Goal: Task Accomplishment & Management: Manage account settings

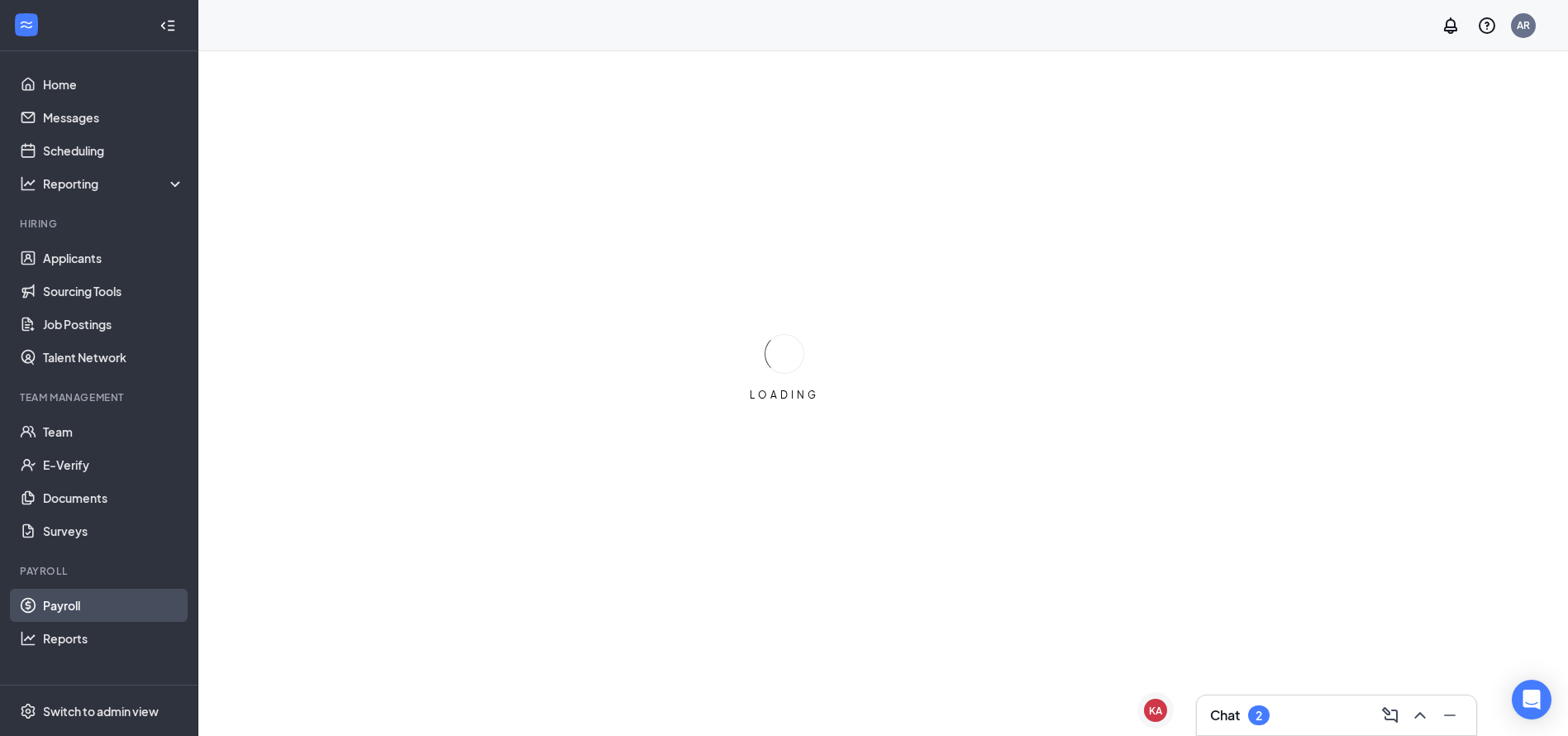
click at [50, 608] on link "Payroll" at bounding box center [113, 605] width 141 height 33
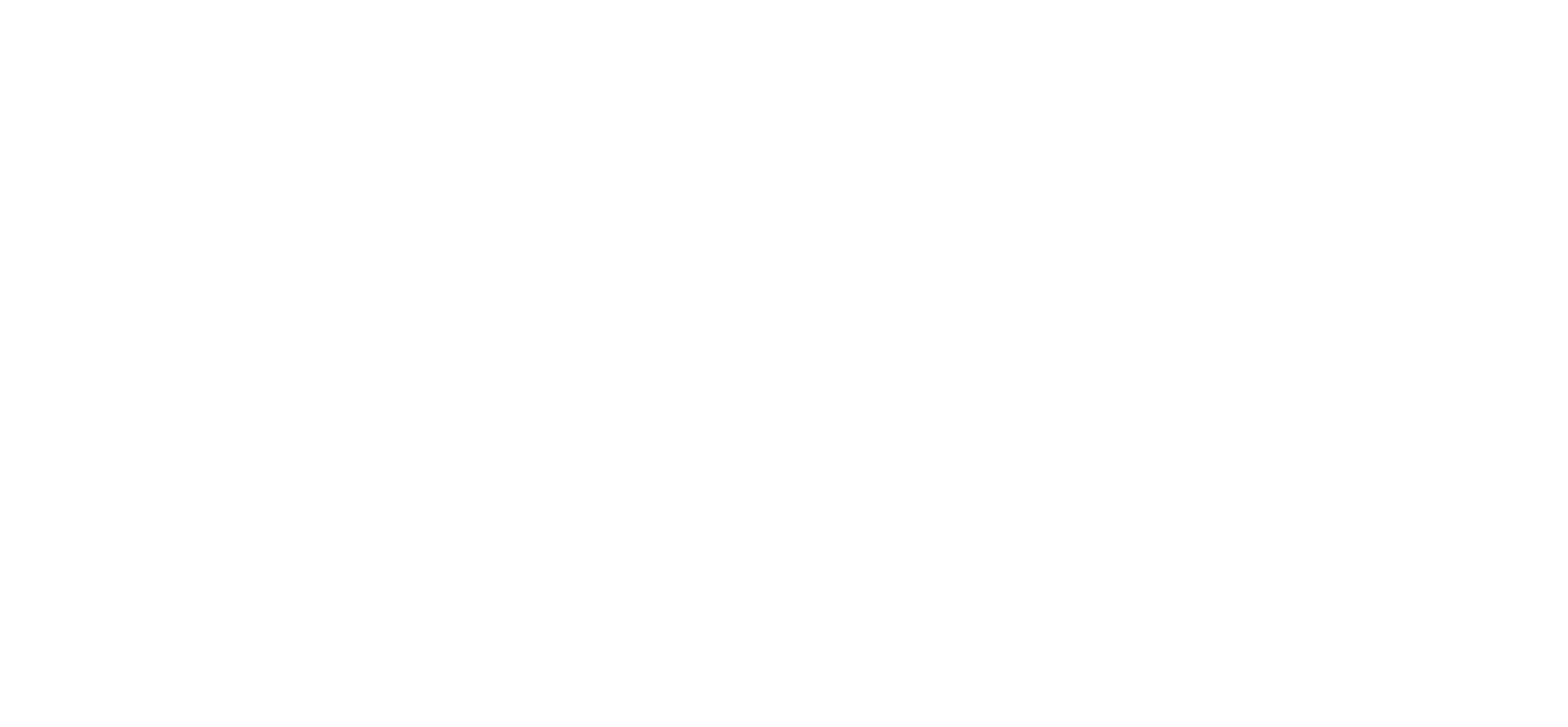
click at [1519, 34] on body at bounding box center [784, 364] width 1568 height 727
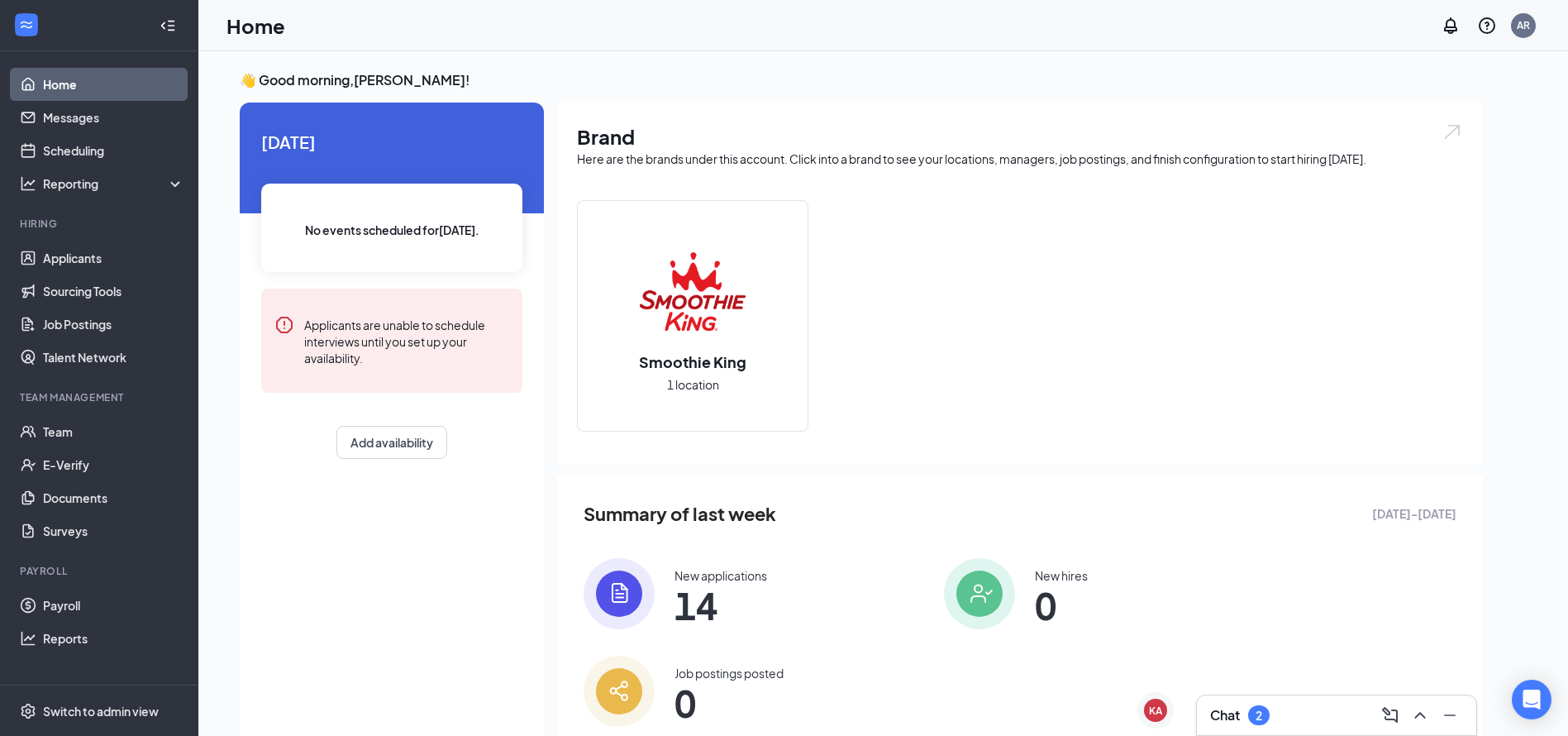
scroll to position [35, 0]
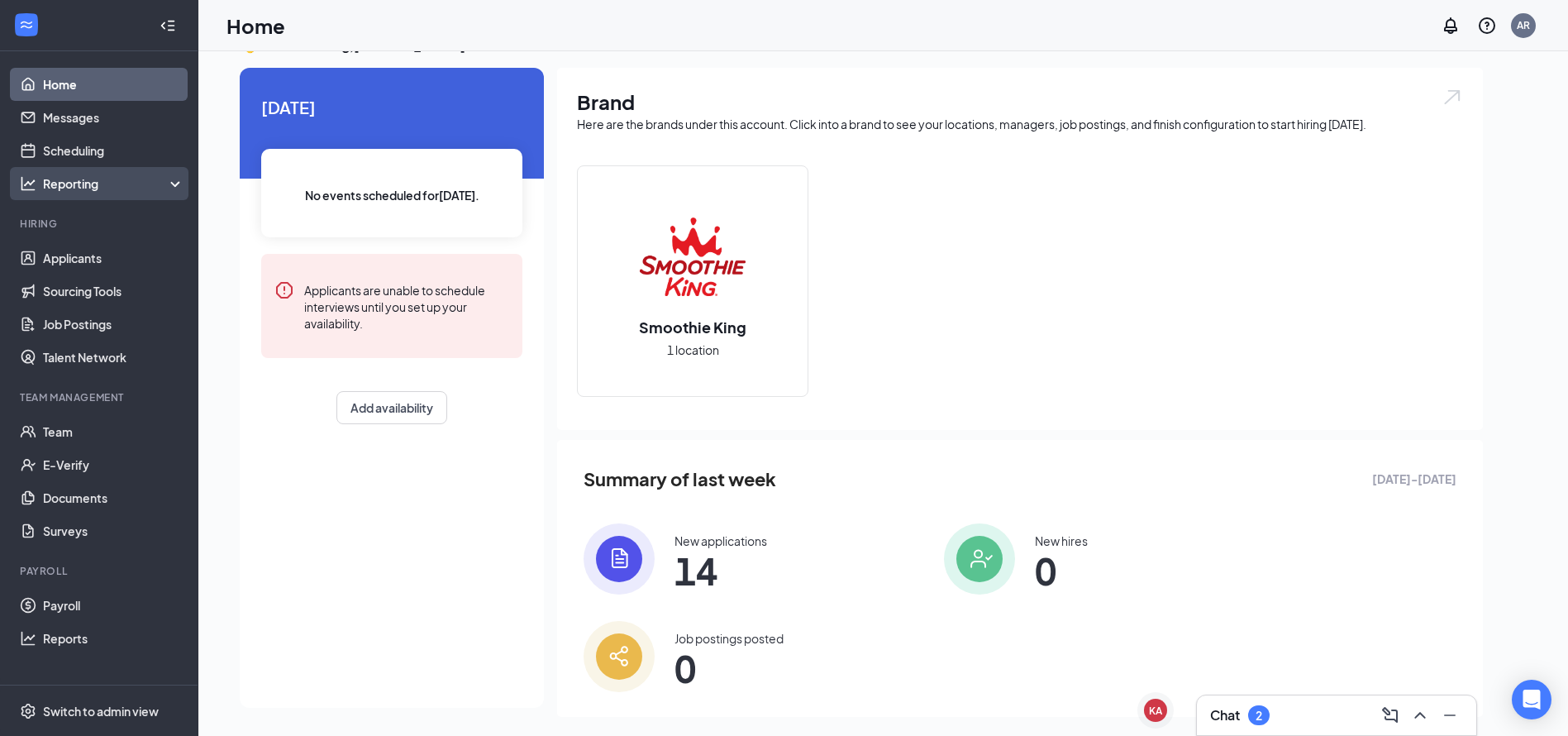
click at [176, 185] on icon at bounding box center [179, 185] width 13 height 0
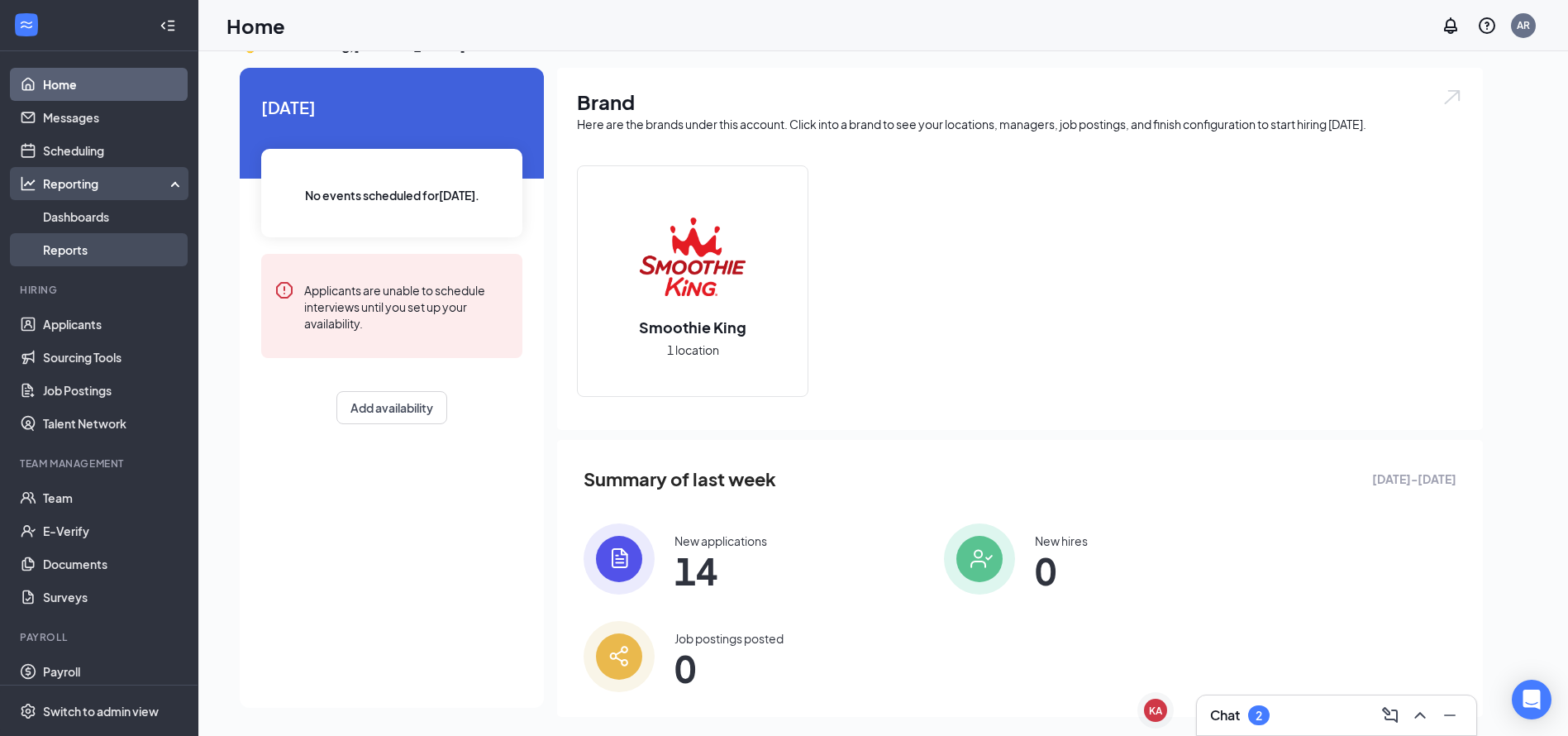
click at [66, 250] on link "Reports" at bounding box center [113, 249] width 141 height 33
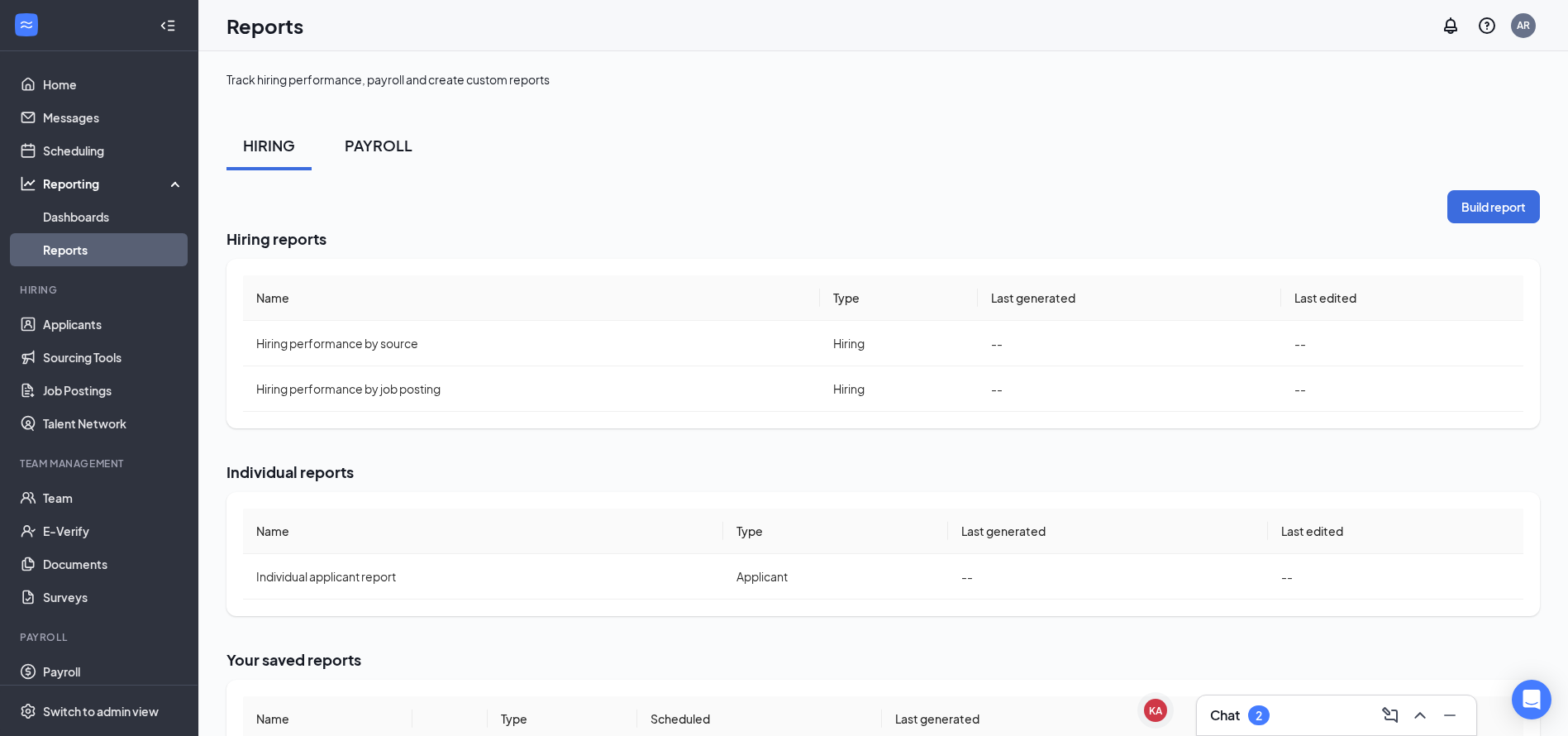
click at [382, 146] on div "PAYROLL" at bounding box center [379, 145] width 68 height 21
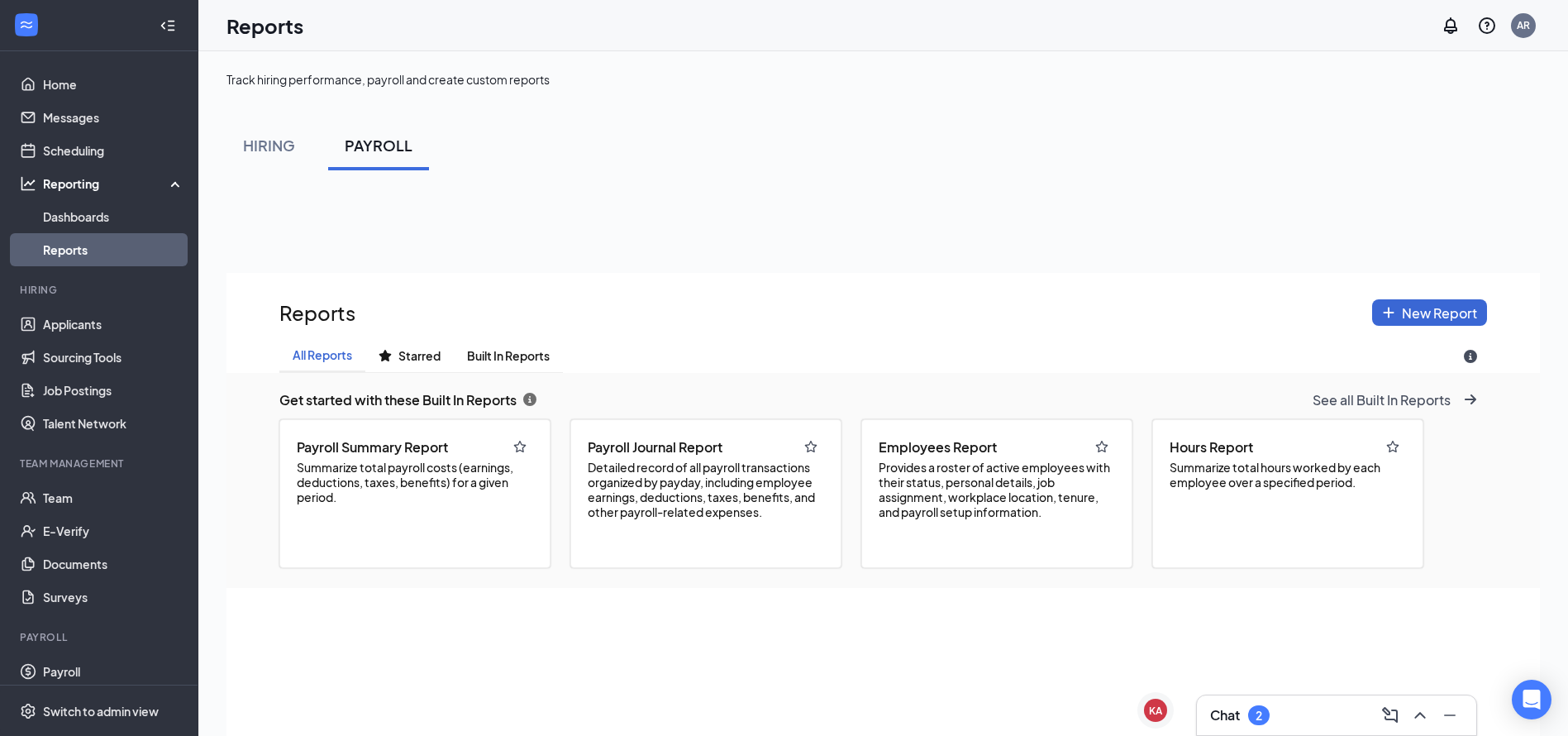
scroll to position [852, 1314]
click at [518, 355] on span "Built In Reports" at bounding box center [508, 356] width 83 height 14
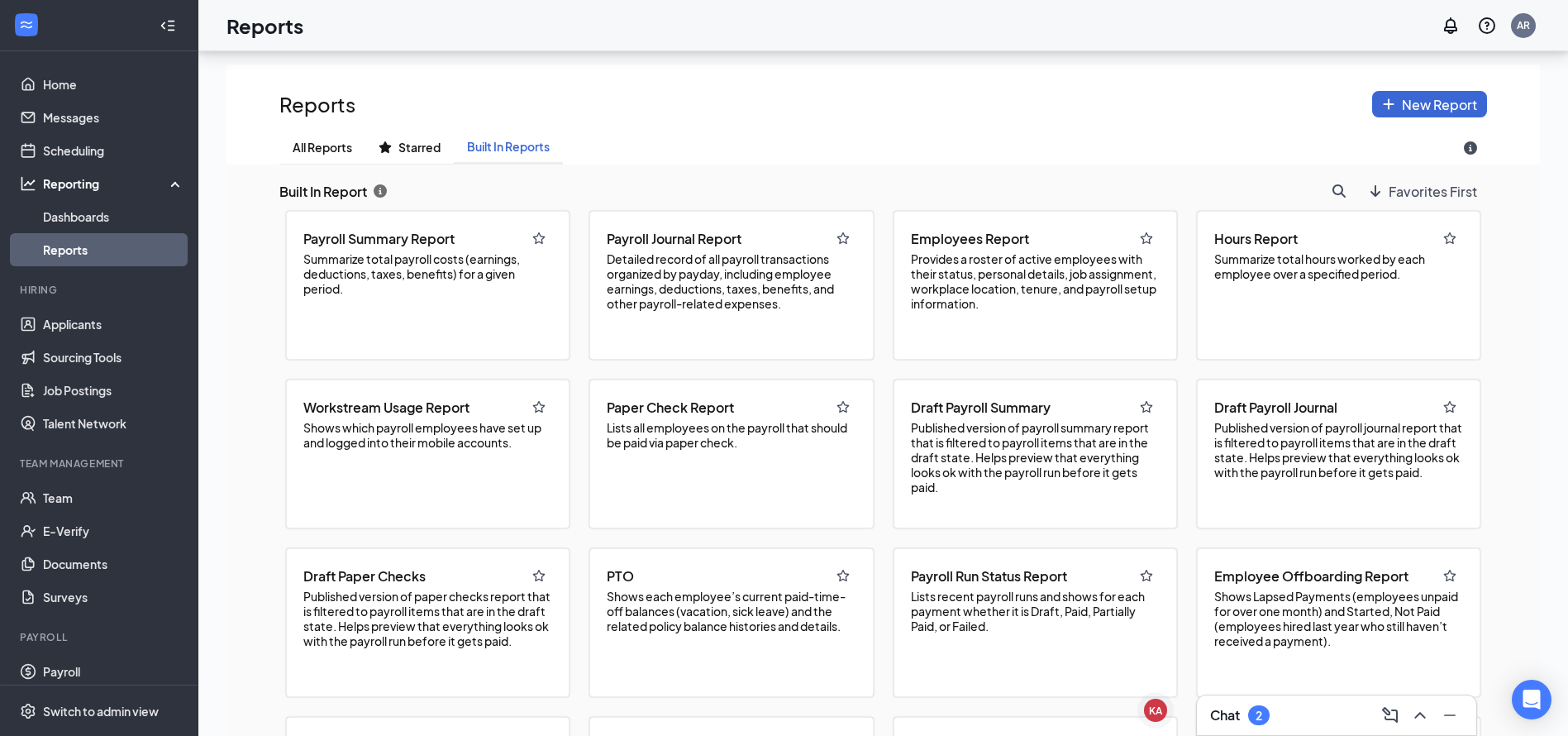
scroll to position [210, 0]
click at [952, 397] on span "Draft Payroll Summary" at bounding box center [980, 405] width 139 height 17
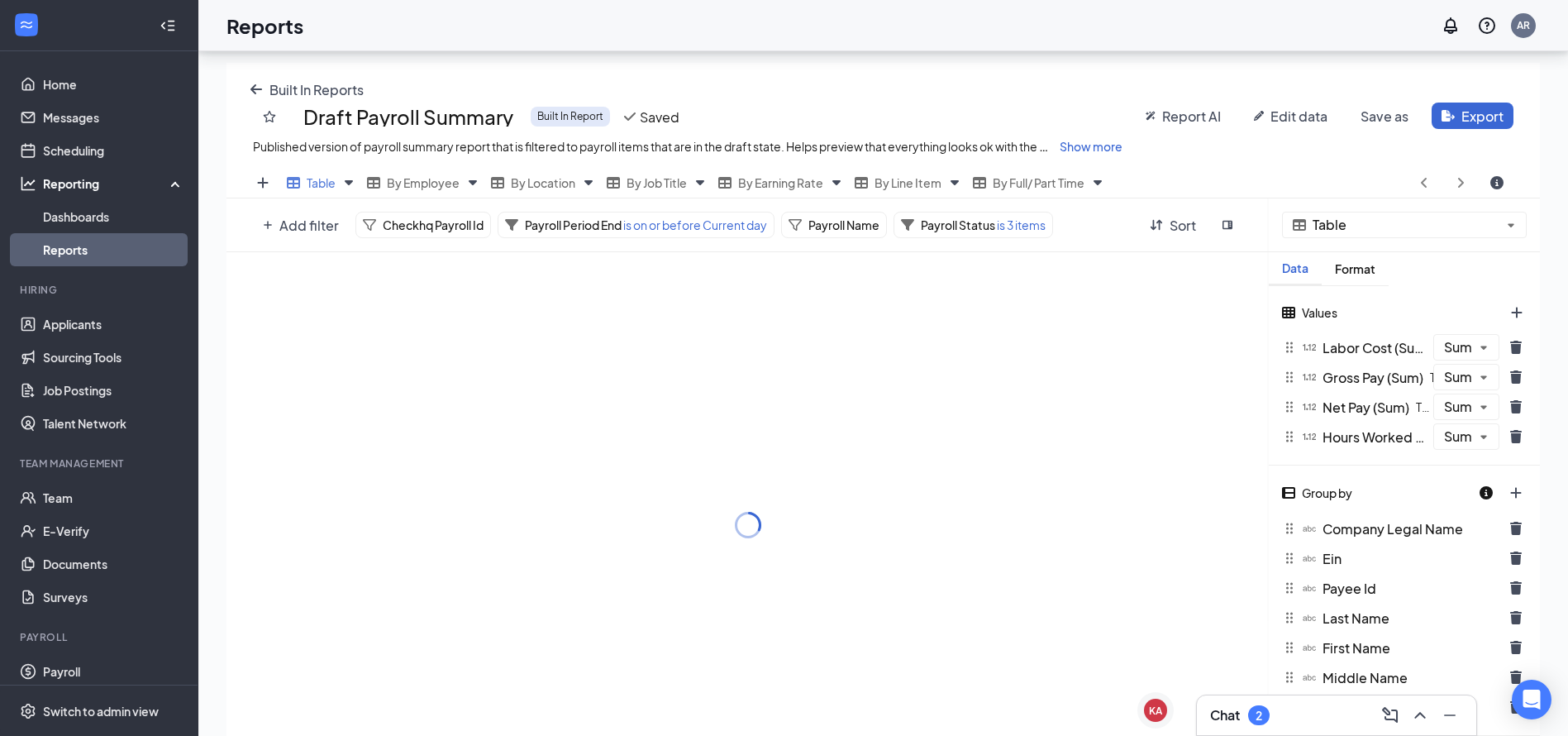
scroll to position [600, 1314]
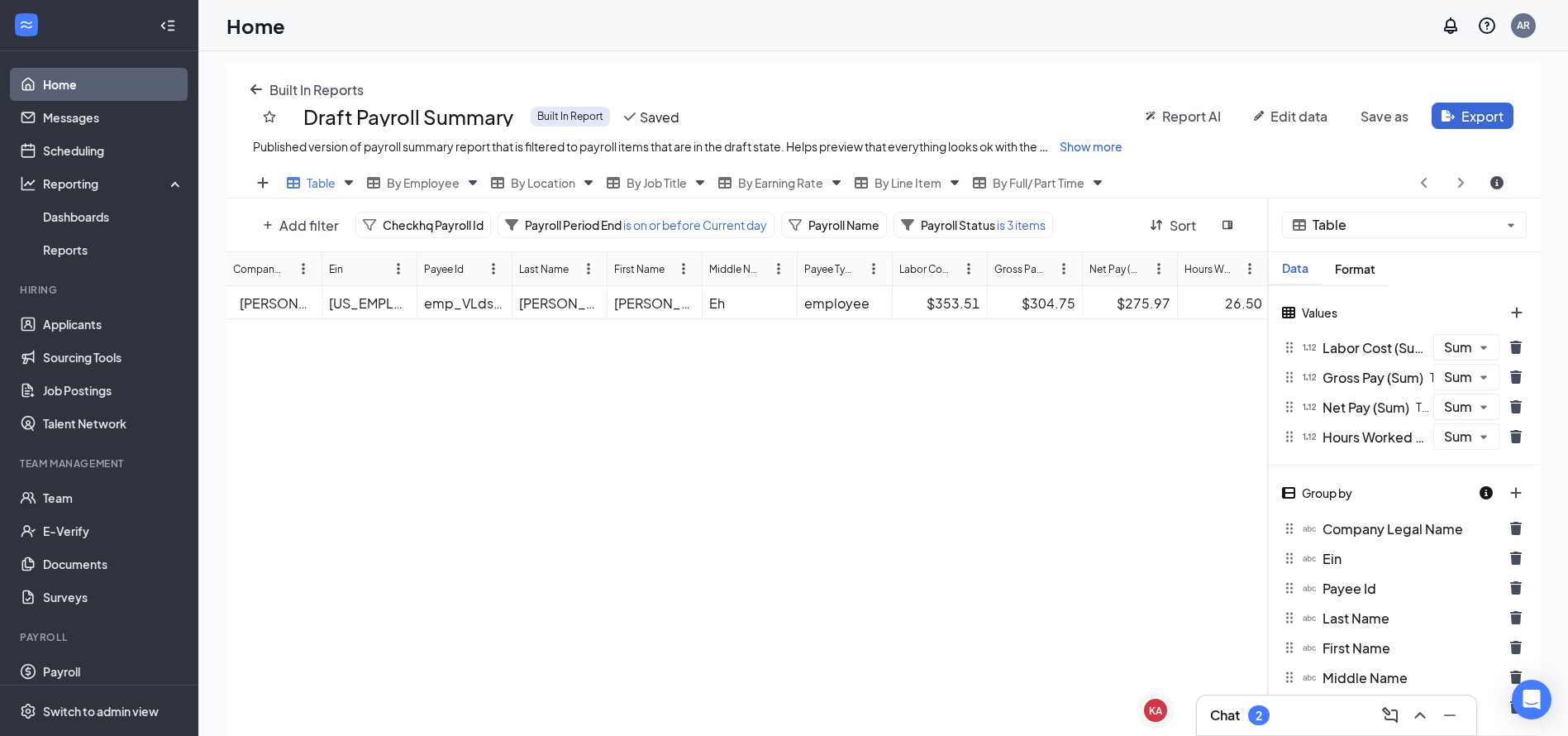
scroll to position [35, 0]
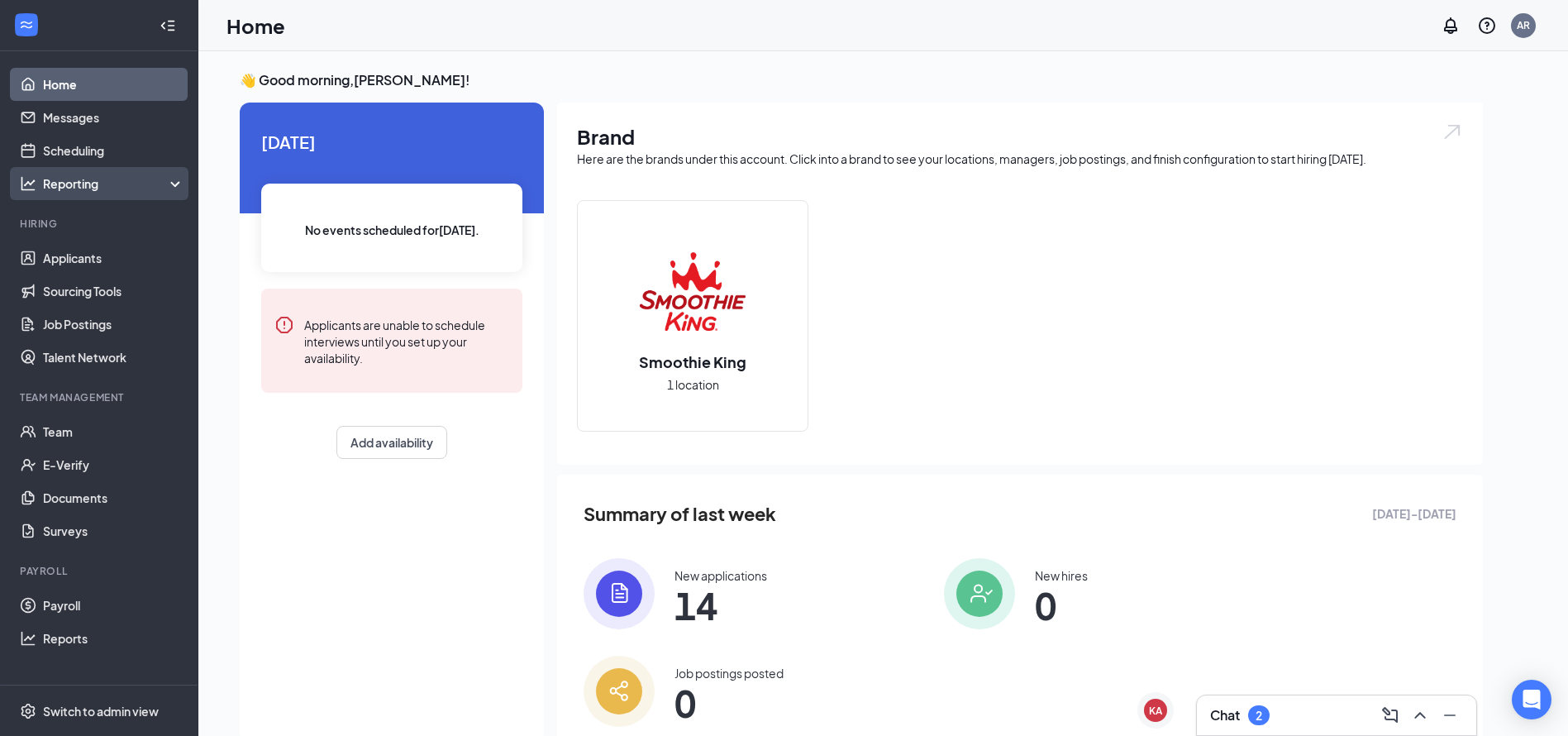
click at [172, 188] on div "Reporting" at bounding box center [113, 183] width 142 height 17
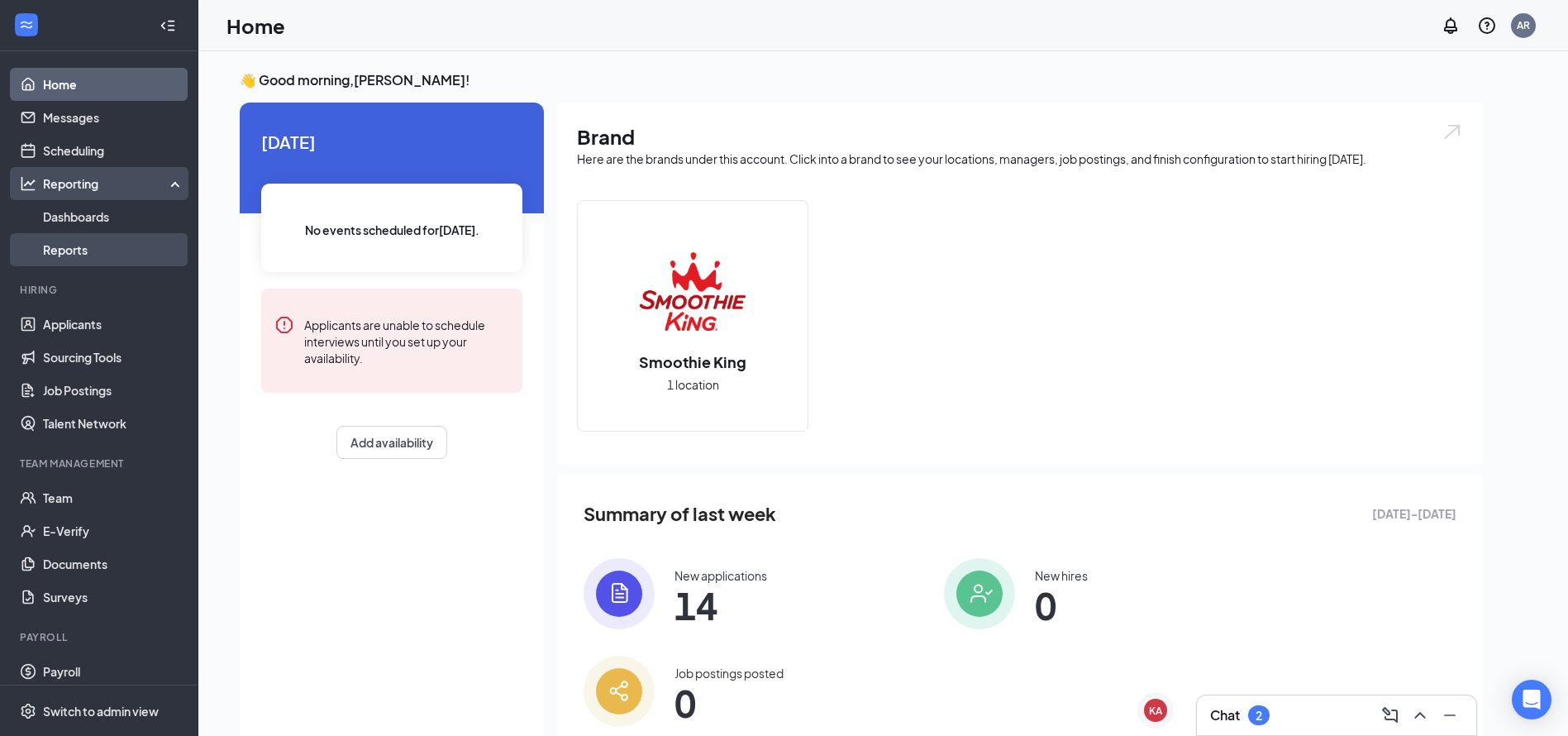
click at [85, 242] on link "Reports" at bounding box center [113, 249] width 141 height 33
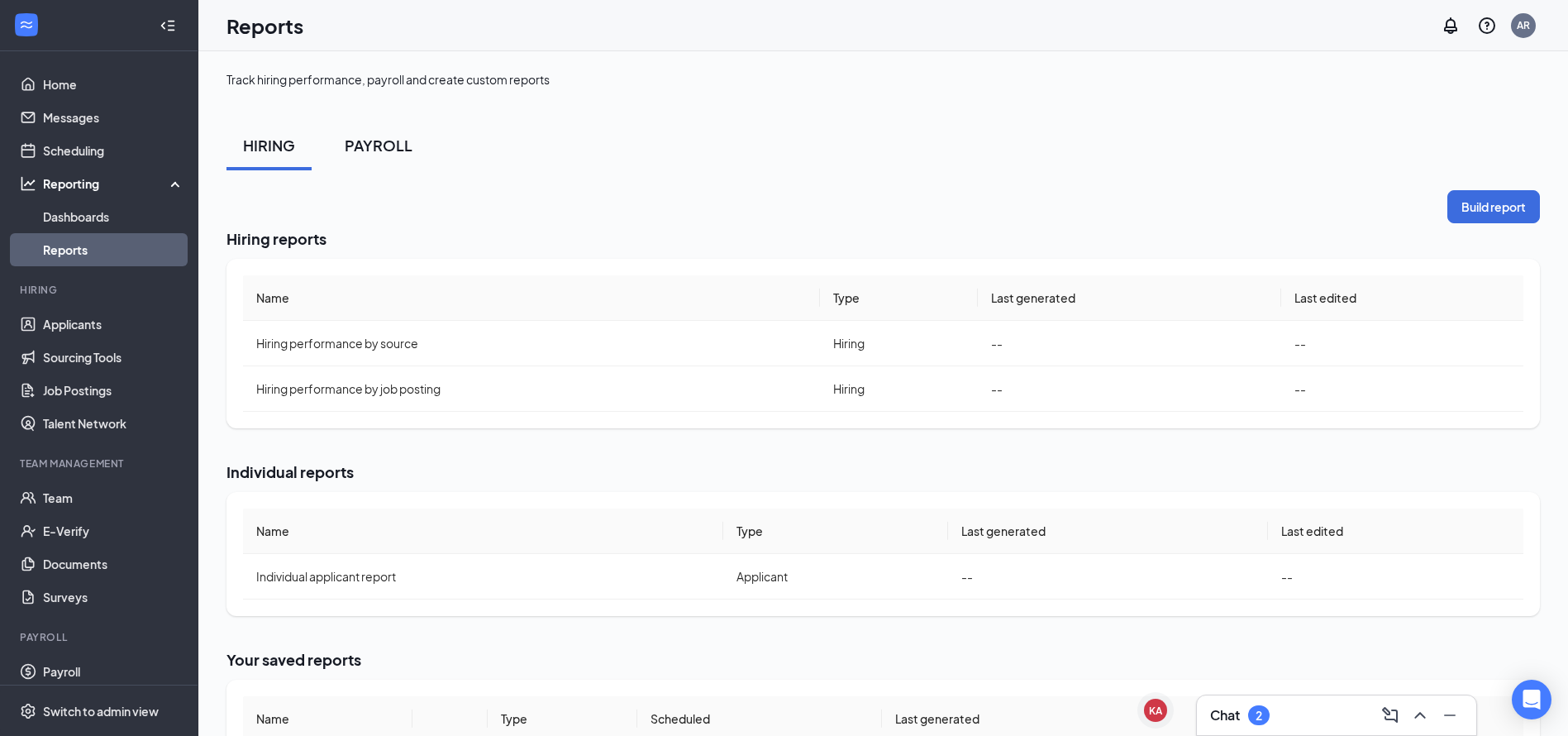
click at [380, 142] on div "PAYROLL" at bounding box center [379, 145] width 68 height 21
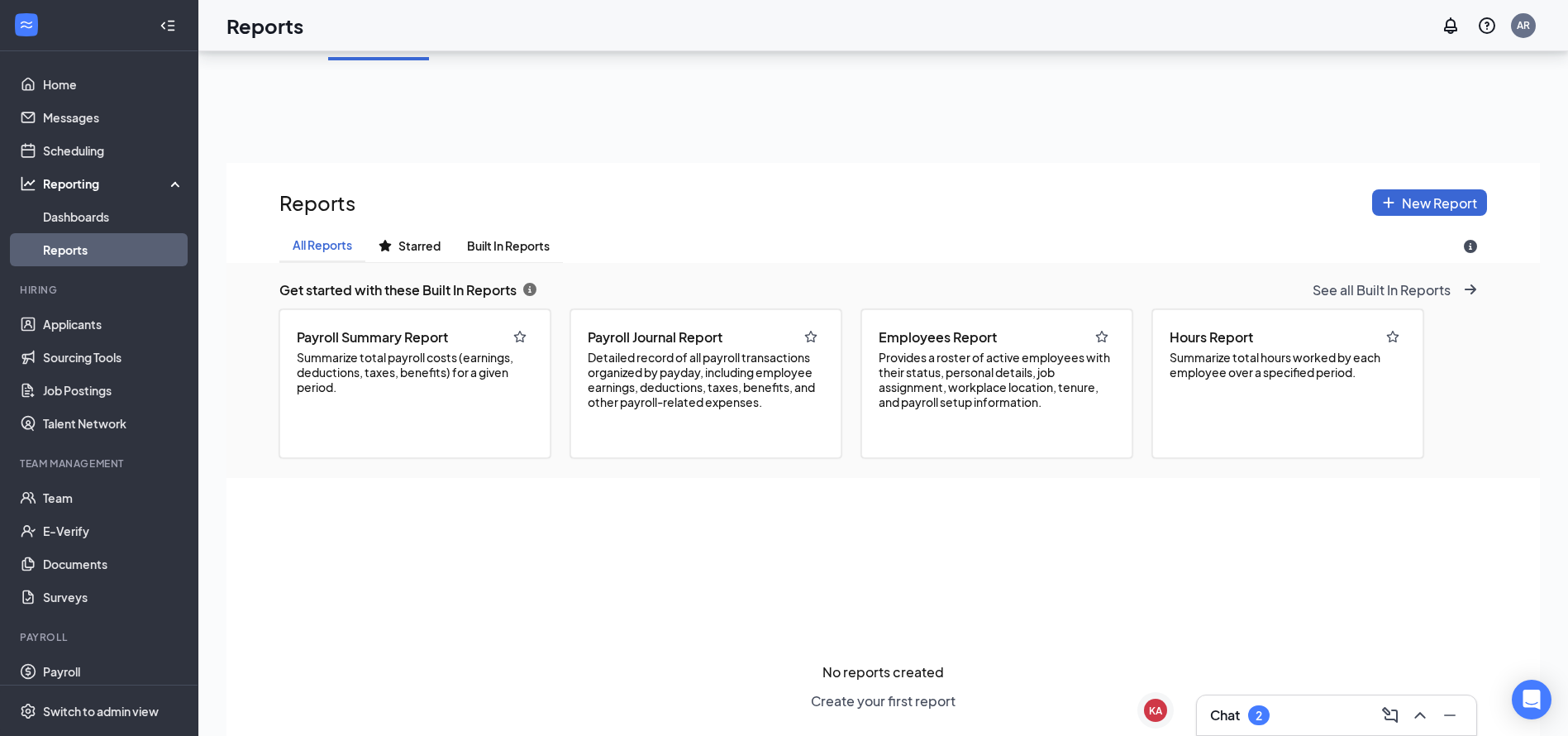
scroll to position [116, 0]
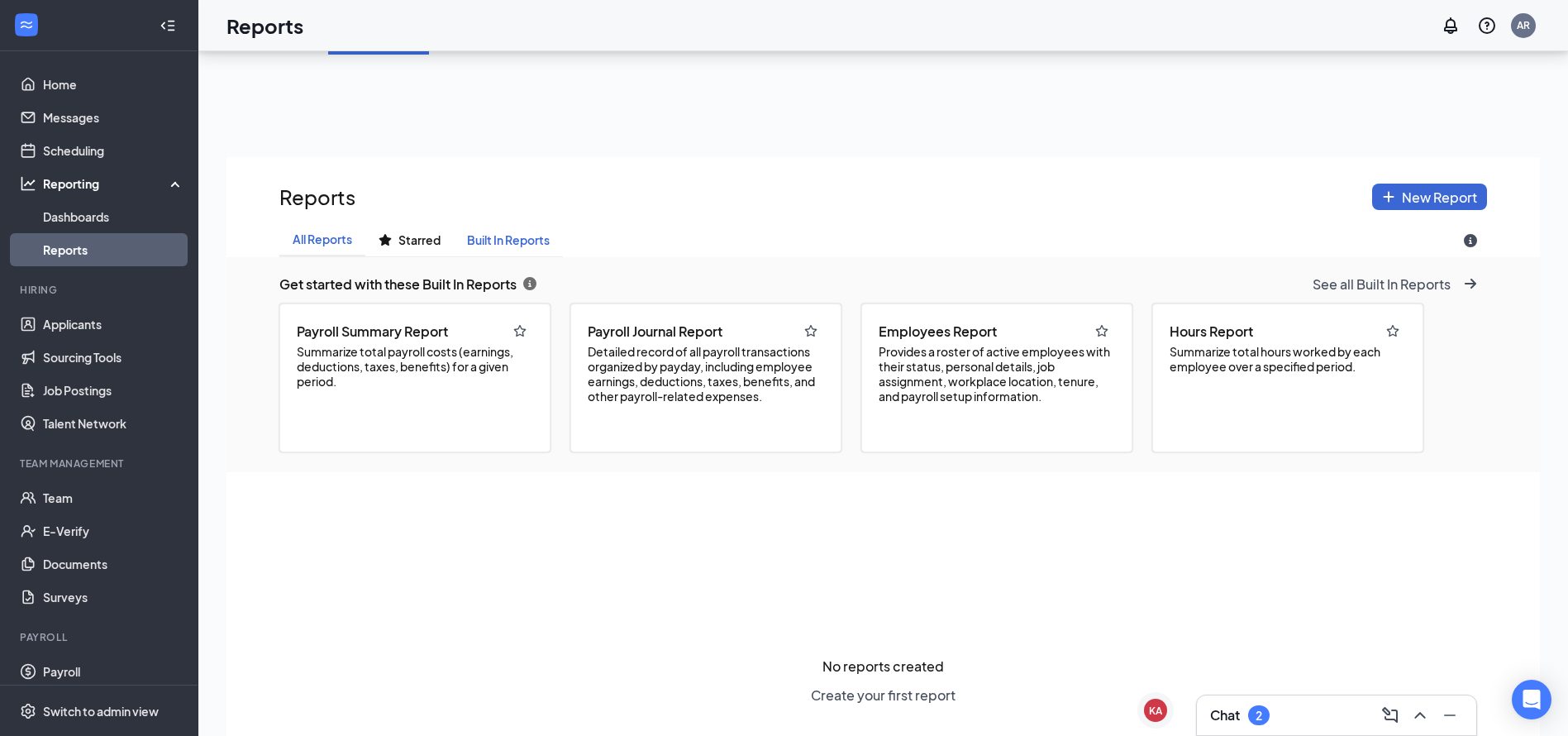
click at [517, 238] on span "Built In Reports" at bounding box center [508, 240] width 83 height 14
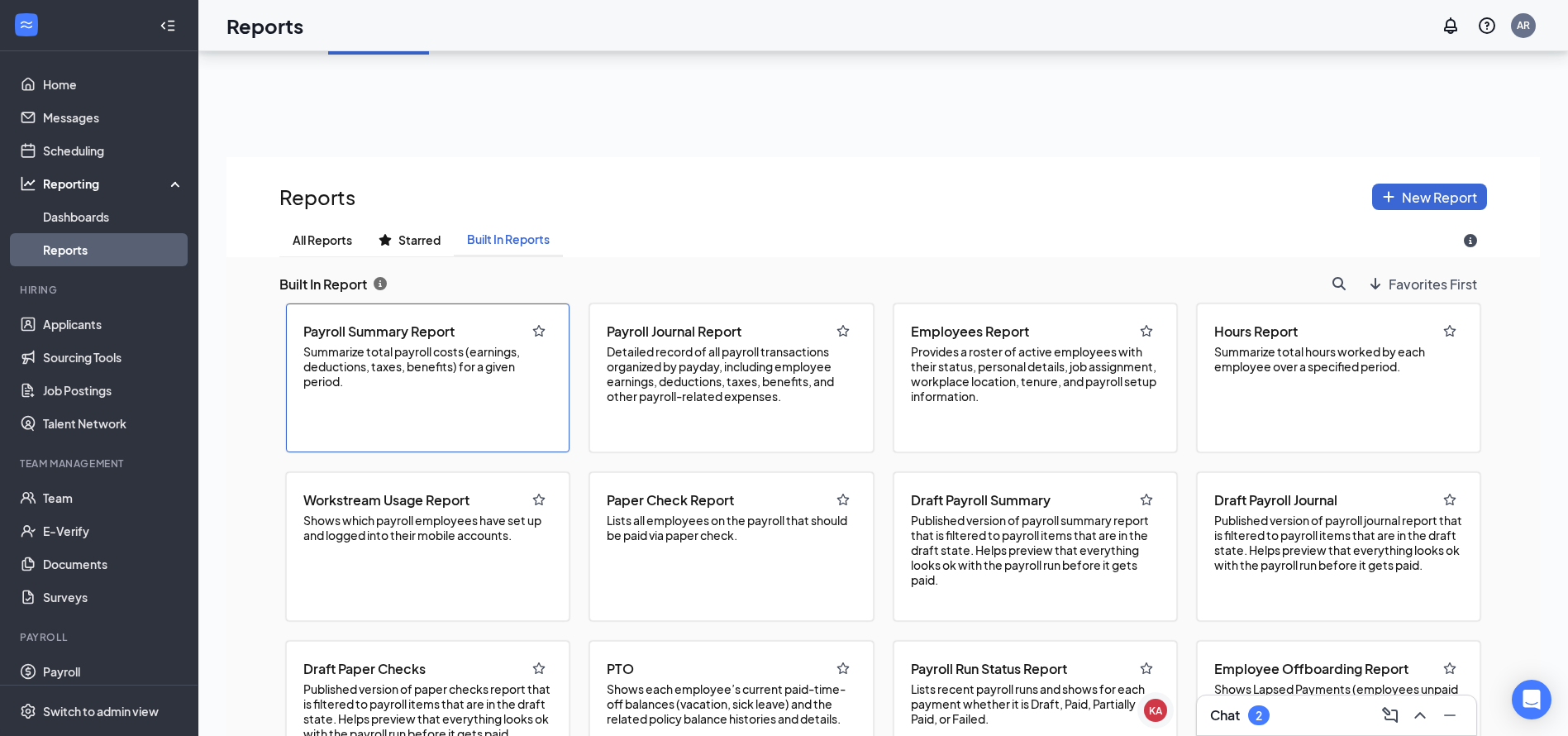
click at [381, 327] on span "Payroll Summary Report" at bounding box center [379, 330] width 151 height 17
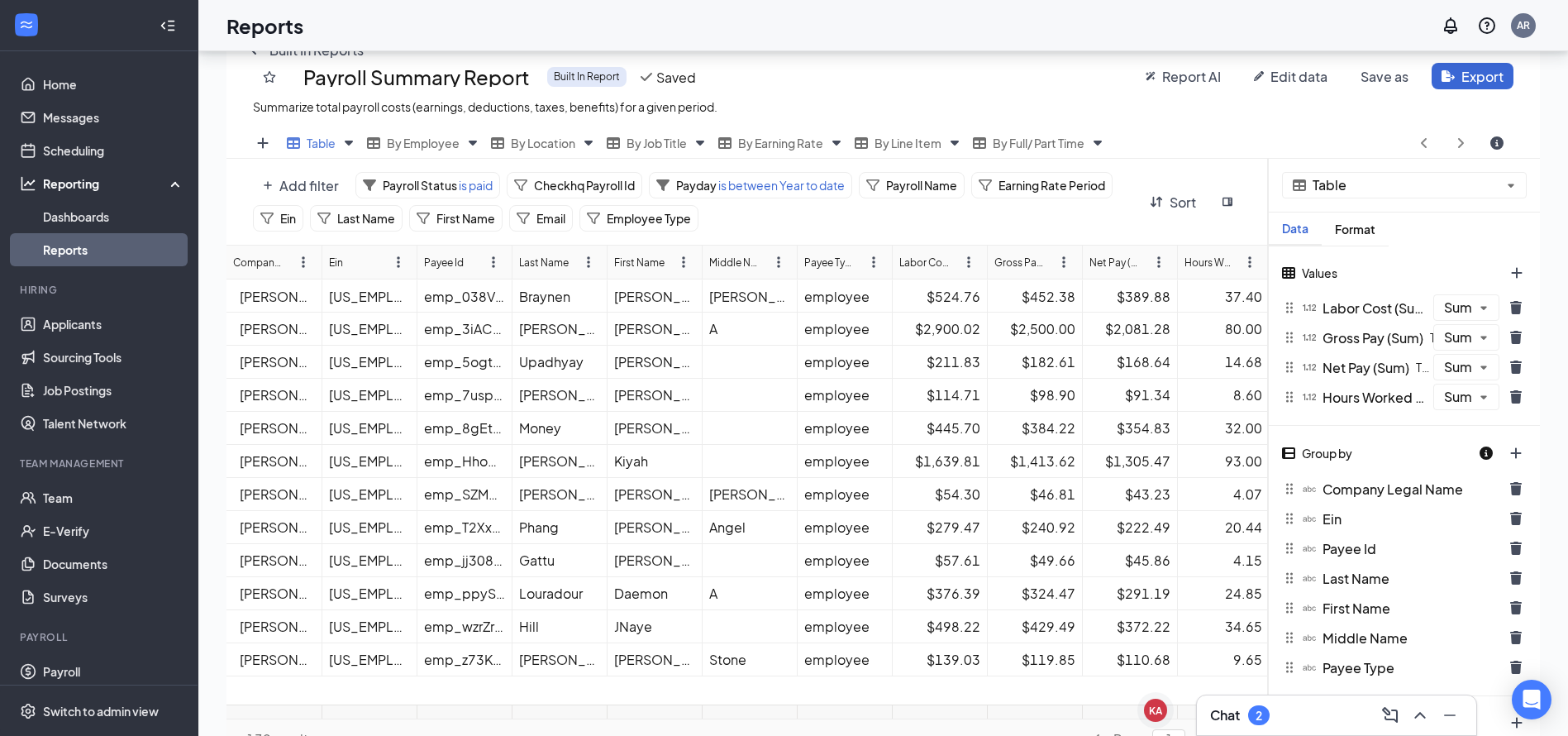
scroll to position [248, 0]
click at [368, 219] on span "Last Name" at bounding box center [366, 220] width 58 height 15
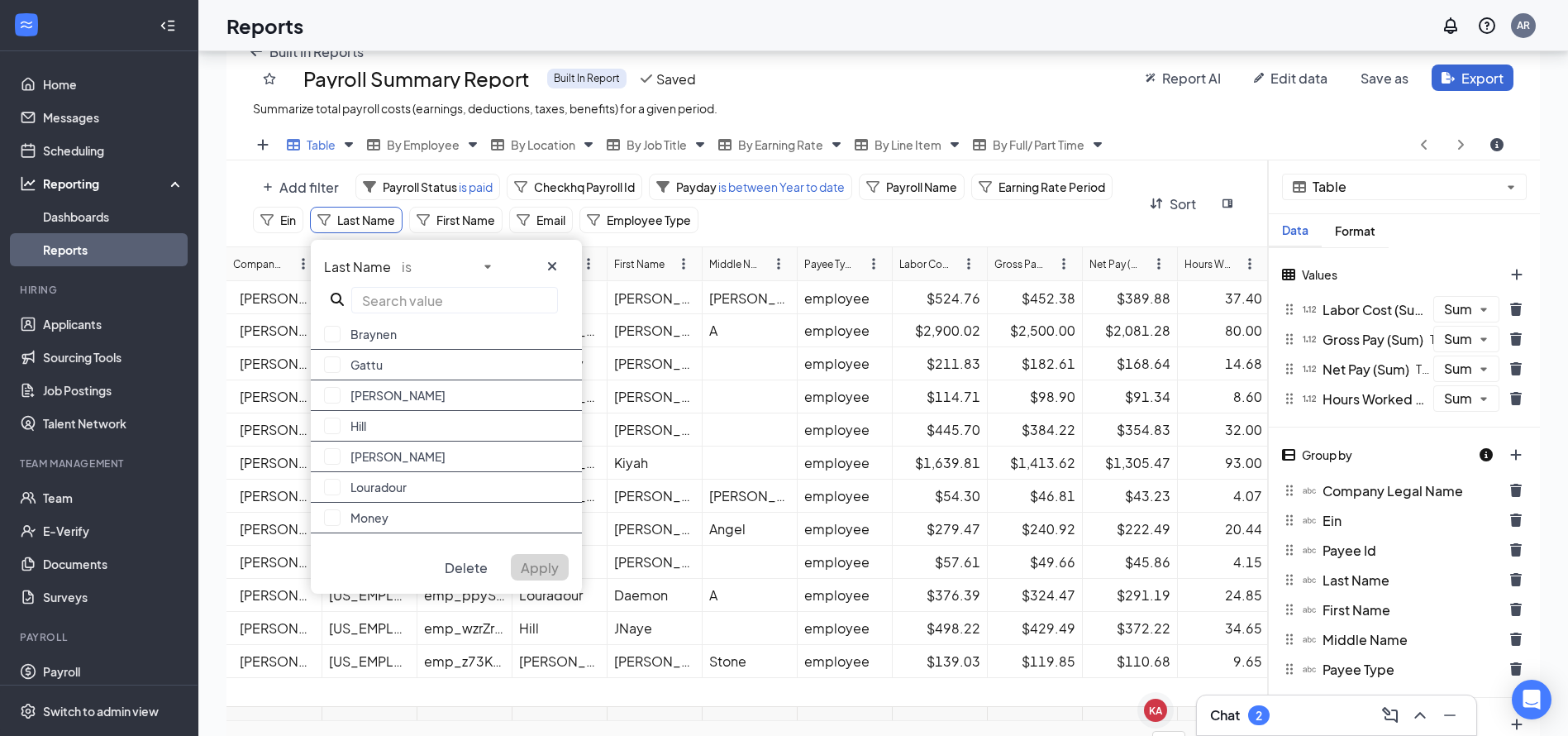
scroll to position [600, 1314]
click at [378, 292] on input "text" at bounding box center [454, 300] width 206 height 27
click at [359, 418] on div "Hill" at bounding box center [446, 426] width 271 height 30
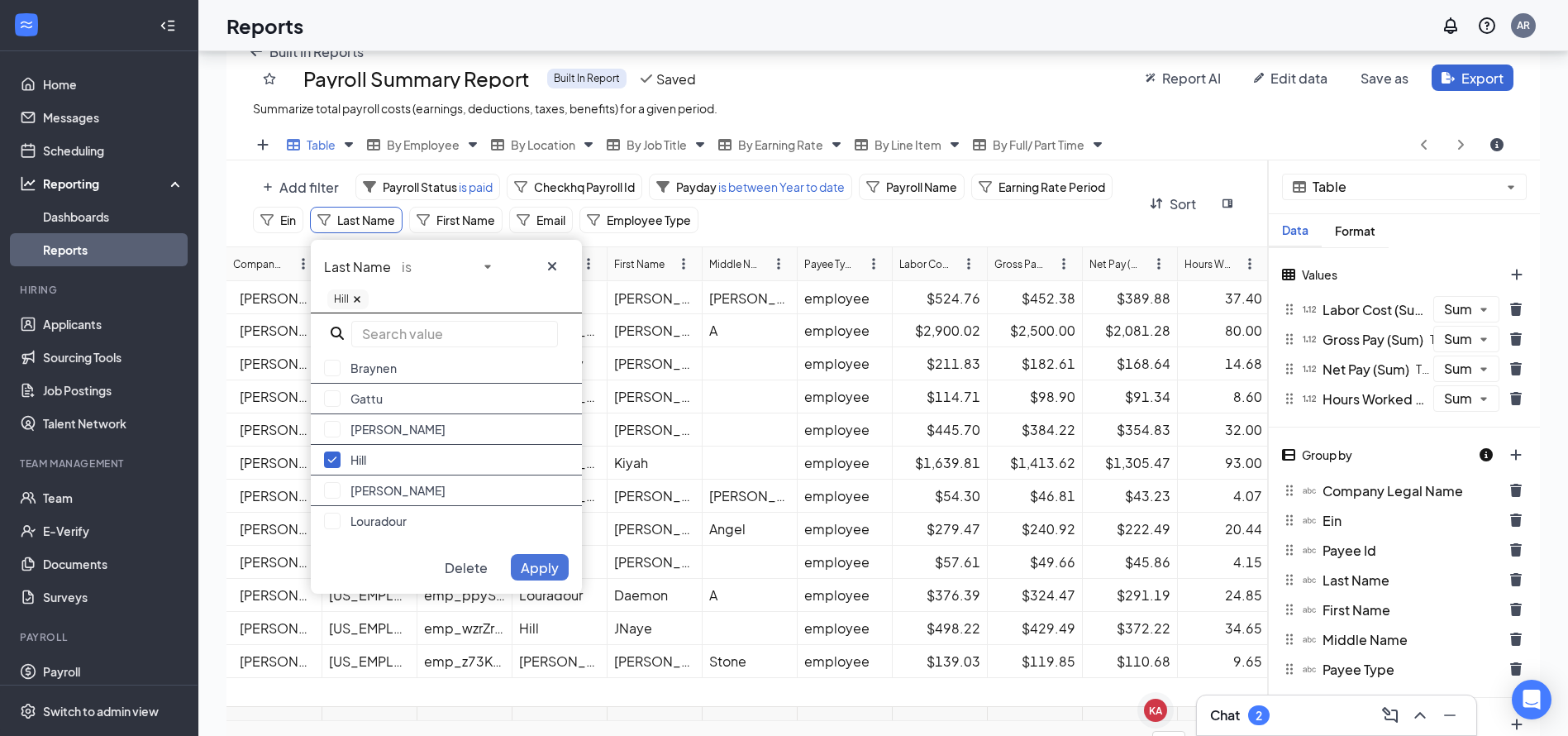
click at [537, 563] on span "Apply" at bounding box center [539, 567] width 38 height 17
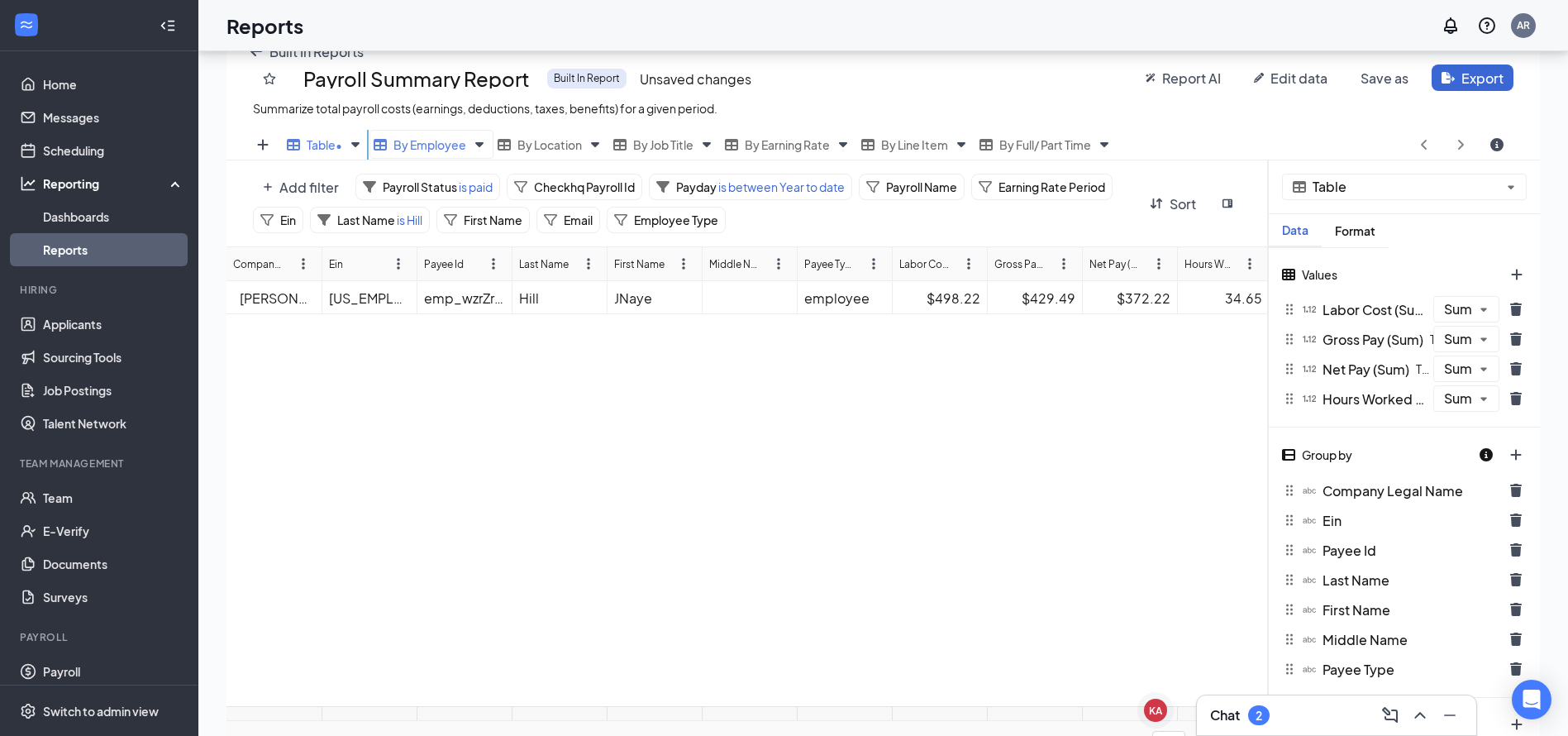
click at [446, 139] on span "By Employee" at bounding box center [430, 145] width 72 height 15
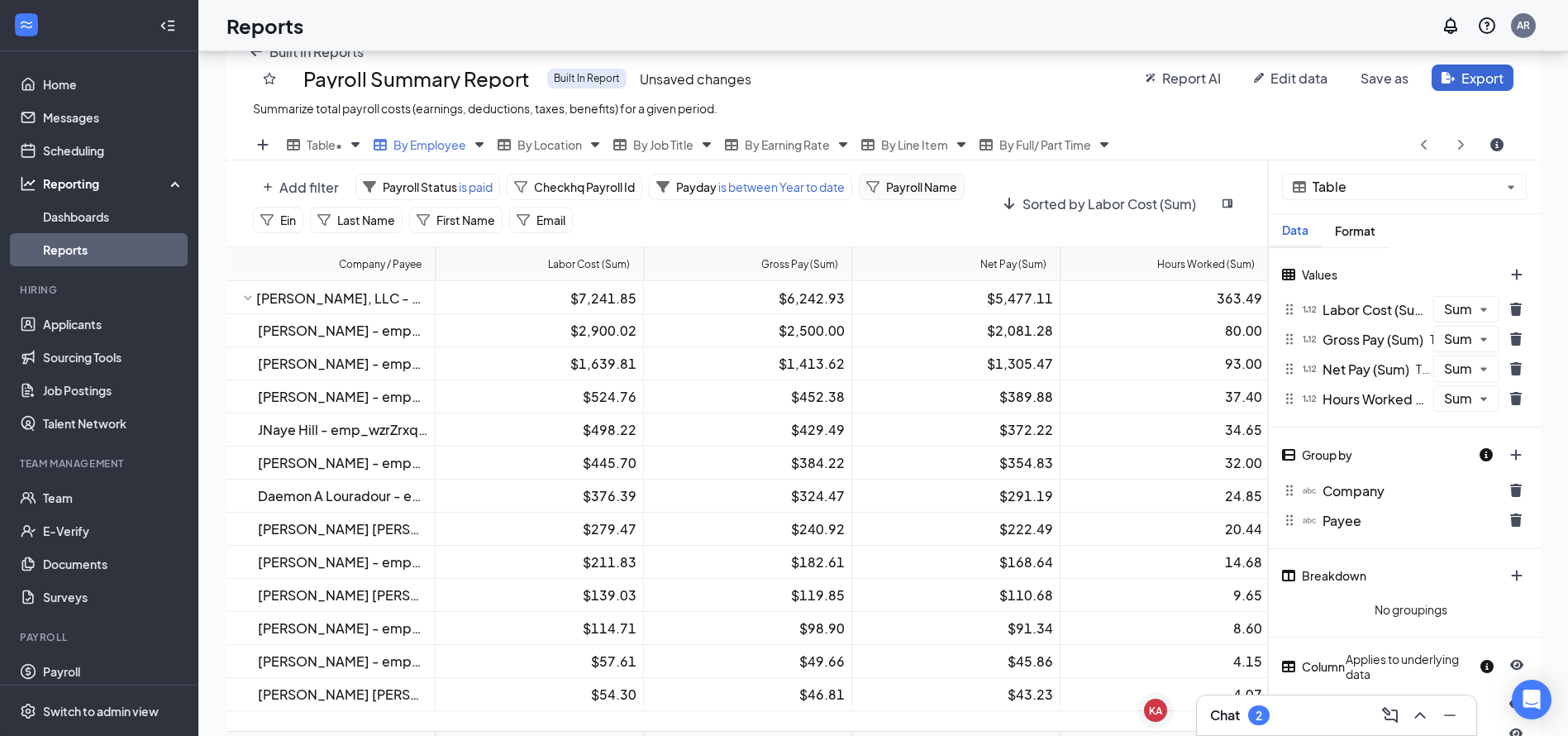
click at [887, 197] on div "Payroll Name" at bounding box center [912, 187] width 105 height 27
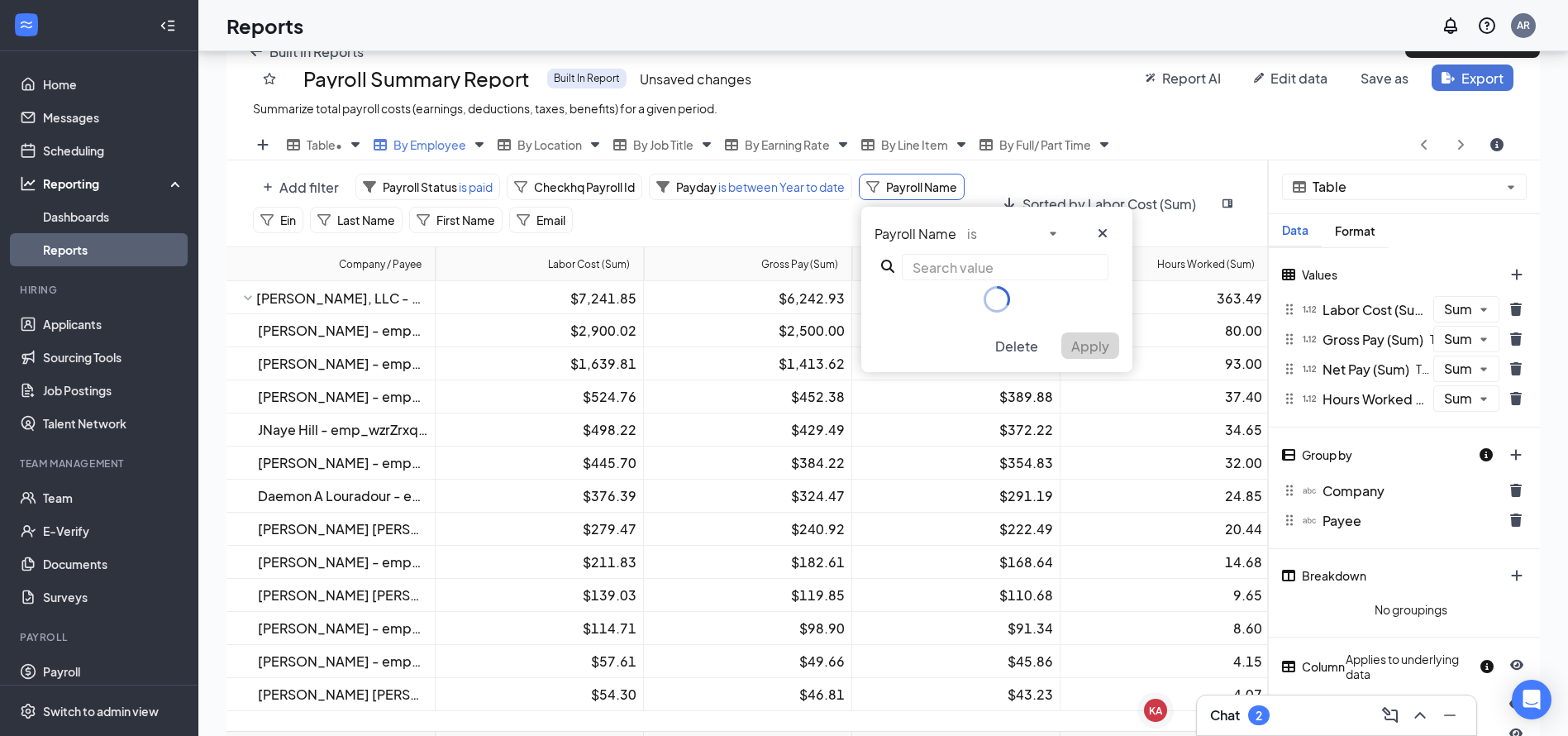
click at [1468, 80] on button "Export" at bounding box center [1472, 78] width 82 height 27
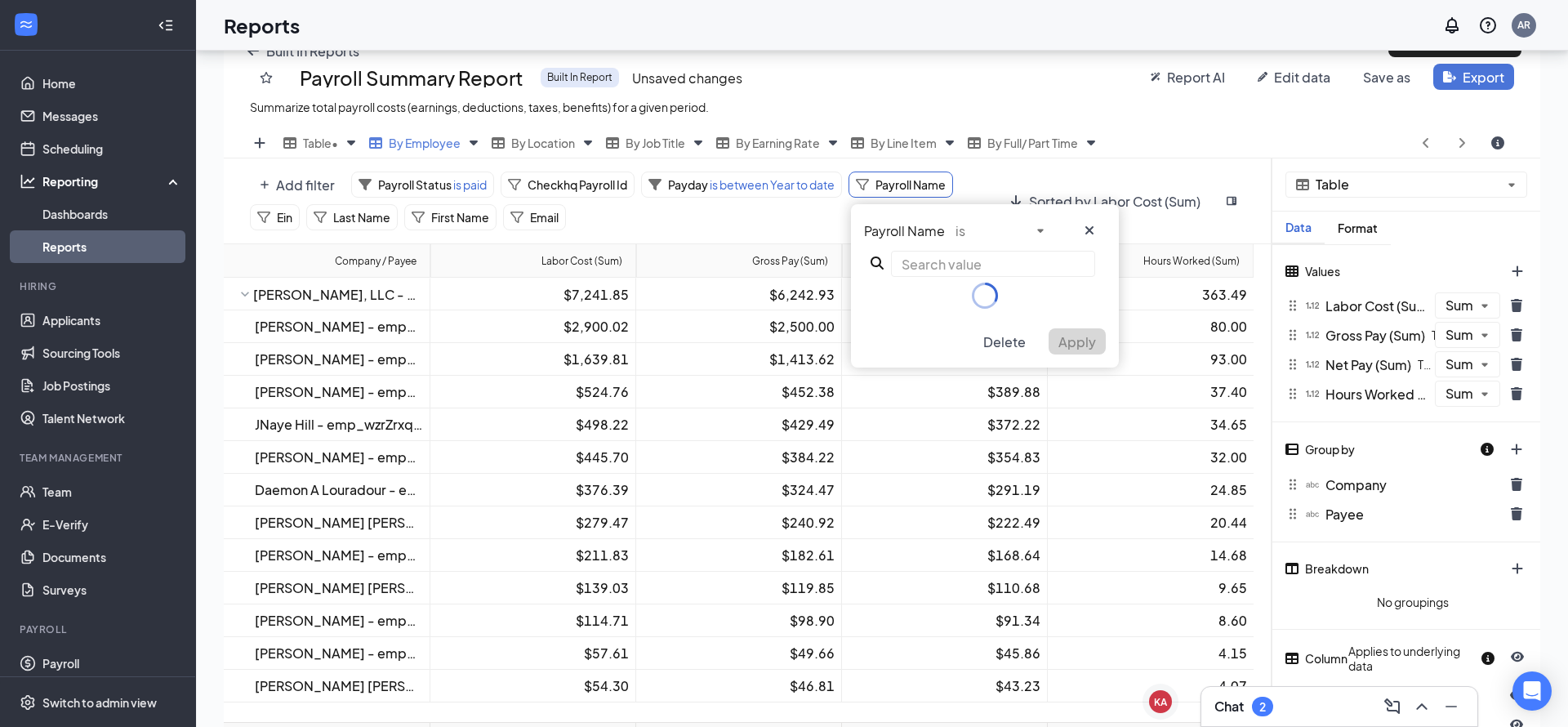
scroll to position [593, 1317]
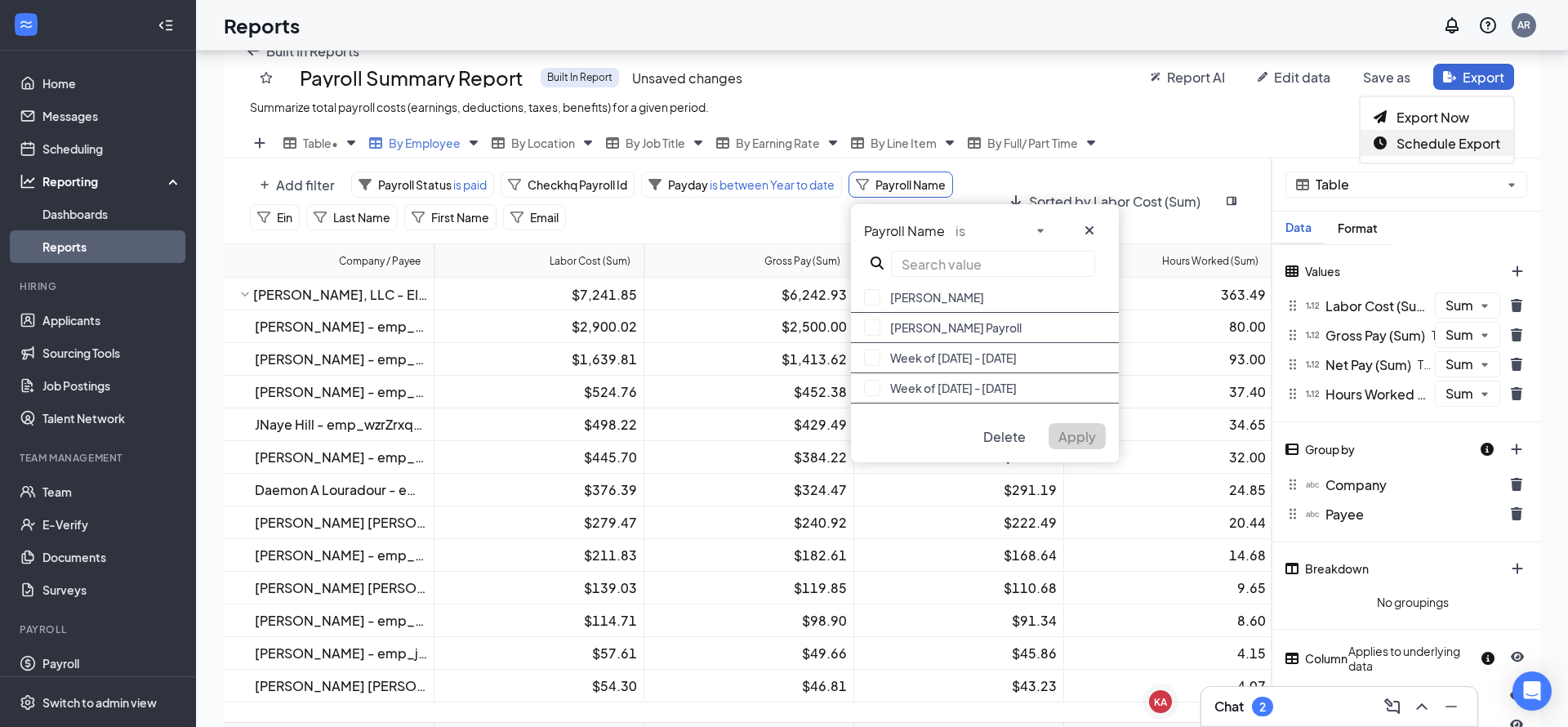
click at [1421, 145] on span "Schedule Export" at bounding box center [1449, 143] width 104 height 17
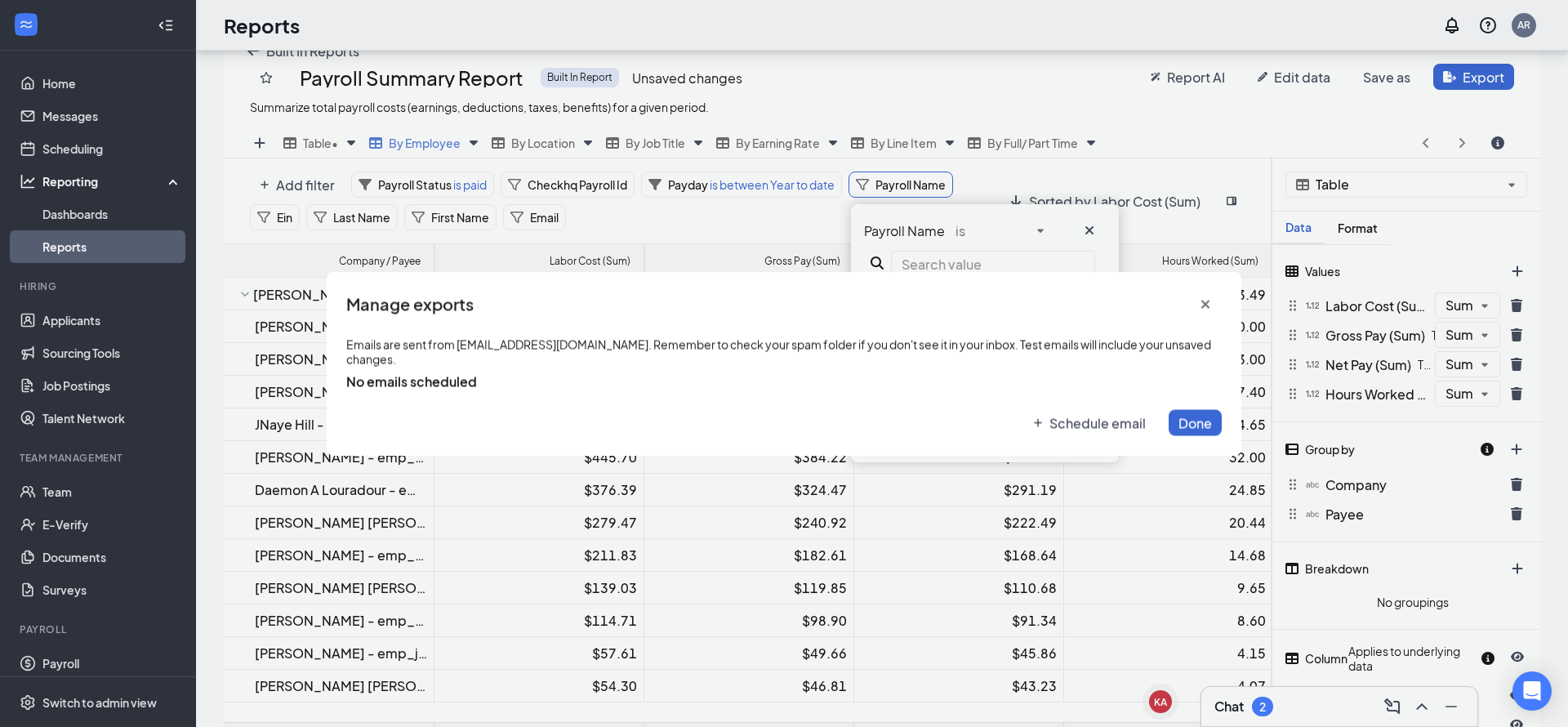
click at [1095, 414] on span "Schedule email" at bounding box center [1098, 422] width 96 height 17
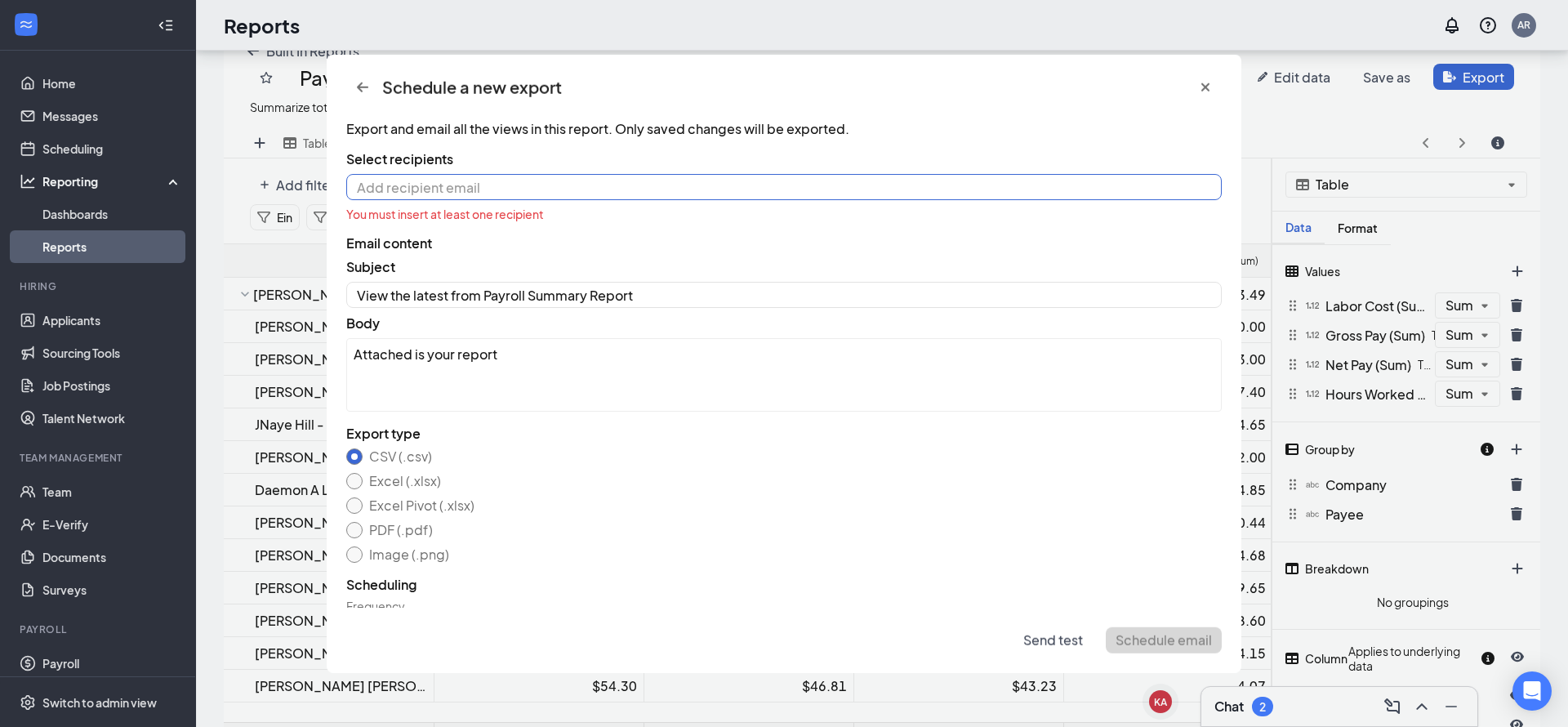
click at [471, 191] on input at bounding box center [784, 187] width 875 height 26
click at [360, 479] on button "Excel (.xlsx)" at bounding box center [355, 481] width 17 height 17
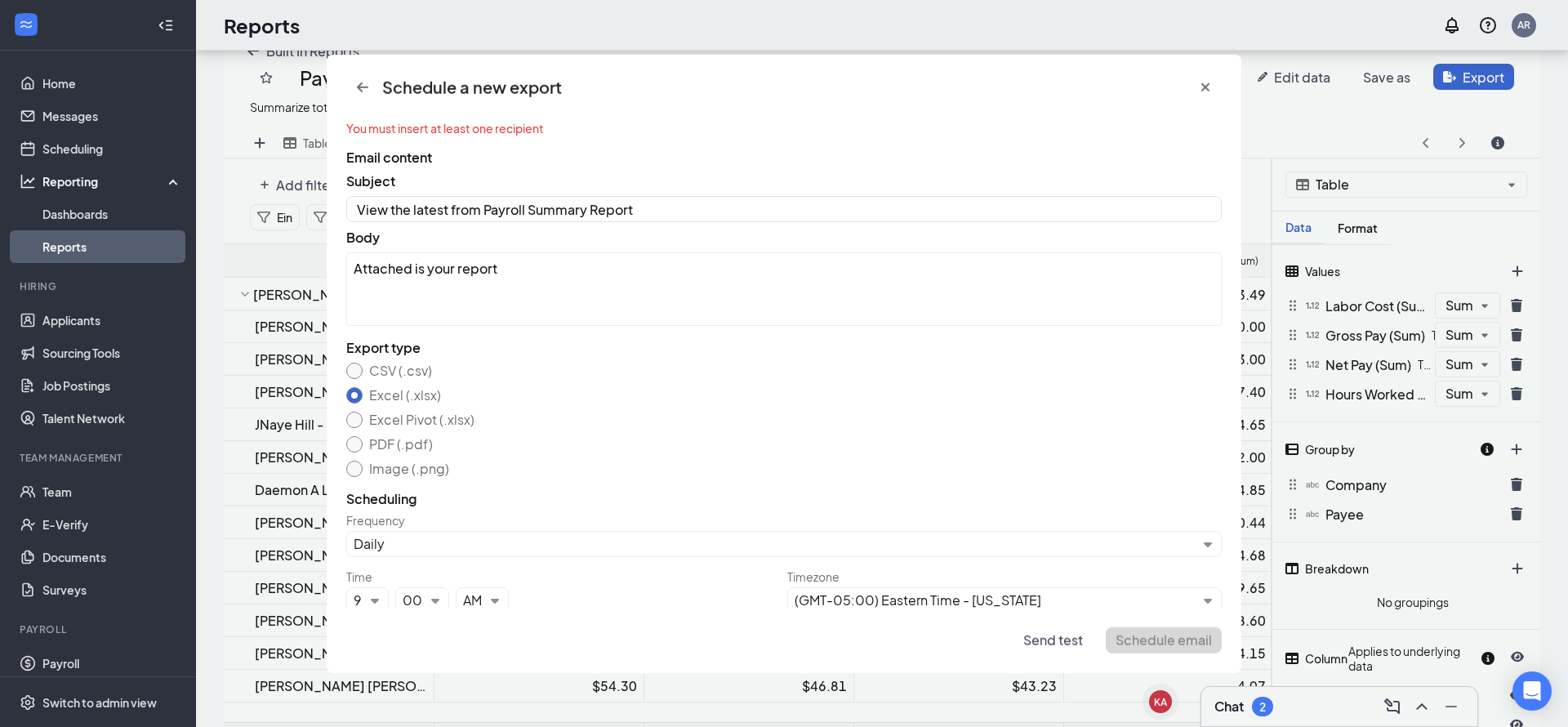
scroll to position [92, 0]
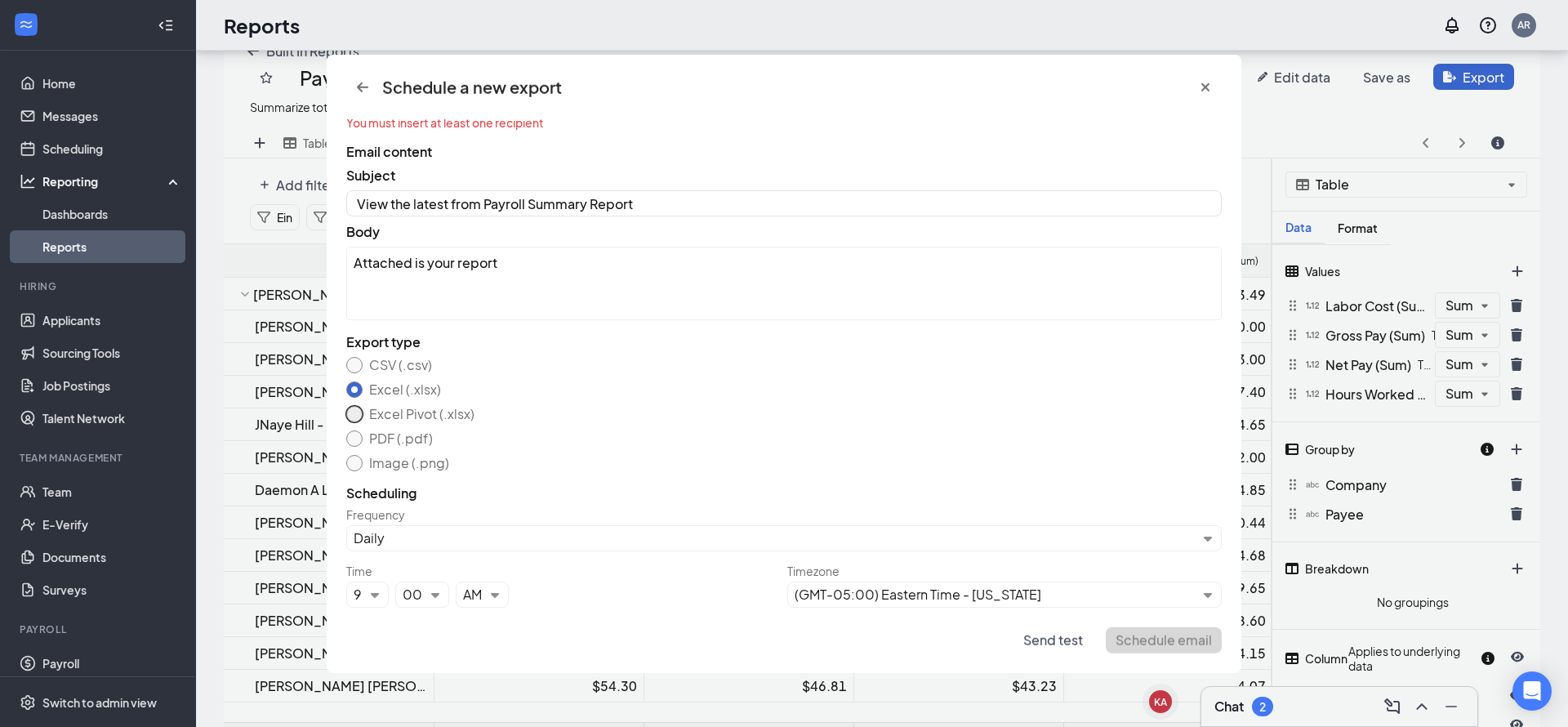
click at [353, 416] on button "Excel Pivot (.xlsx)" at bounding box center [355, 414] width 17 height 17
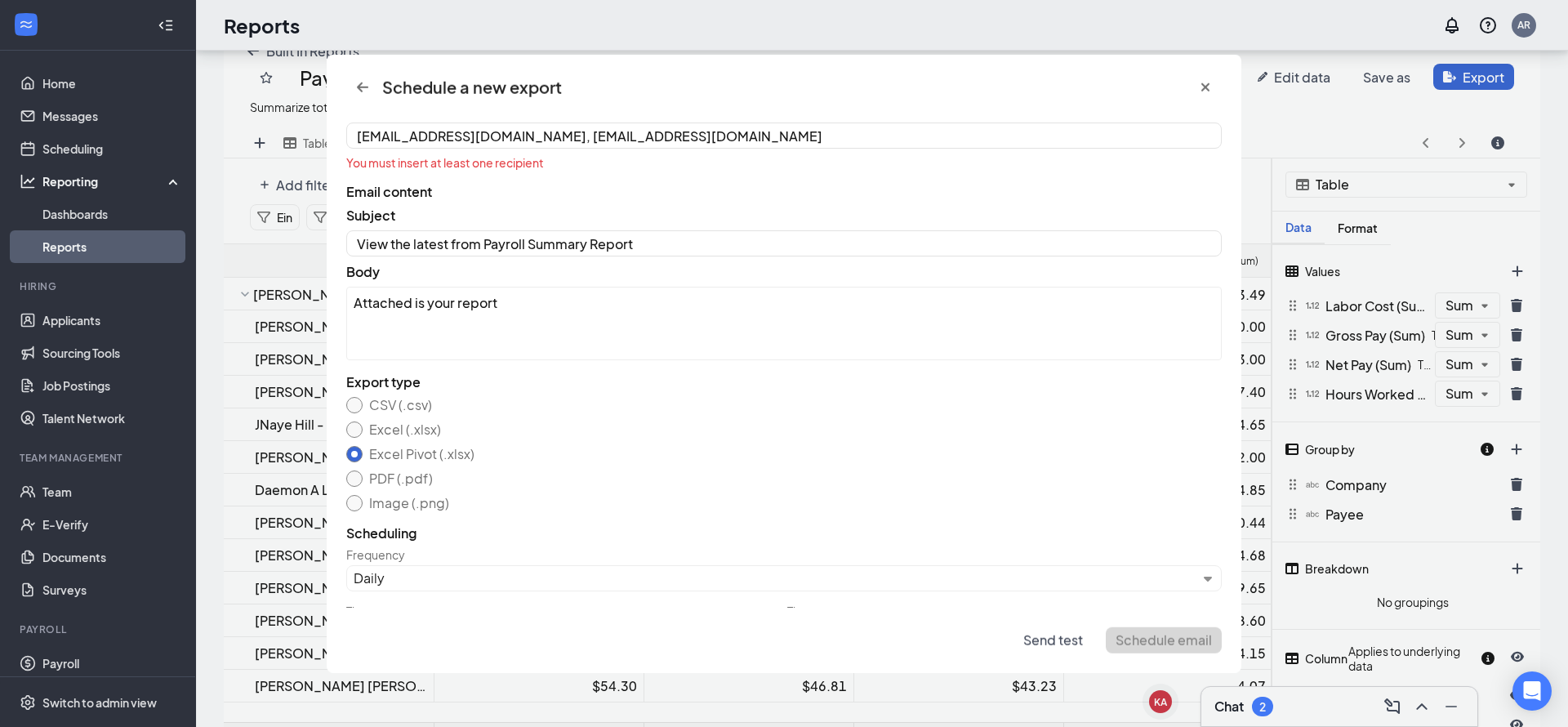
scroll to position [0, 0]
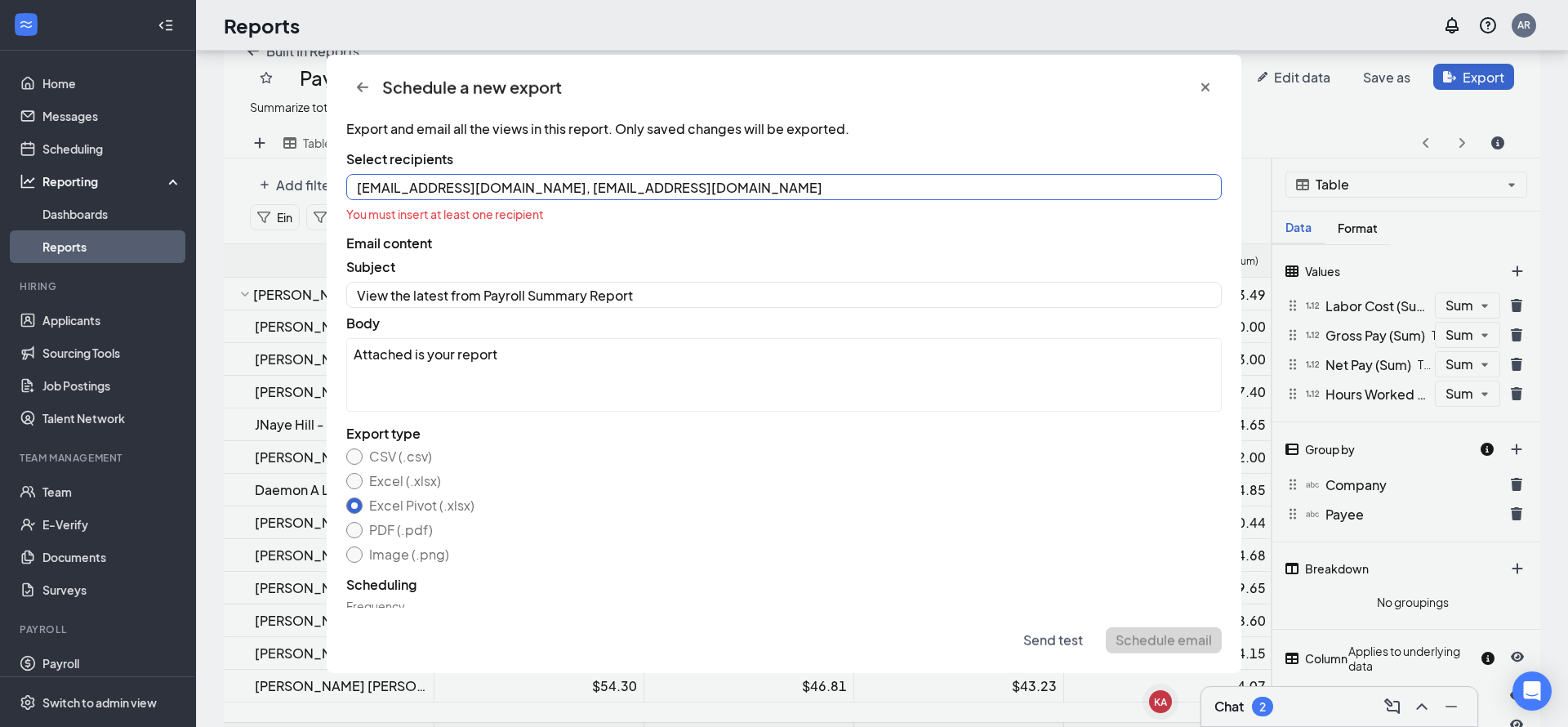
click at [501, 187] on input "[EMAIL_ADDRESS][DOMAIN_NAME], [EMAIL_ADDRESS][DOMAIN_NAME]" at bounding box center [784, 187] width 875 height 26
type input "[EMAIL_ADDRESS][DOMAIN_NAME]; [EMAIL_ADDRESS][DOMAIN_NAME]"
click at [529, 217] on span "You must insert at least one recipient" at bounding box center [784, 214] width 875 height 15
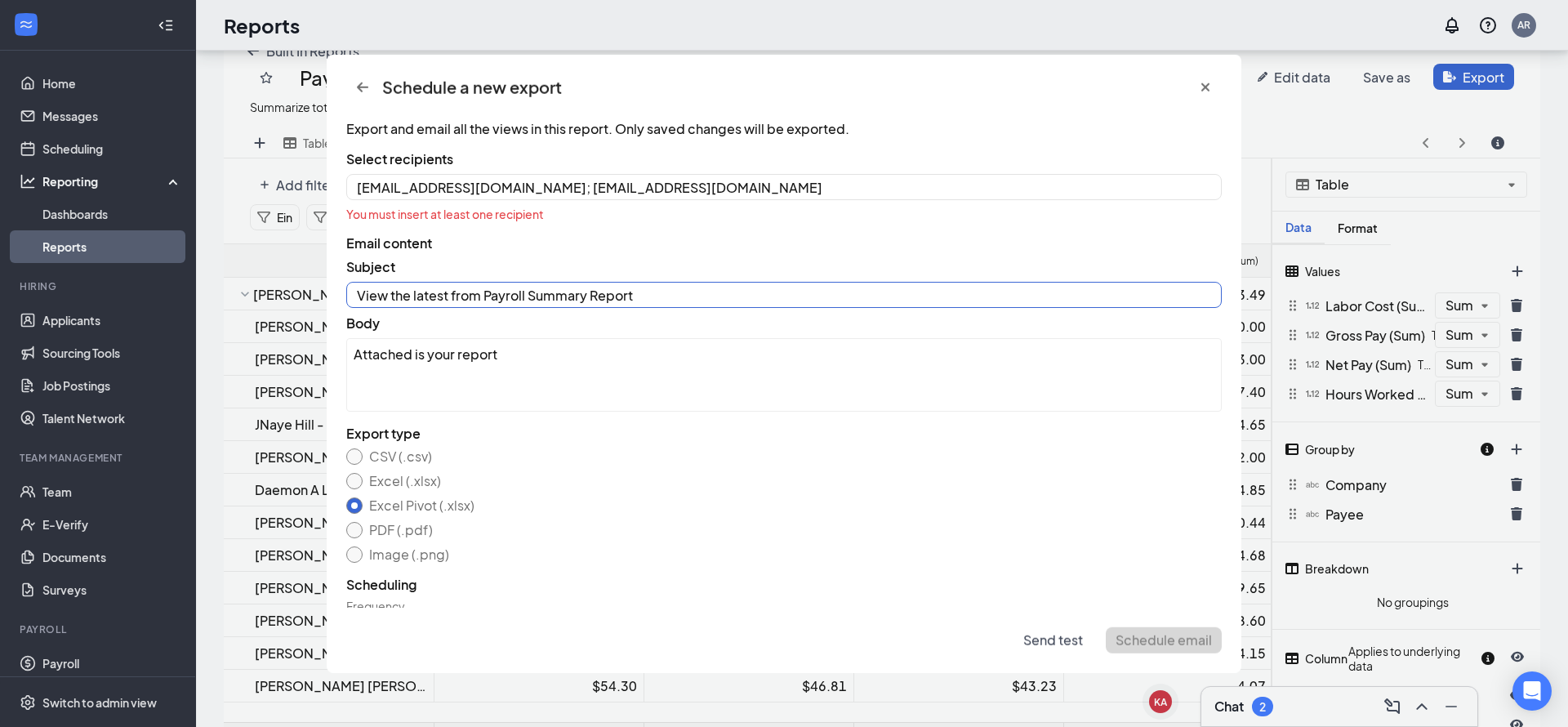
click at [656, 296] on input "View the latest from Payroll Summary Report" at bounding box center [784, 295] width 875 height 26
type input "V"
type input "Payroll Report as of 8/26 from [PERSON_NAME]"
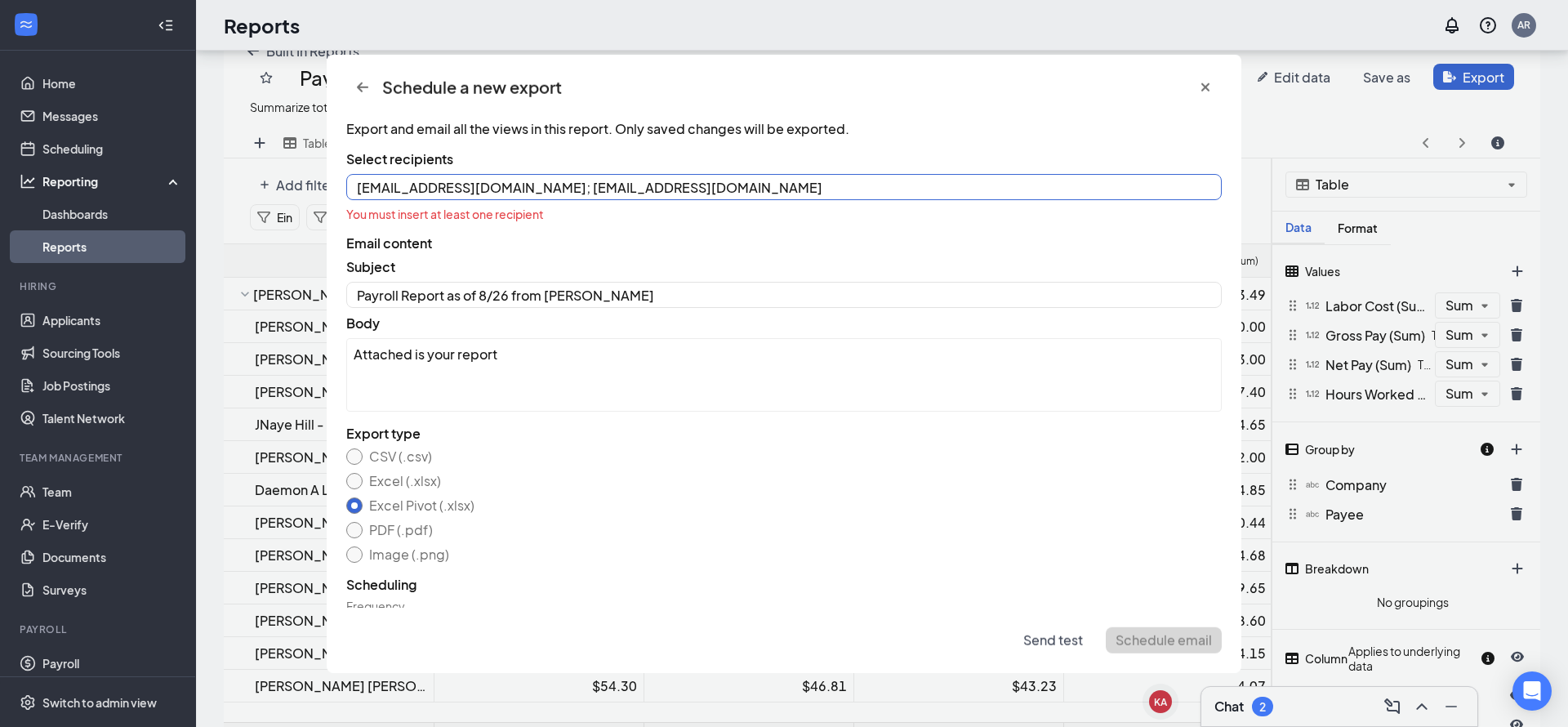
click at [701, 183] on input "[EMAIL_ADDRESS][DOMAIN_NAME]; [EMAIL_ADDRESS][DOMAIN_NAME]" at bounding box center [784, 187] width 875 height 26
type input "[EMAIL_ADDRESS][DOMAIN_NAME]"
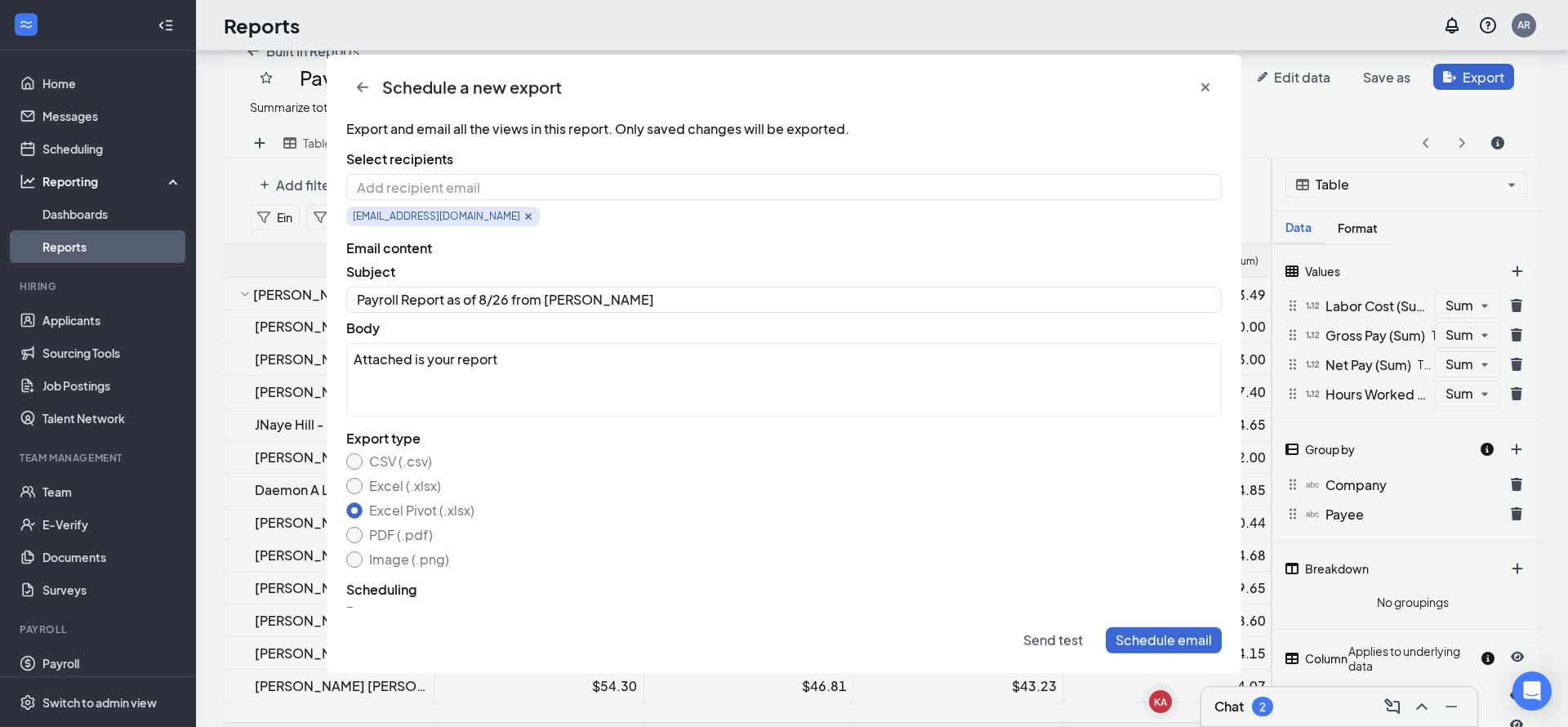
click at [707, 238] on span "Email content" at bounding box center [784, 246] width 875 height 17
click at [428, 218] on div "[EMAIL_ADDRESS][DOMAIN_NAME]" at bounding box center [443, 216] width 193 height 19
click at [422, 189] on input at bounding box center [784, 187] width 875 height 26
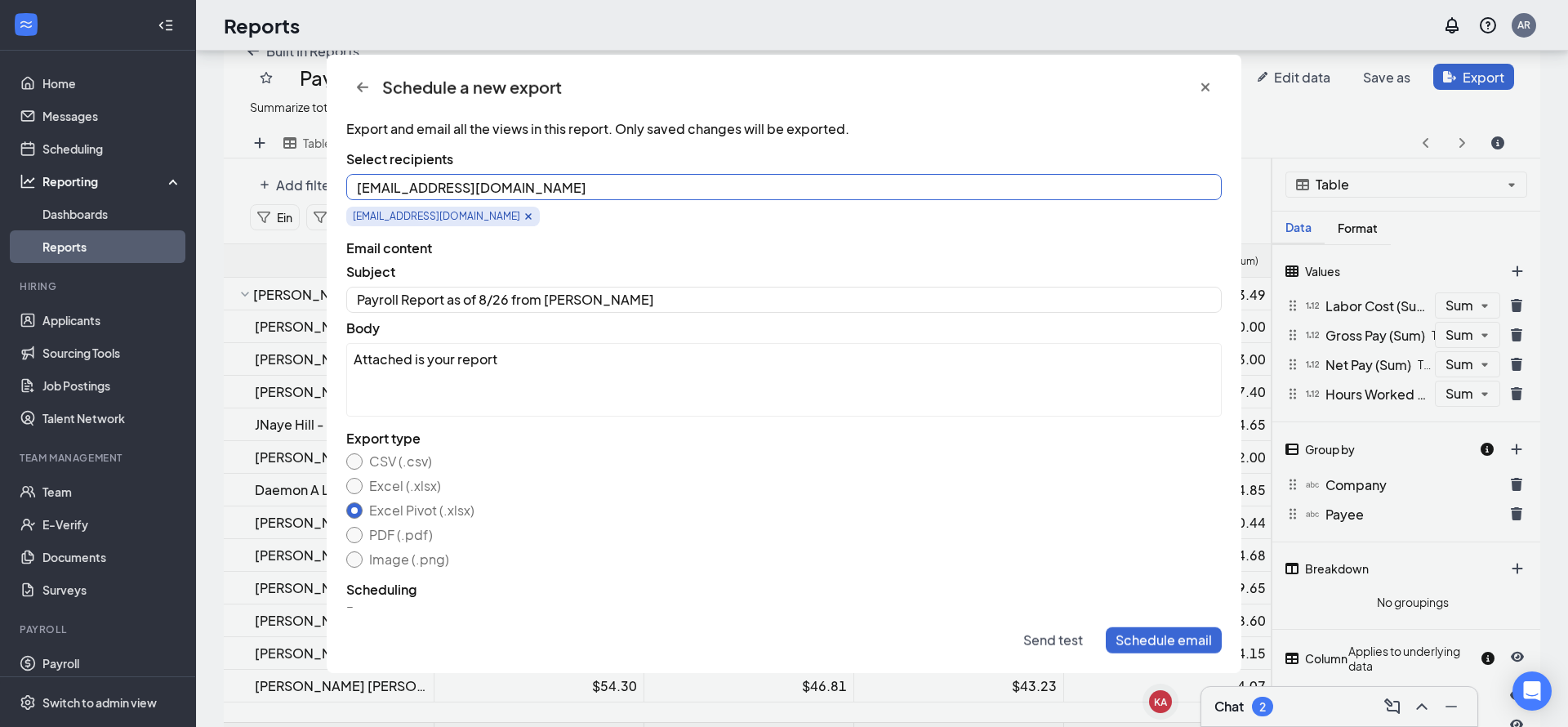
type input "[EMAIL_ADDRESS][DOMAIN_NAME]"
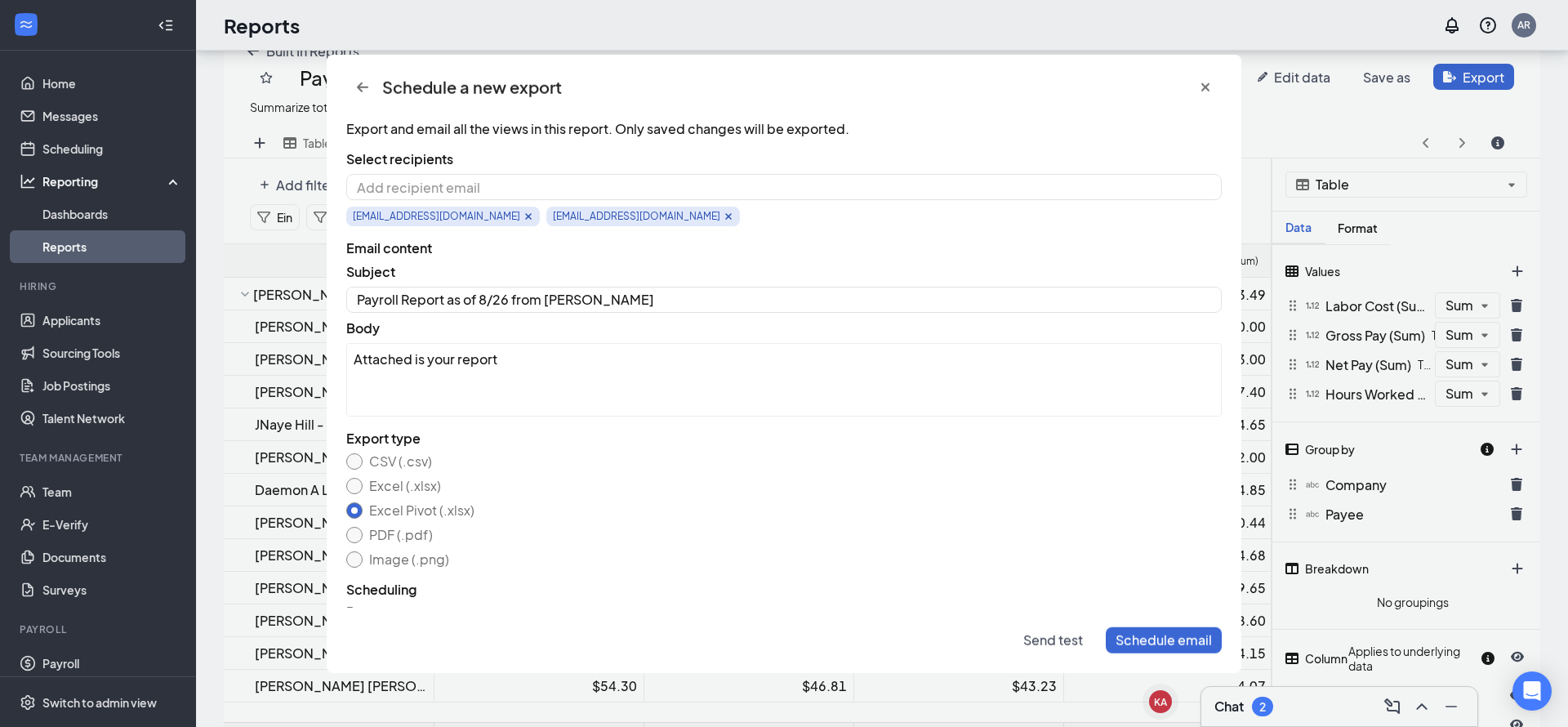
scroll to position [95, 0]
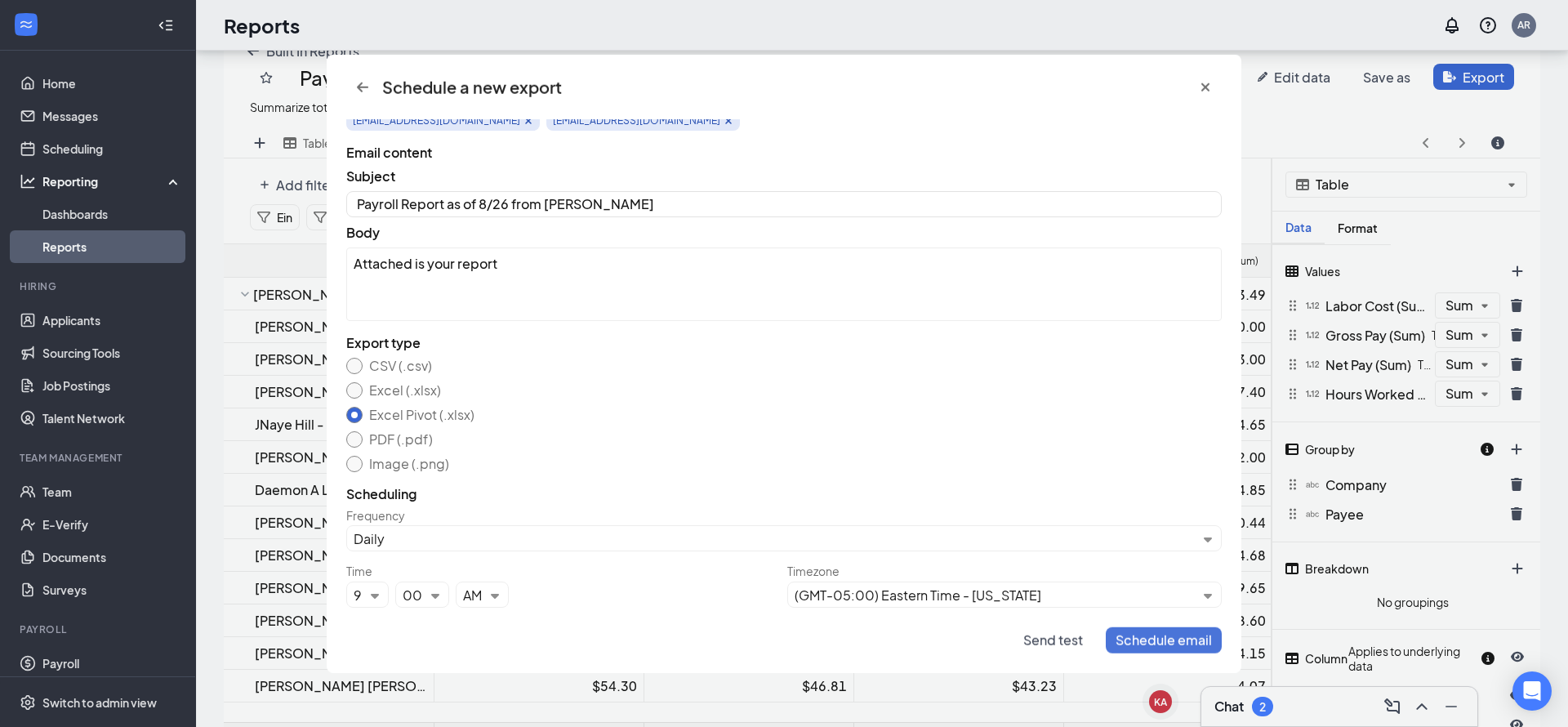
click at [1194, 647] on span "Schedule email" at bounding box center [1164, 640] width 96 height 17
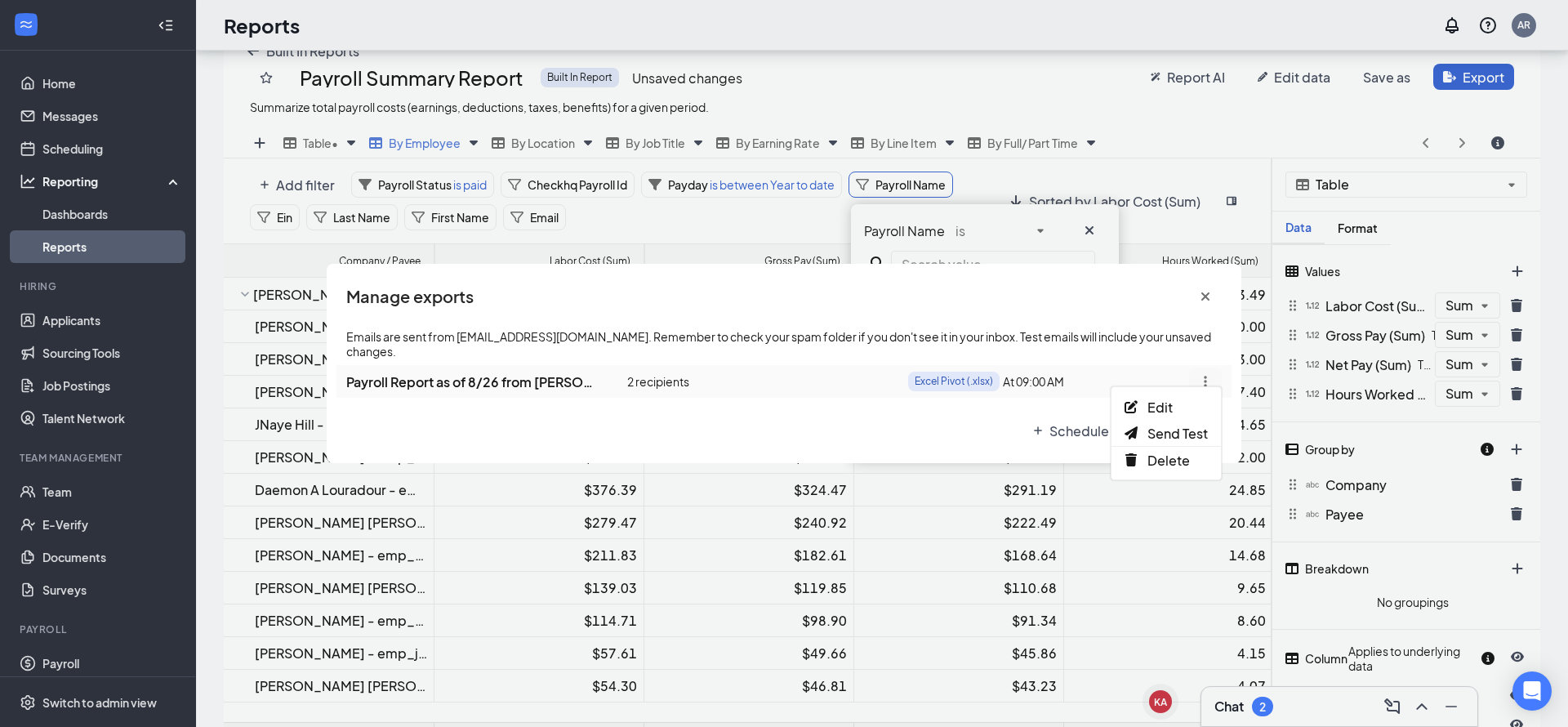
click at [1152, 412] on span "Edit" at bounding box center [1160, 407] width 26 height 17
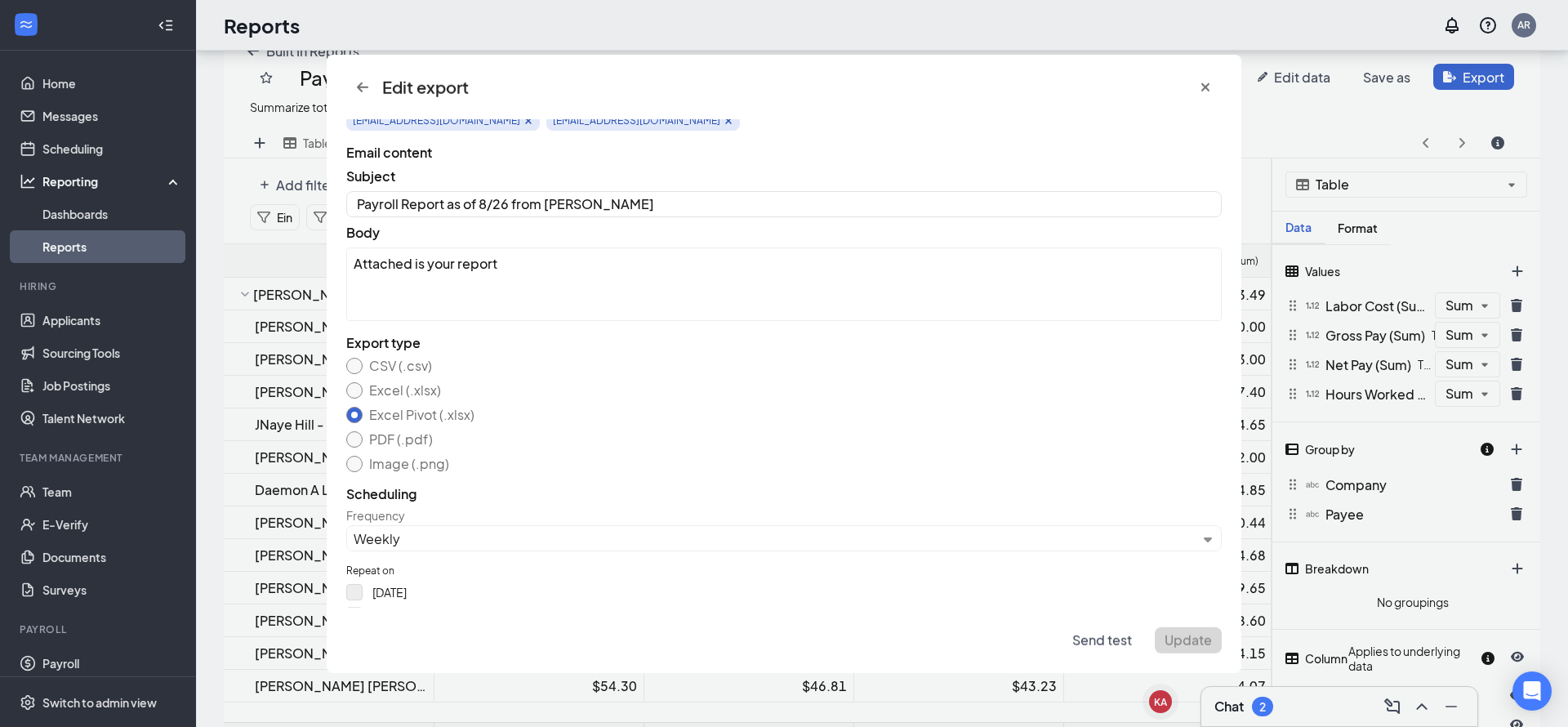
click at [356, 588] on button "[DATE]" at bounding box center [355, 592] width 17 height 17
click at [424, 596] on div "[DATE]" at bounding box center [784, 592] width 875 height 17
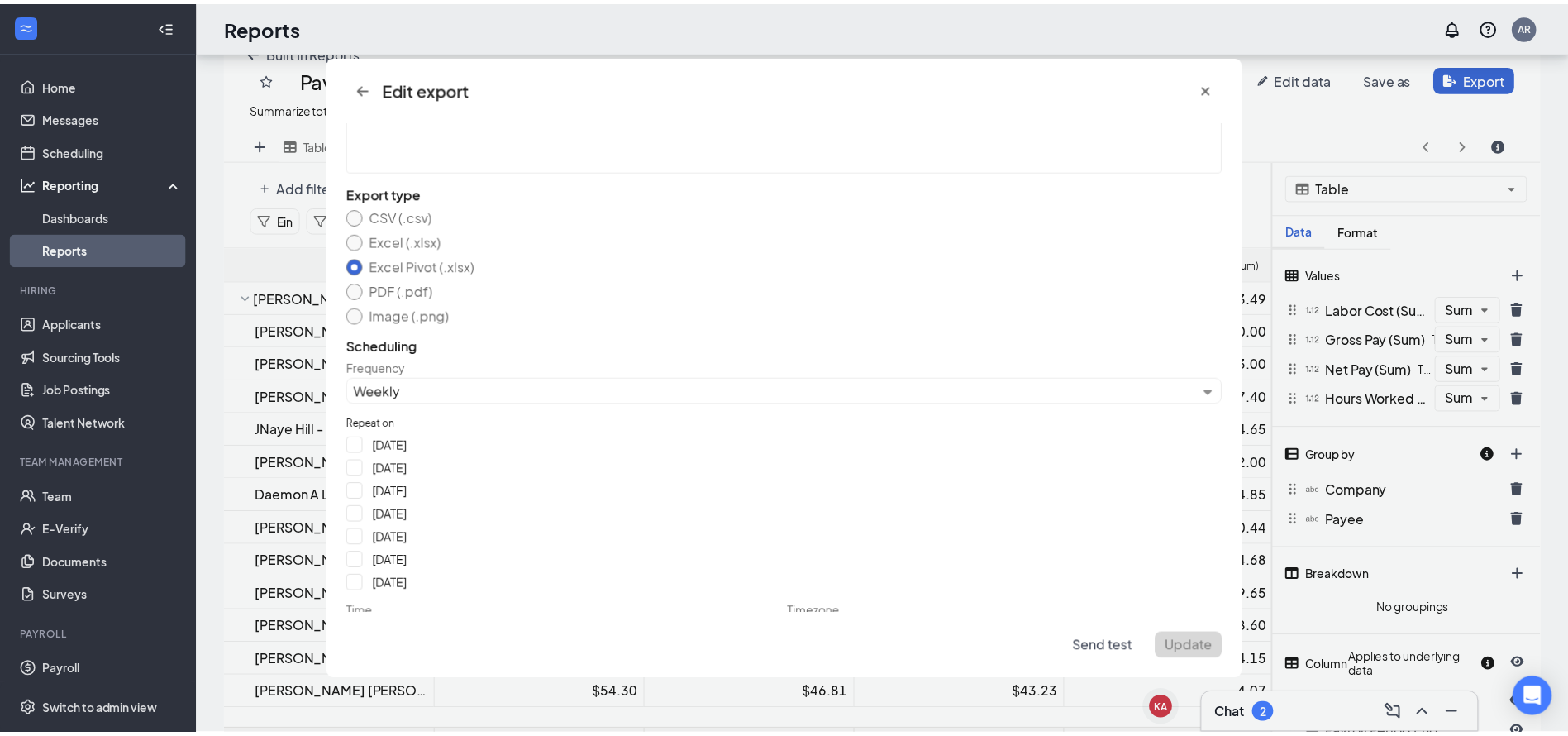
scroll to position [285, 0]
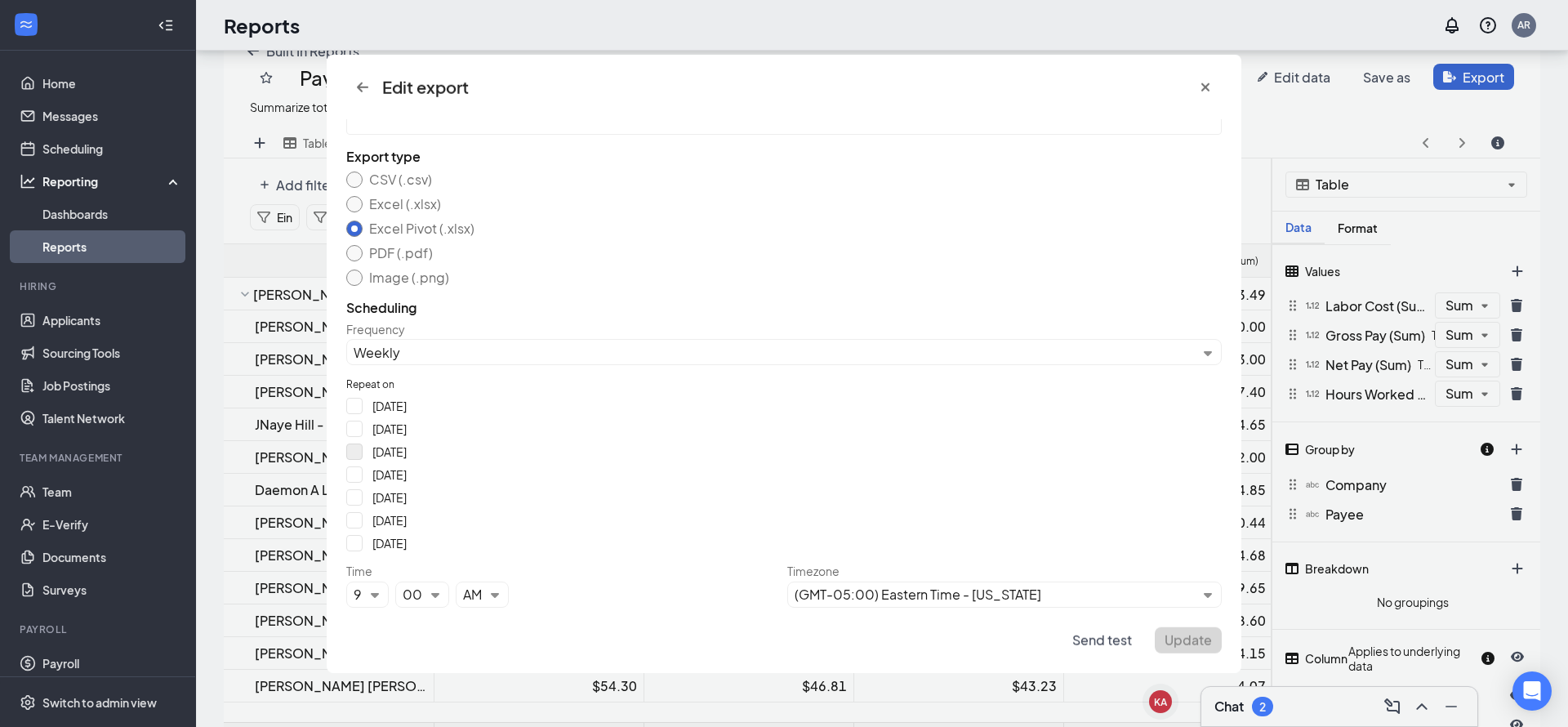
click at [357, 452] on button "[DATE]" at bounding box center [355, 452] width 17 height 17
click at [1197, 639] on span "Update" at bounding box center [1189, 640] width 48 height 17
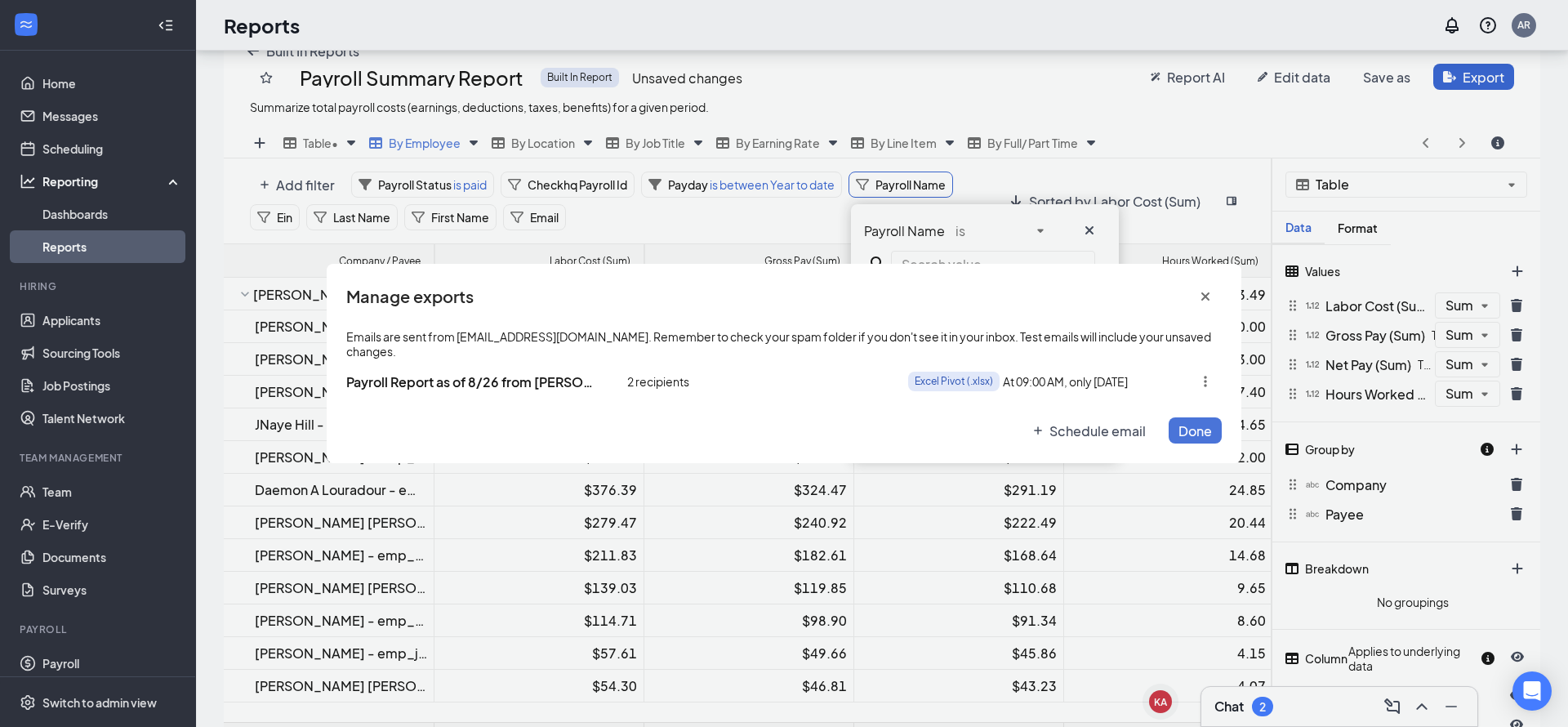
click at [1199, 423] on span "Done" at bounding box center [1196, 431] width 34 height 17
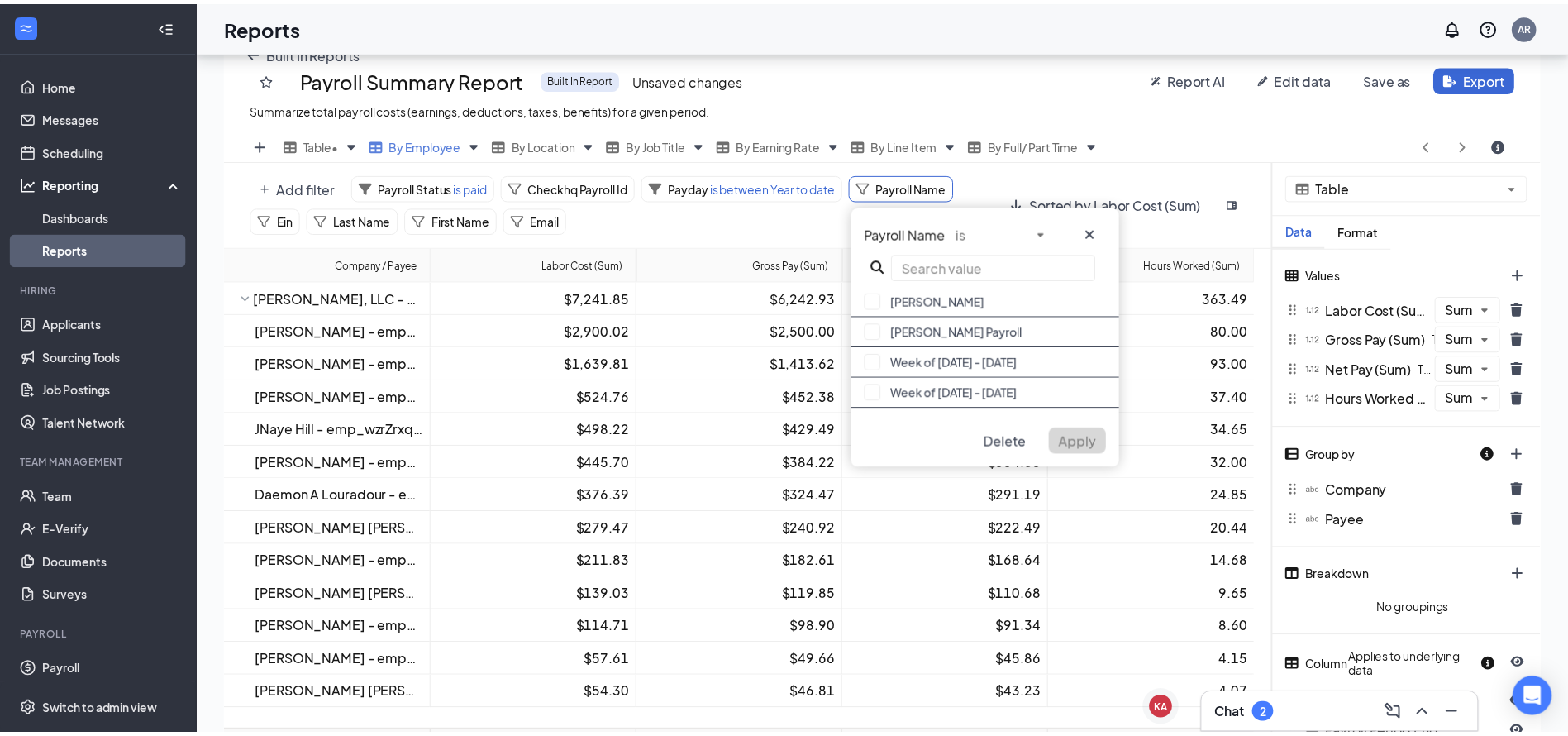
scroll to position [600, 1314]
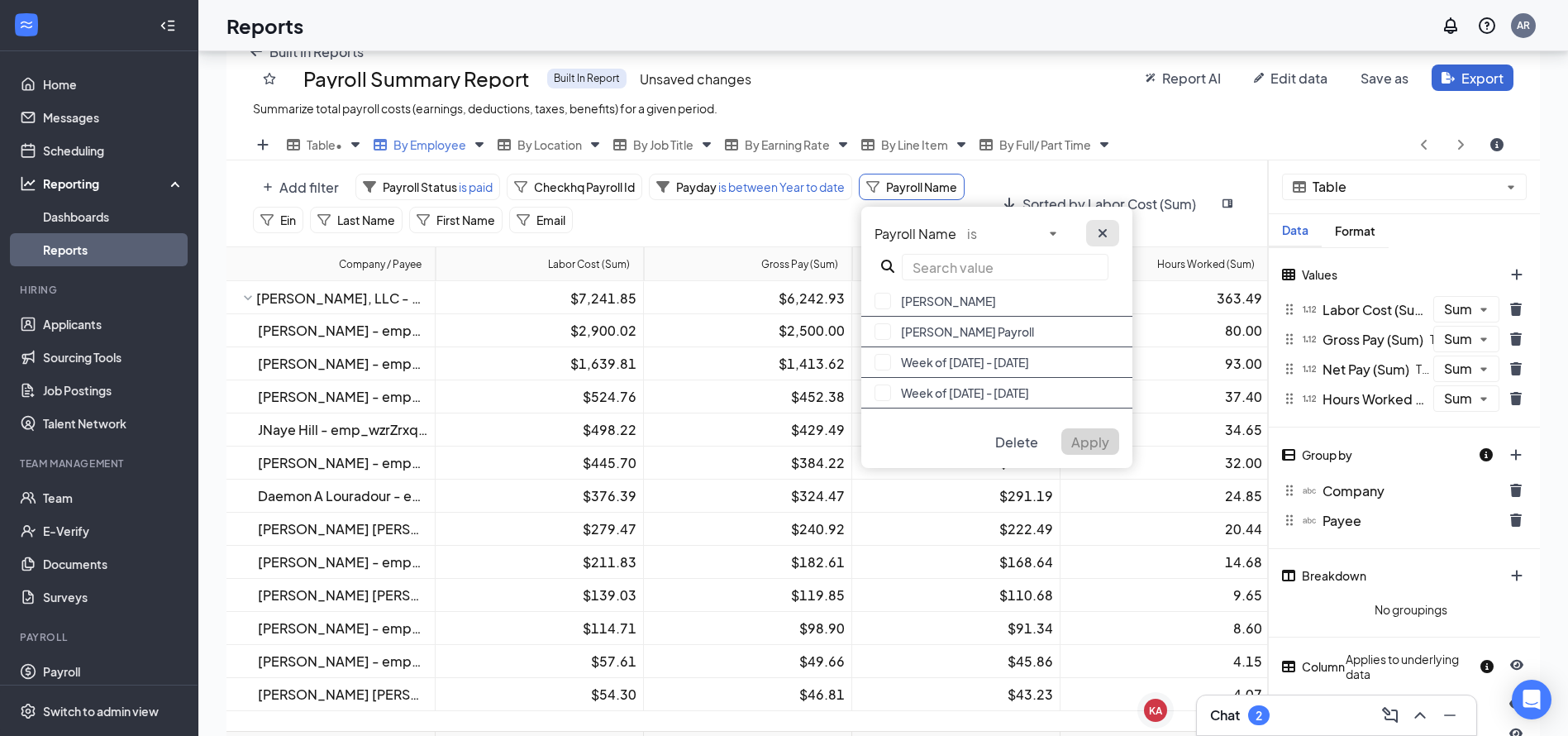
click at [1107, 231] on icon "cross icon" at bounding box center [1103, 233] width 13 height 13
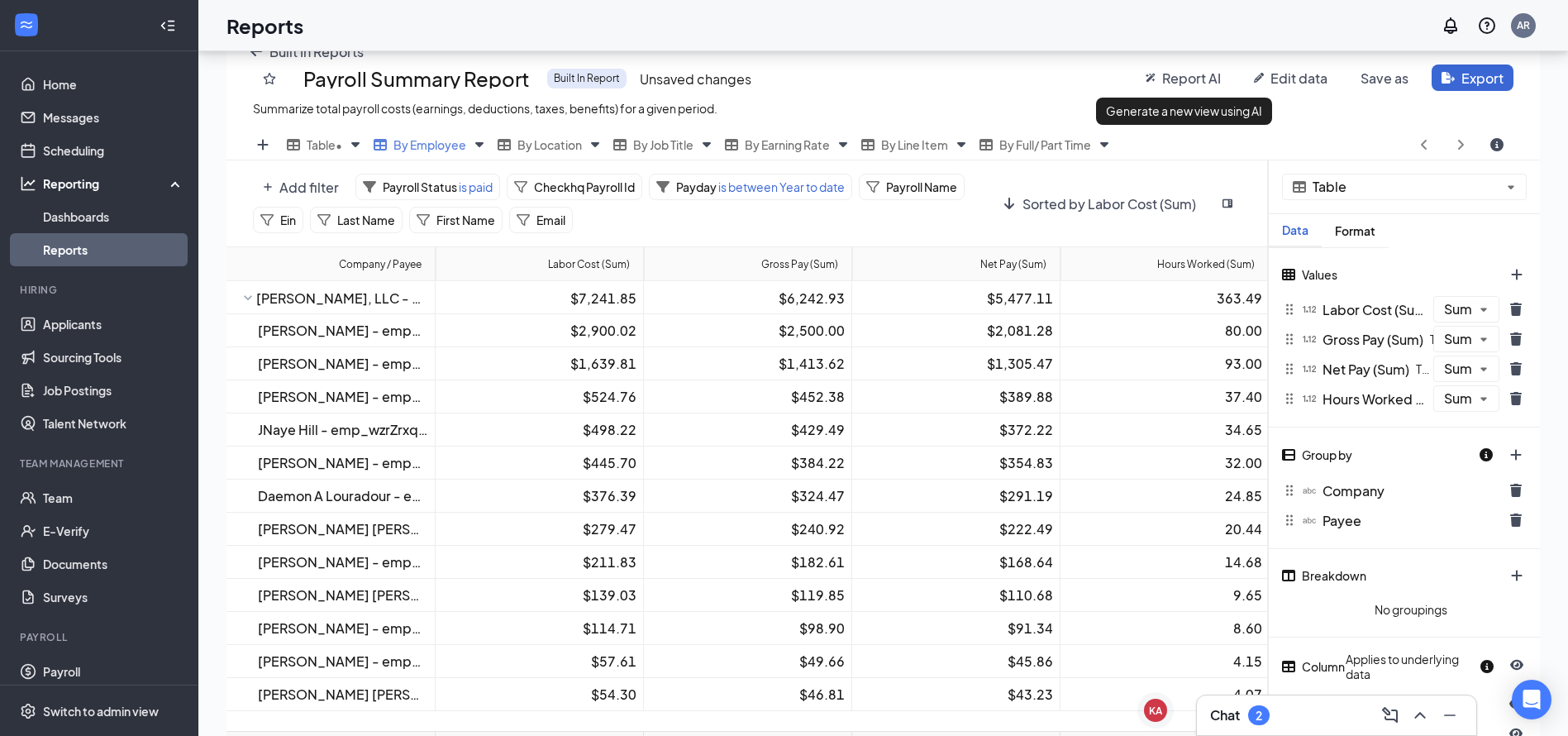
click at [1195, 77] on span "Report AI" at bounding box center [1192, 78] width 59 height 17
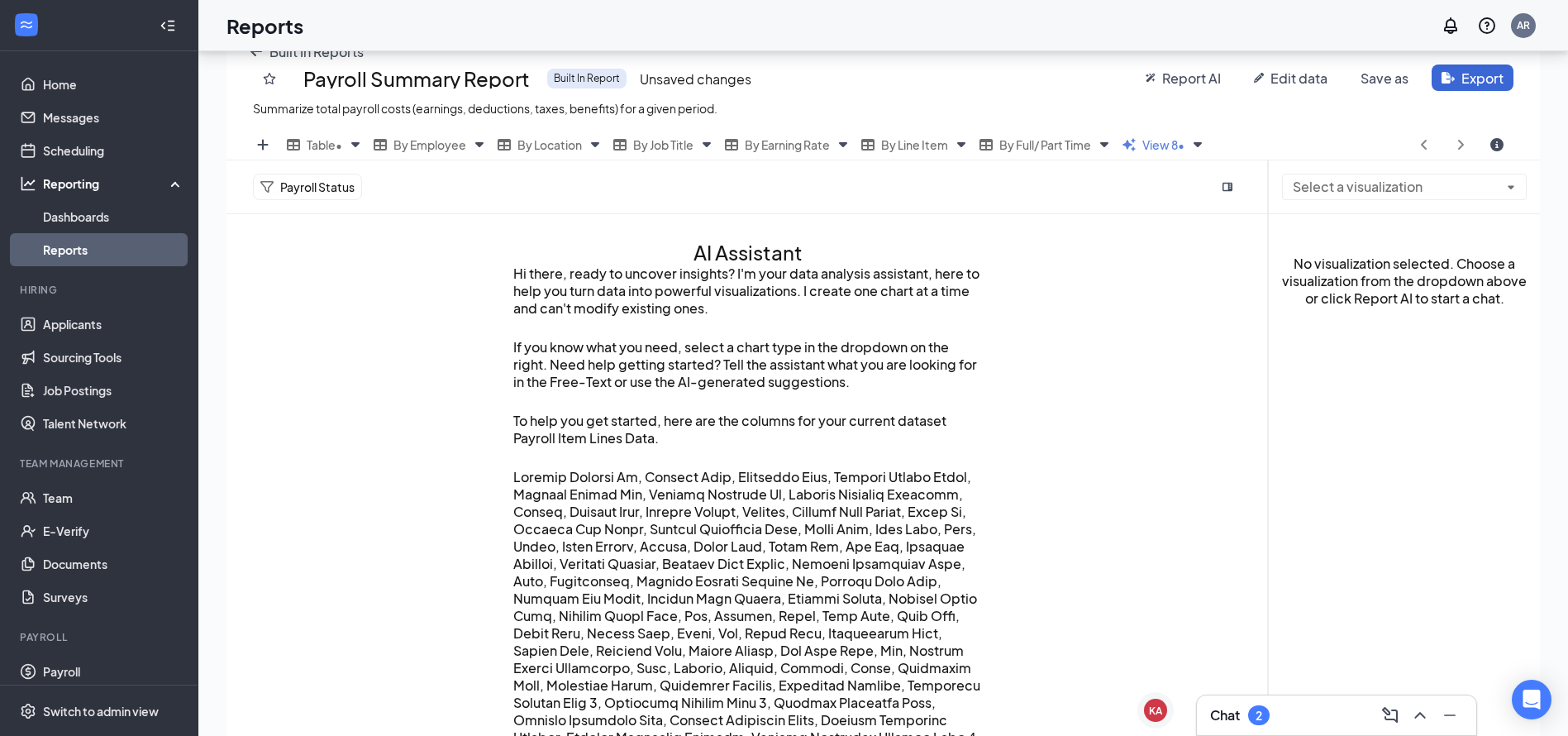
scroll to position [193, 0]
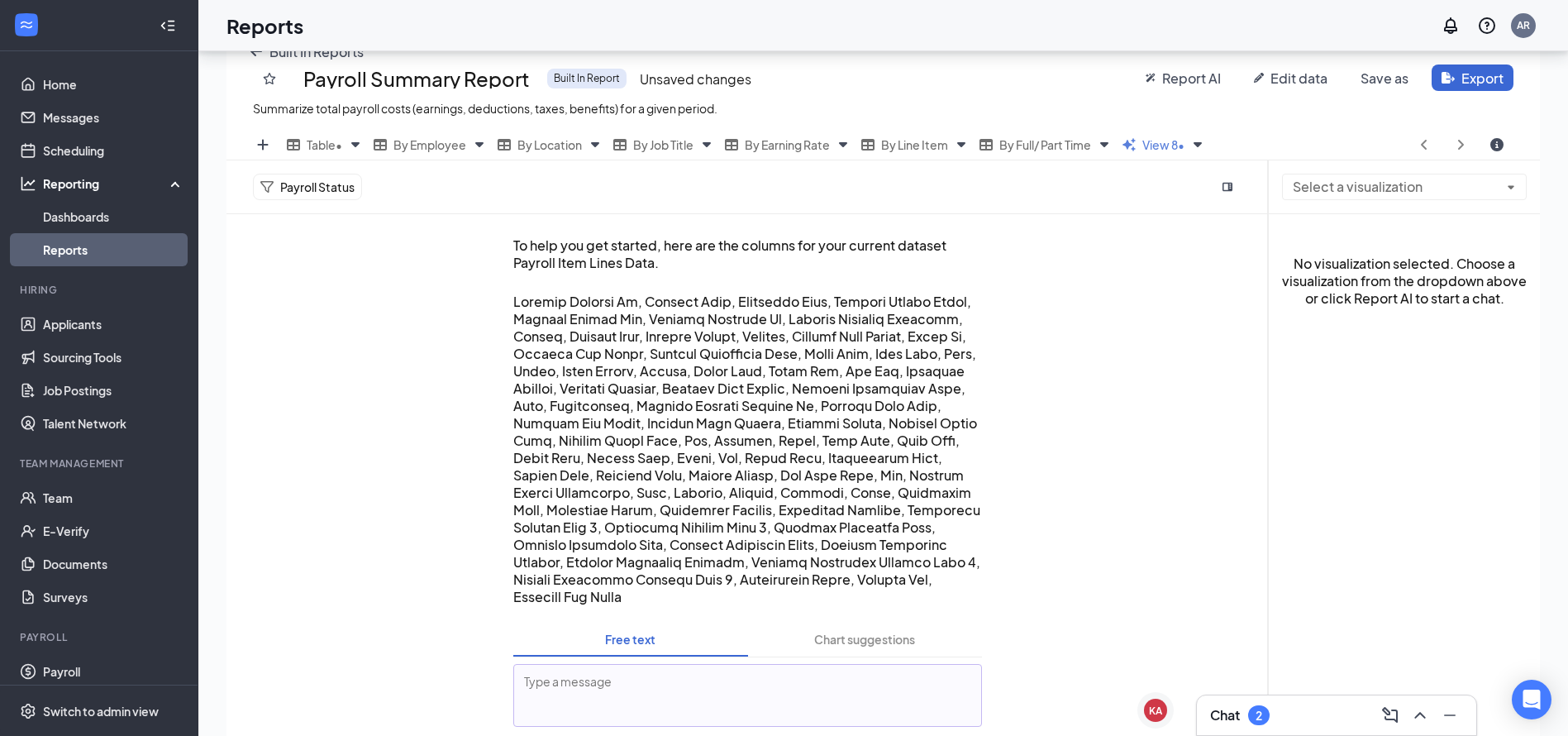
click at [665, 681] on textarea at bounding box center [747, 695] width 469 height 63
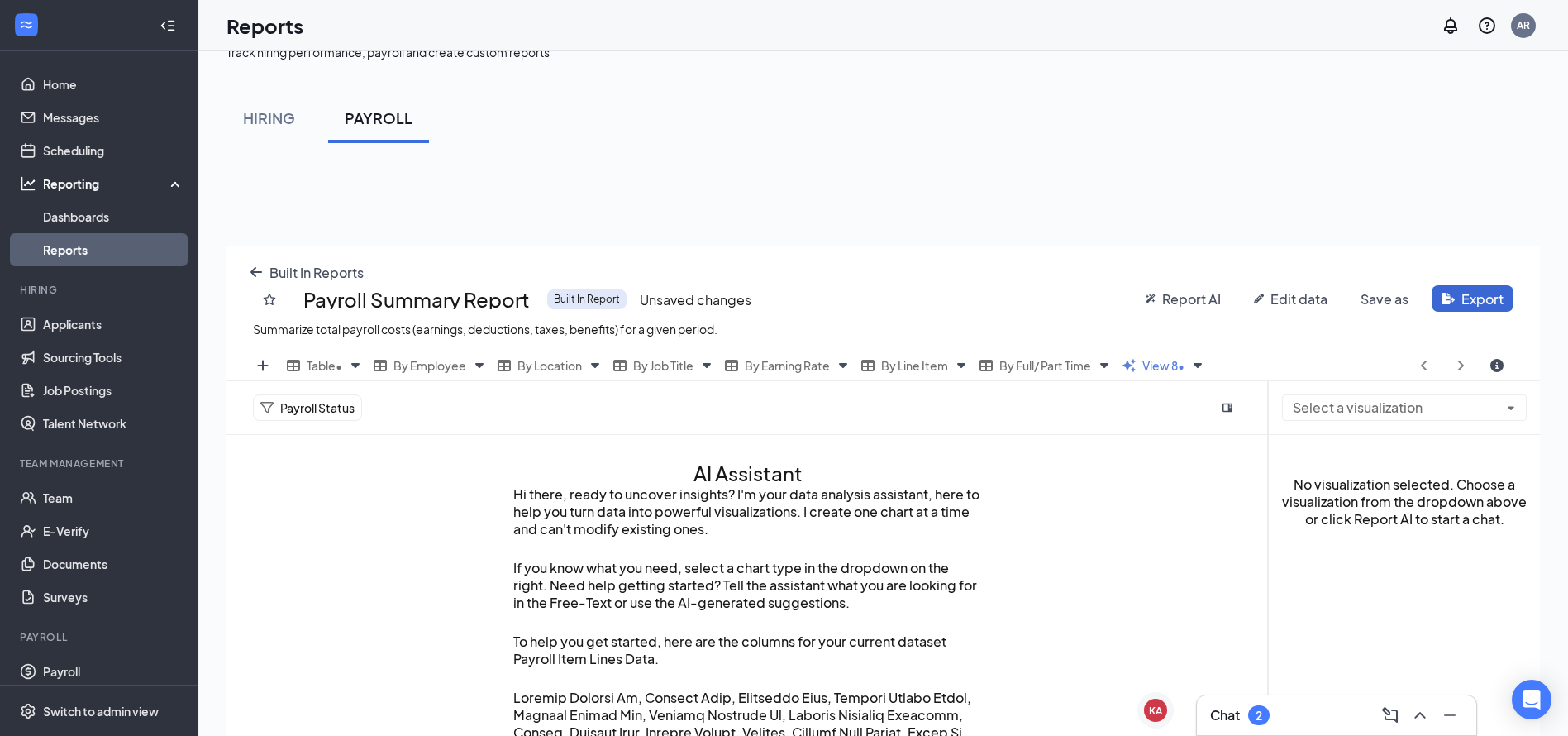
scroll to position [11, 0]
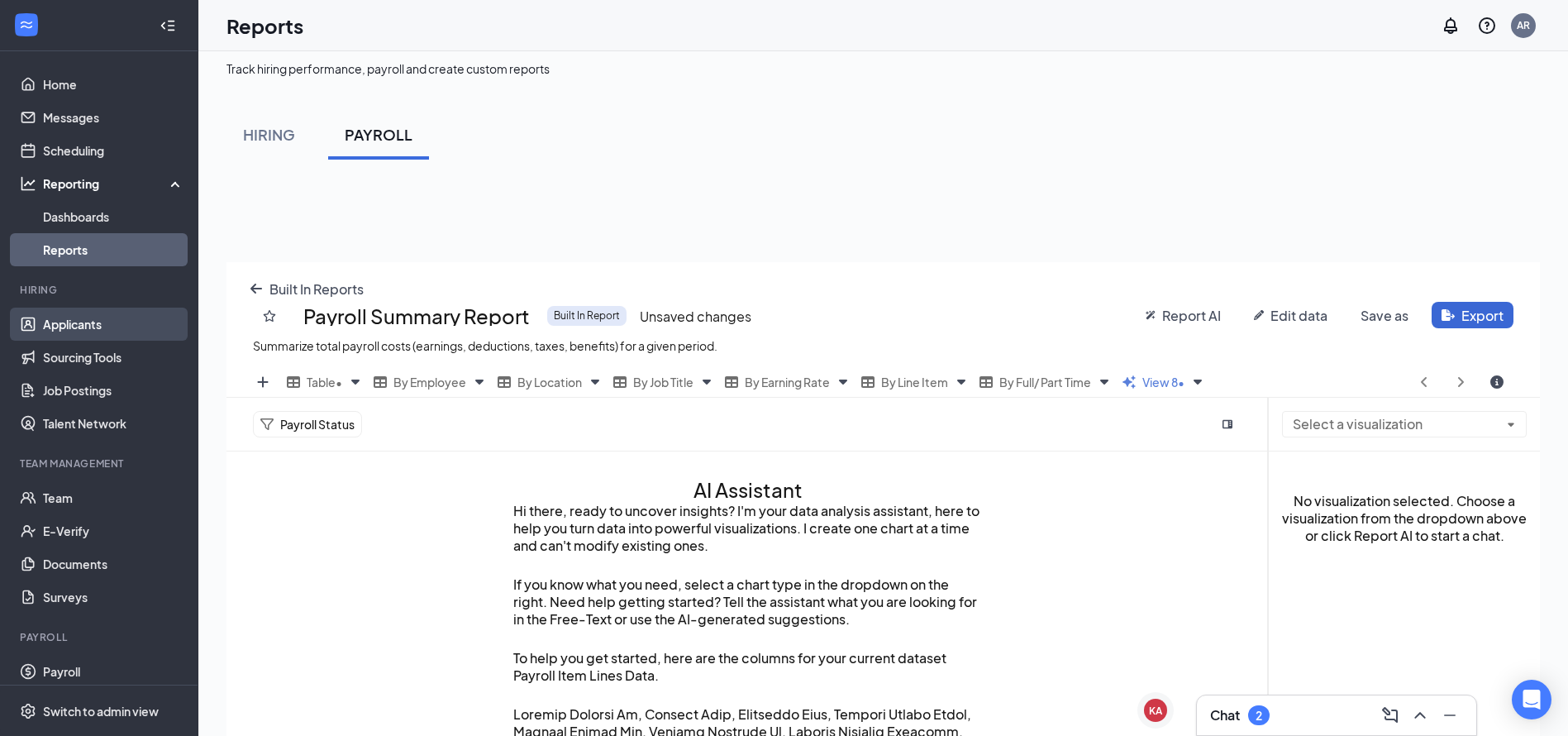
type textarea "payroll vs. earnings"
click at [88, 329] on link "Applicants" at bounding box center [113, 323] width 141 height 33
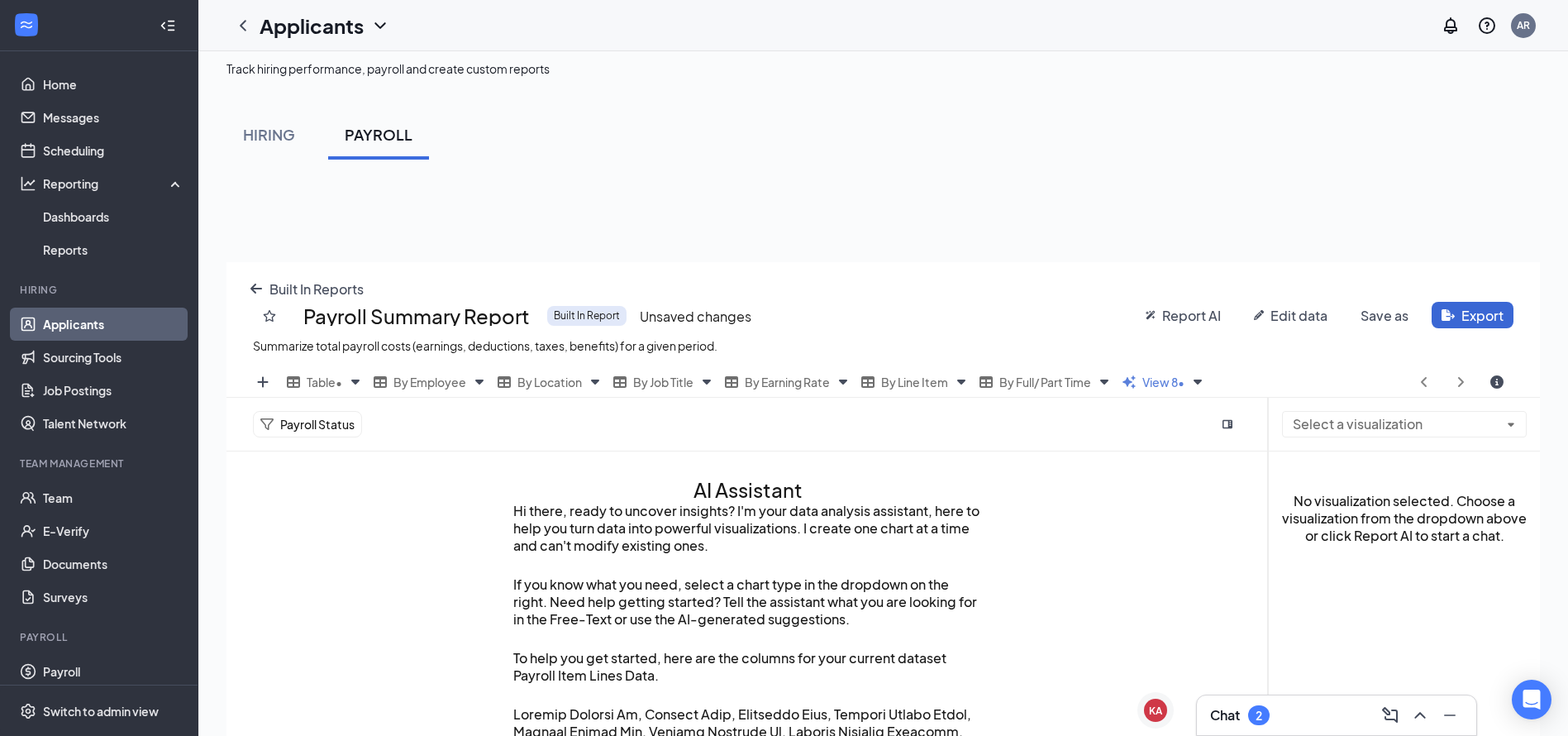
click at [72, 317] on link "Applicants" at bounding box center [113, 323] width 141 height 33
click at [43, 320] on link "Applicants" at bounding box center [113, 323] width 141 height 33
click at [64, 323] on link "Applicants" at bounding box center [113, 323] width 141 height 33
click at [268, 130] on div "HIRING" at bounding box center [269, 134] width 52 height 21
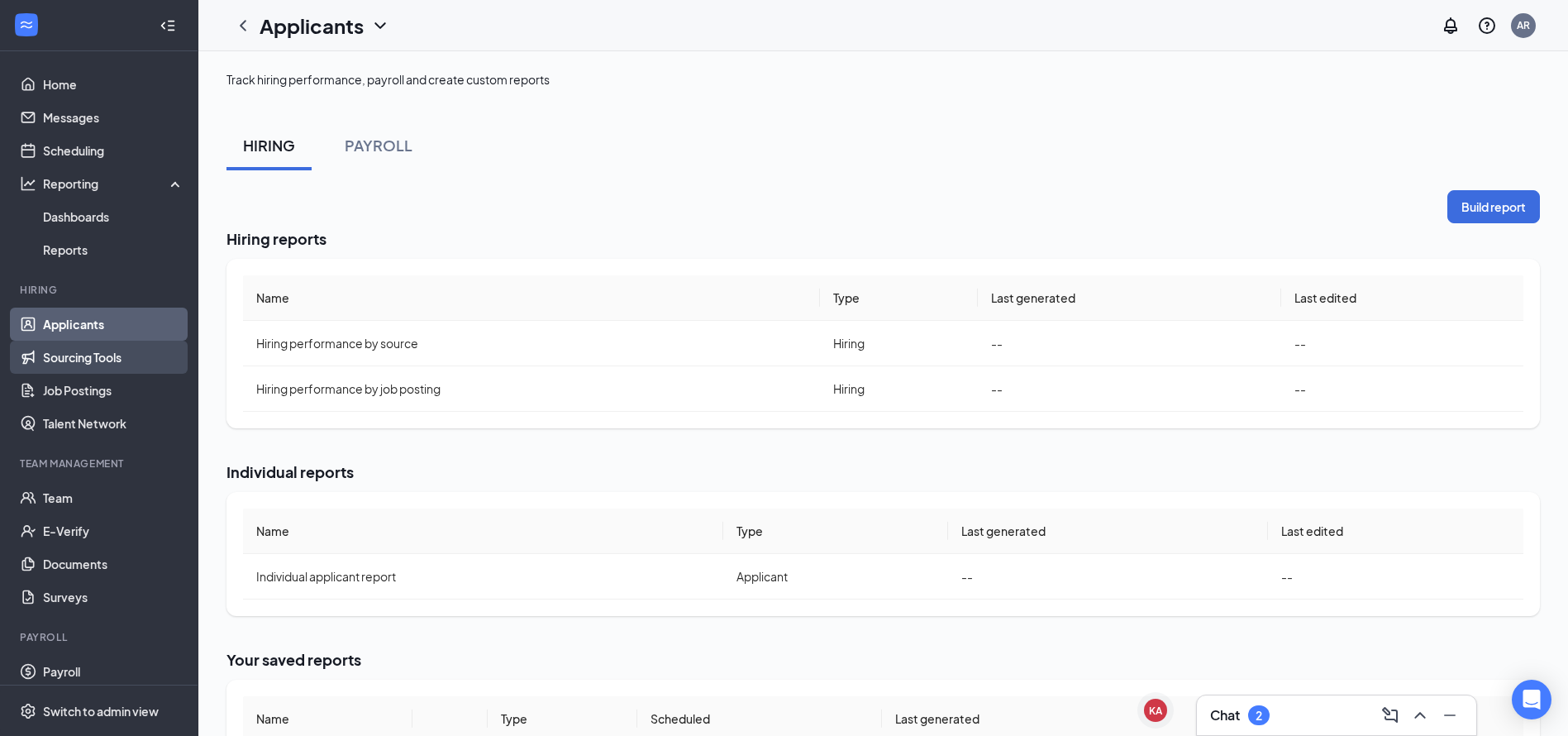
click at [99, 364] on link "Sourcing Tools" at bounding box center [113, 356] width 141 height 33
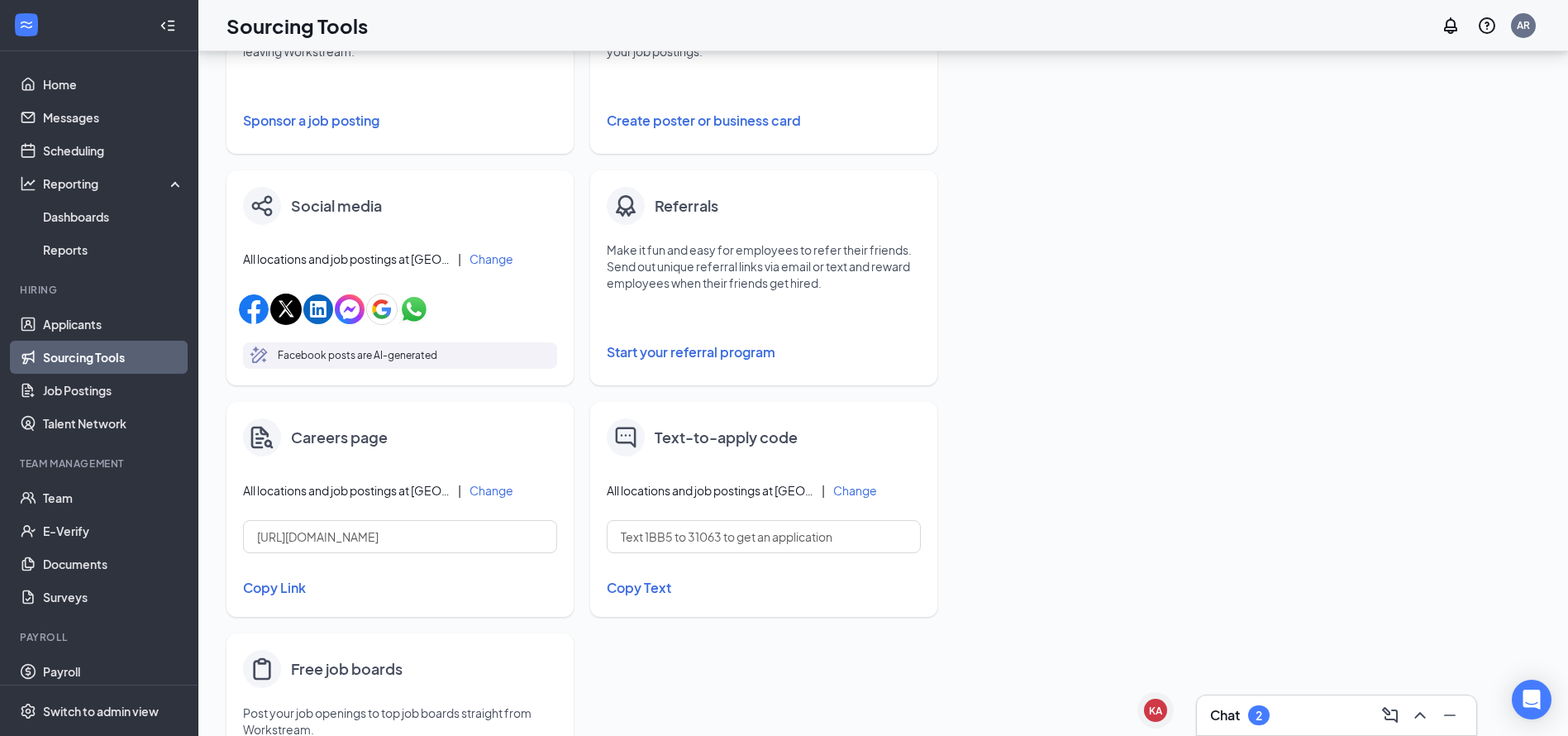
scroll to position [501, 0]
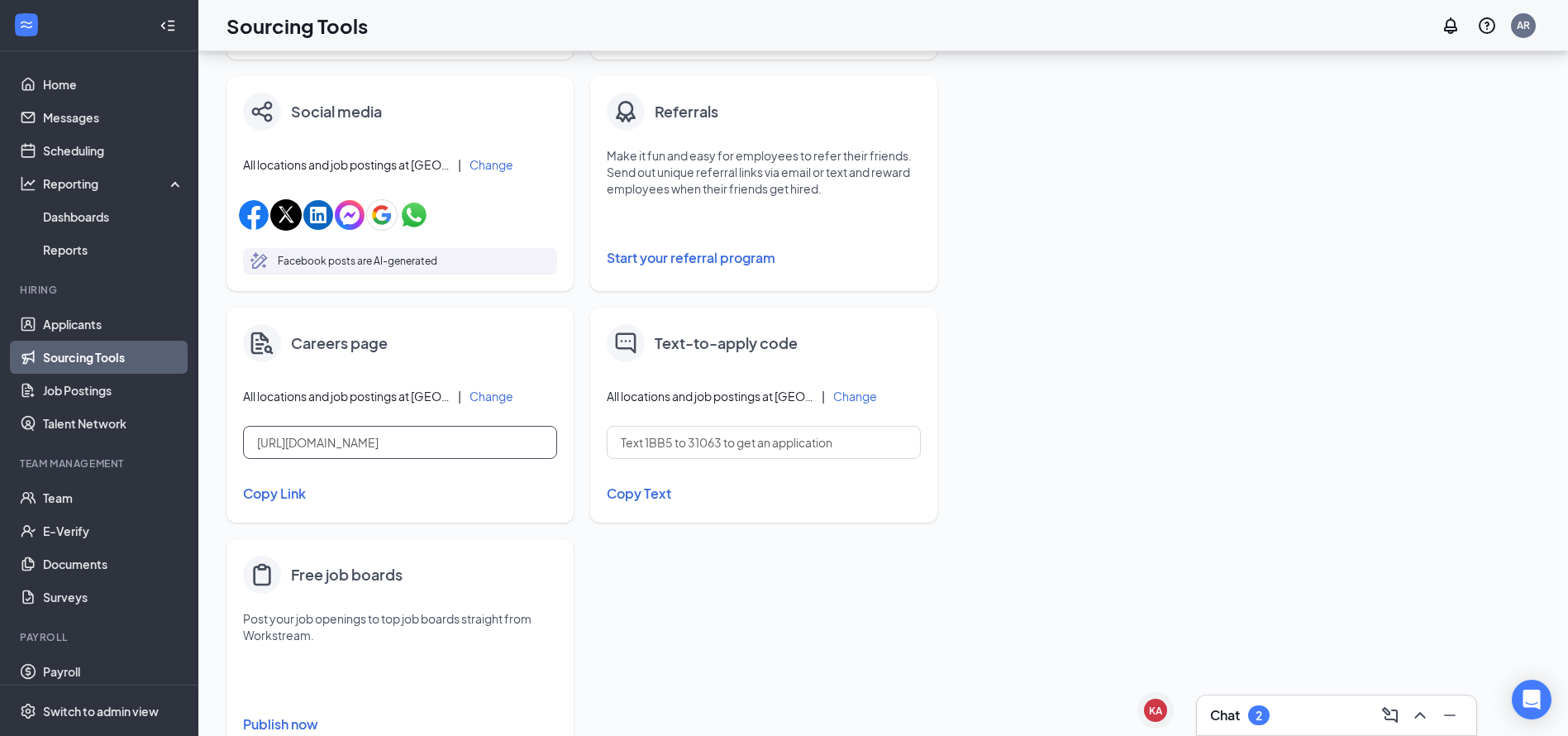
drag, startPoint x: 523, startPoint y: 447, endPoint x: 209, endPoint y: 438, distance: 314.1
click at [209, 438] on div "Fill your job postings faster with these quick and easy sourcing tools. Invite …" at bounding box center [883, 170] width 1370 height 1241
click at [79, 389] on link "Job Postings" at bounding box center [113, 389] width 141 height 33
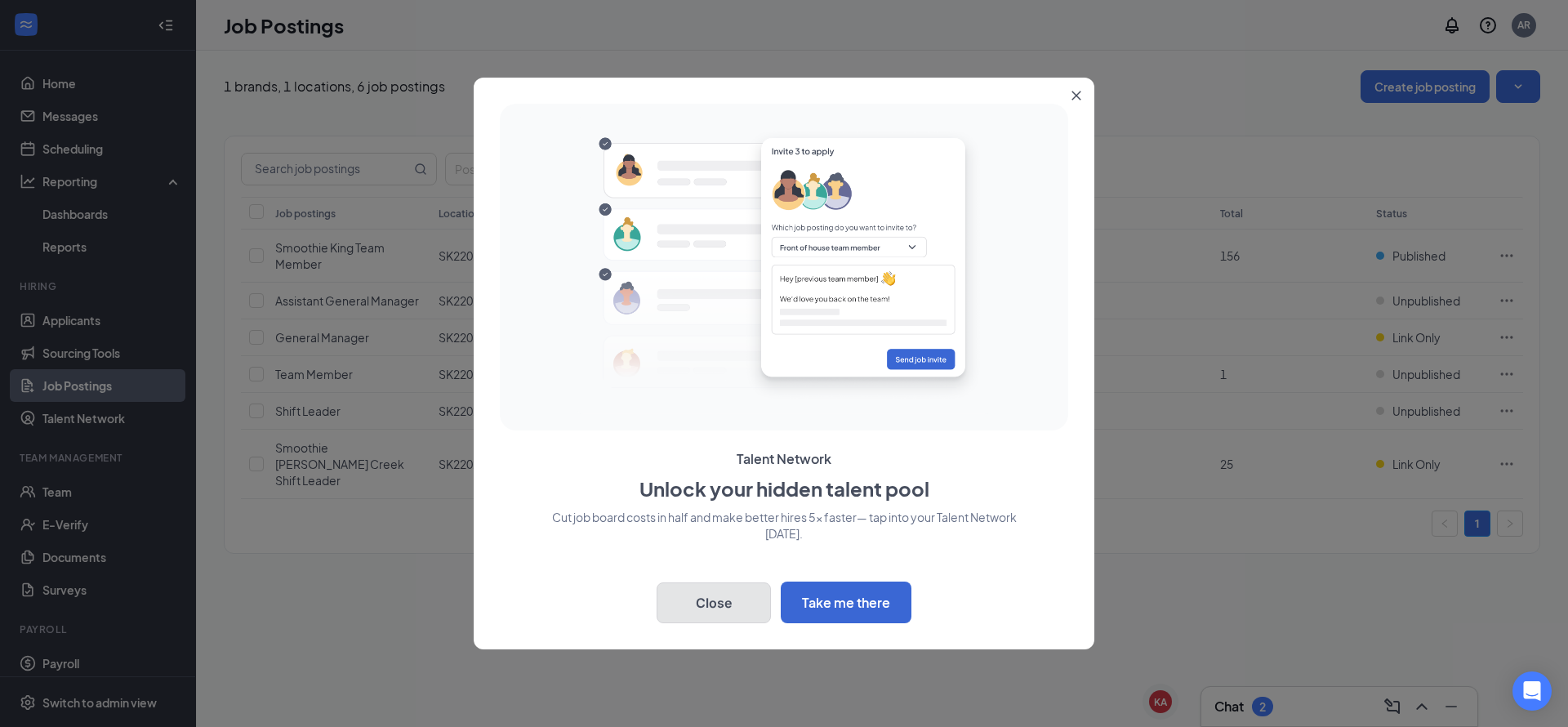
click at [731, 599] on button "Close" at bounding box center [714, 603] width 115 height 41
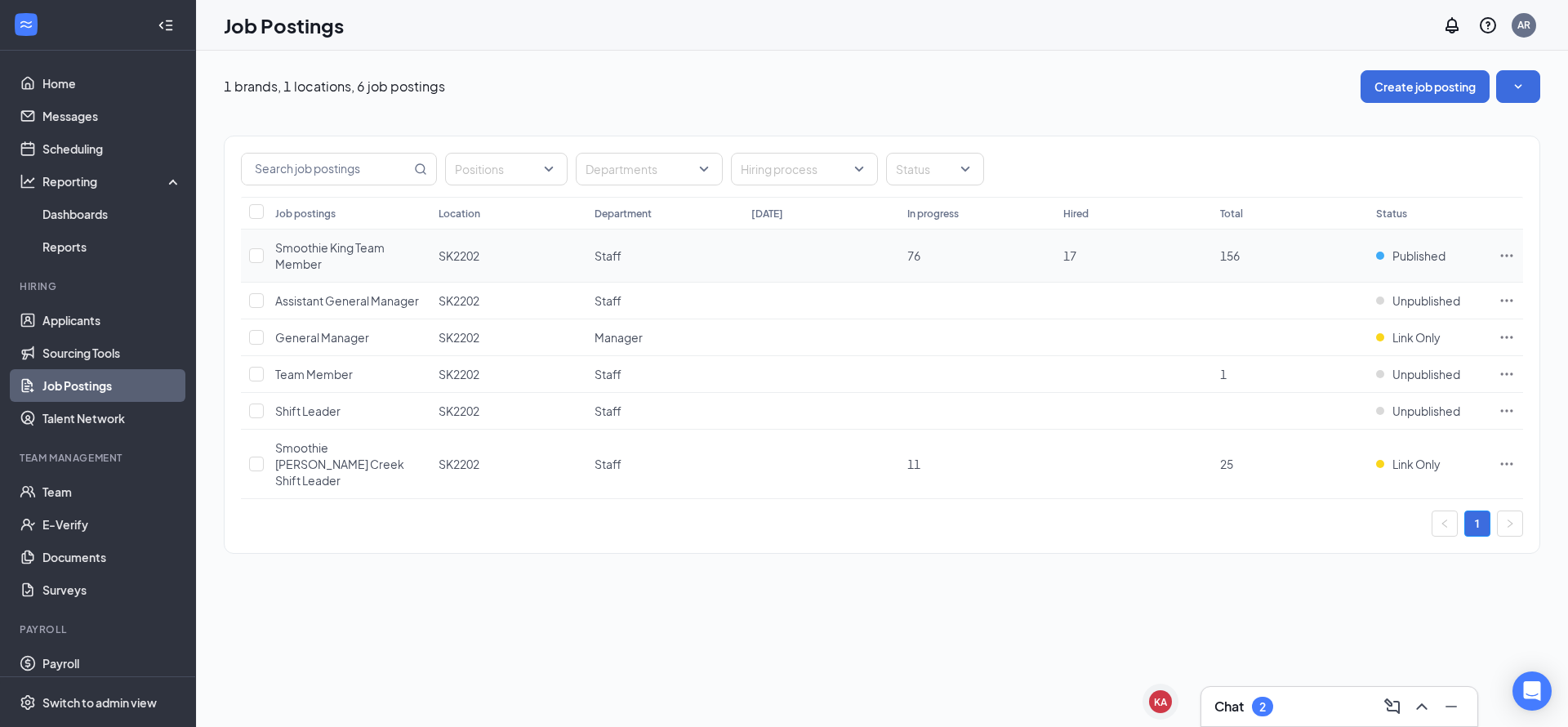
click at [1505, 248] on icon "Ellipses" at bounding box center [1507, 256] width 17 height 17
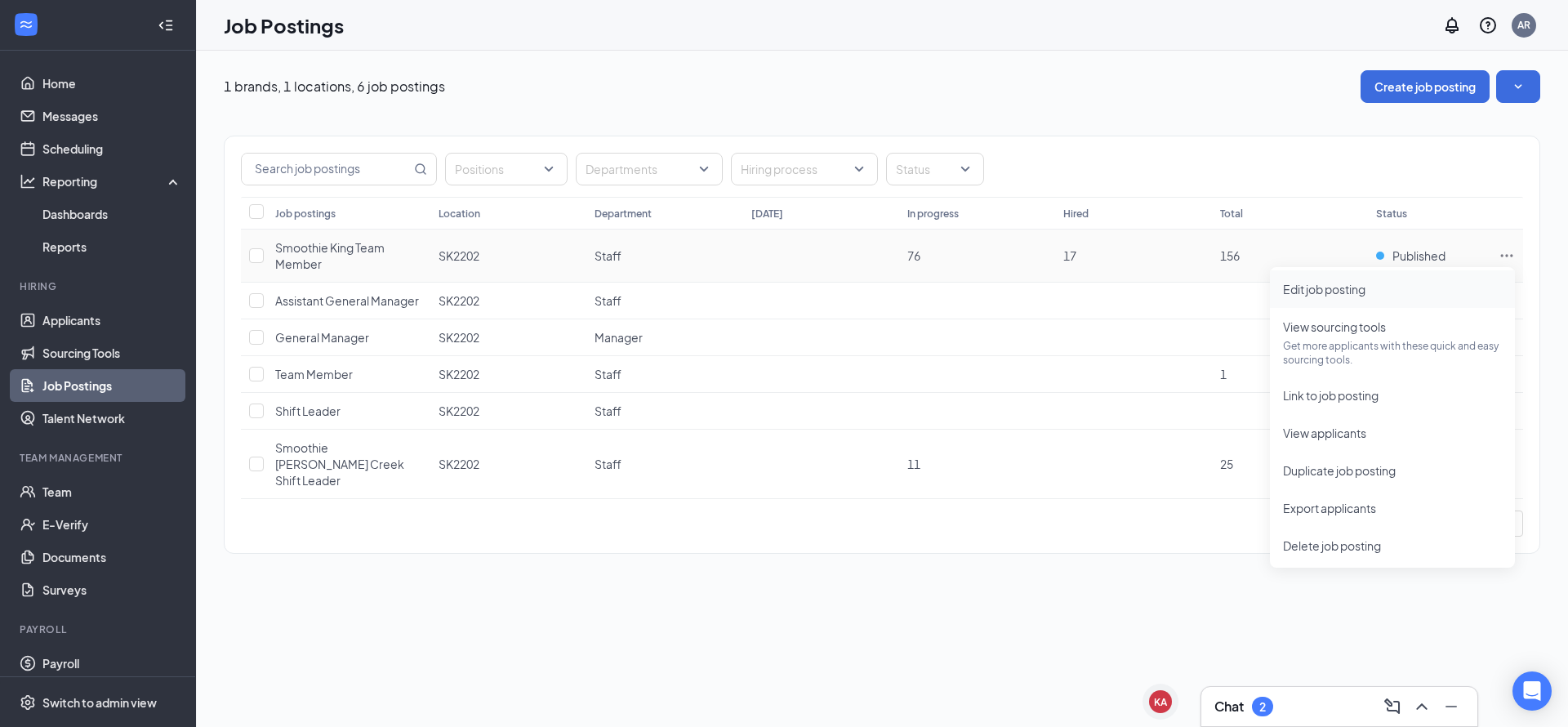
click at [1332, 285] on span "Edit job posting" at bounding box center [1324, 289] width 83 height 15
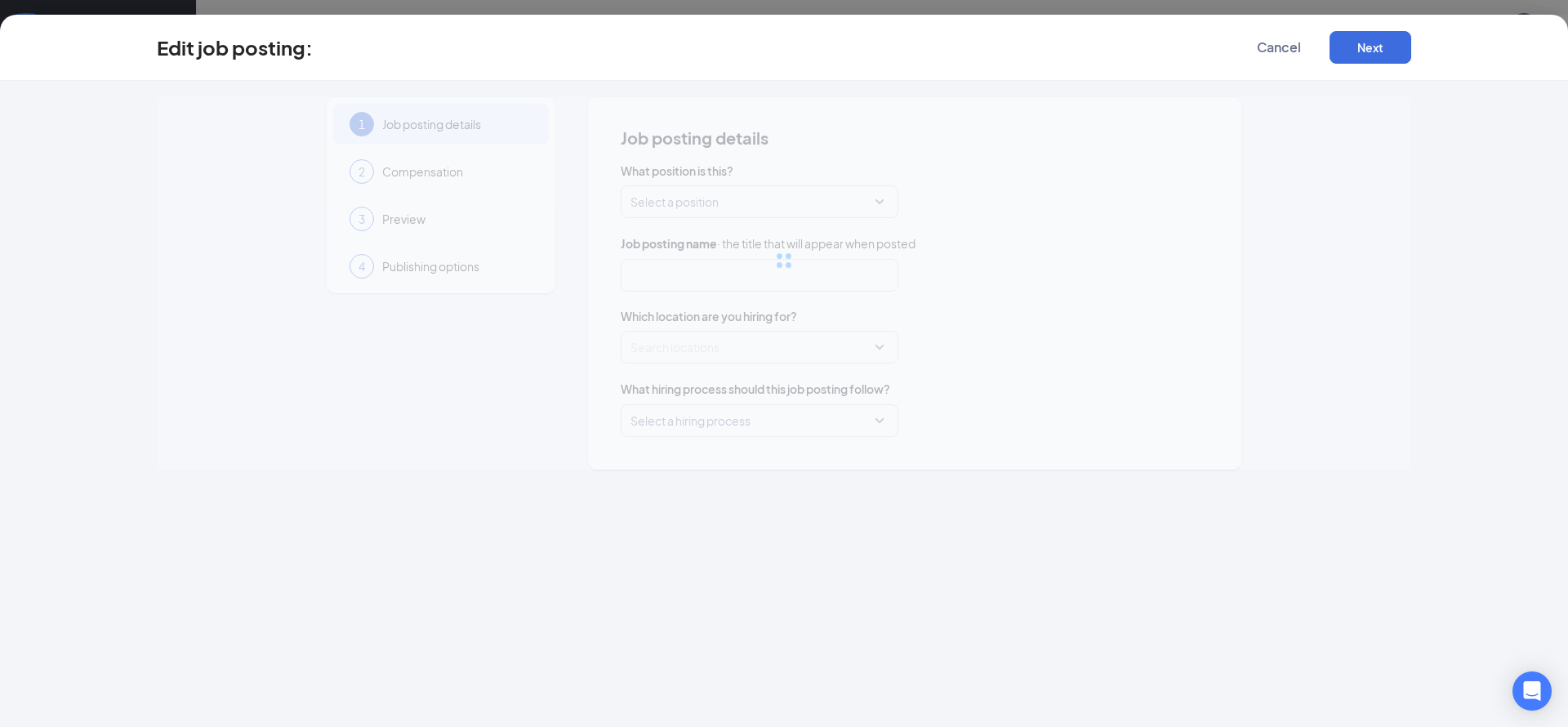
type input "Smoothie King Team Member"
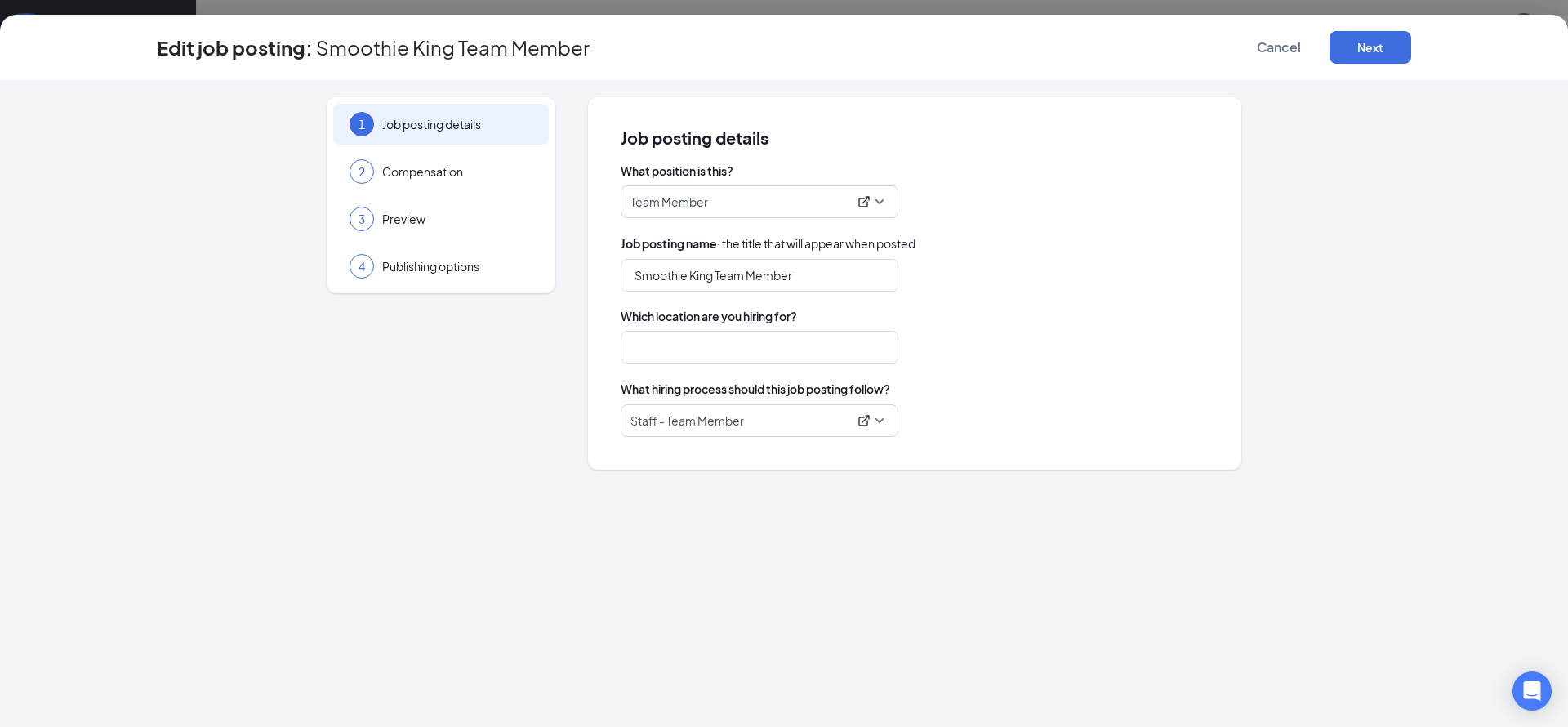
type input "SK2202"
click at [413, 177] on span "Compensation" at bounding box center [457, 171] width 150 height 17
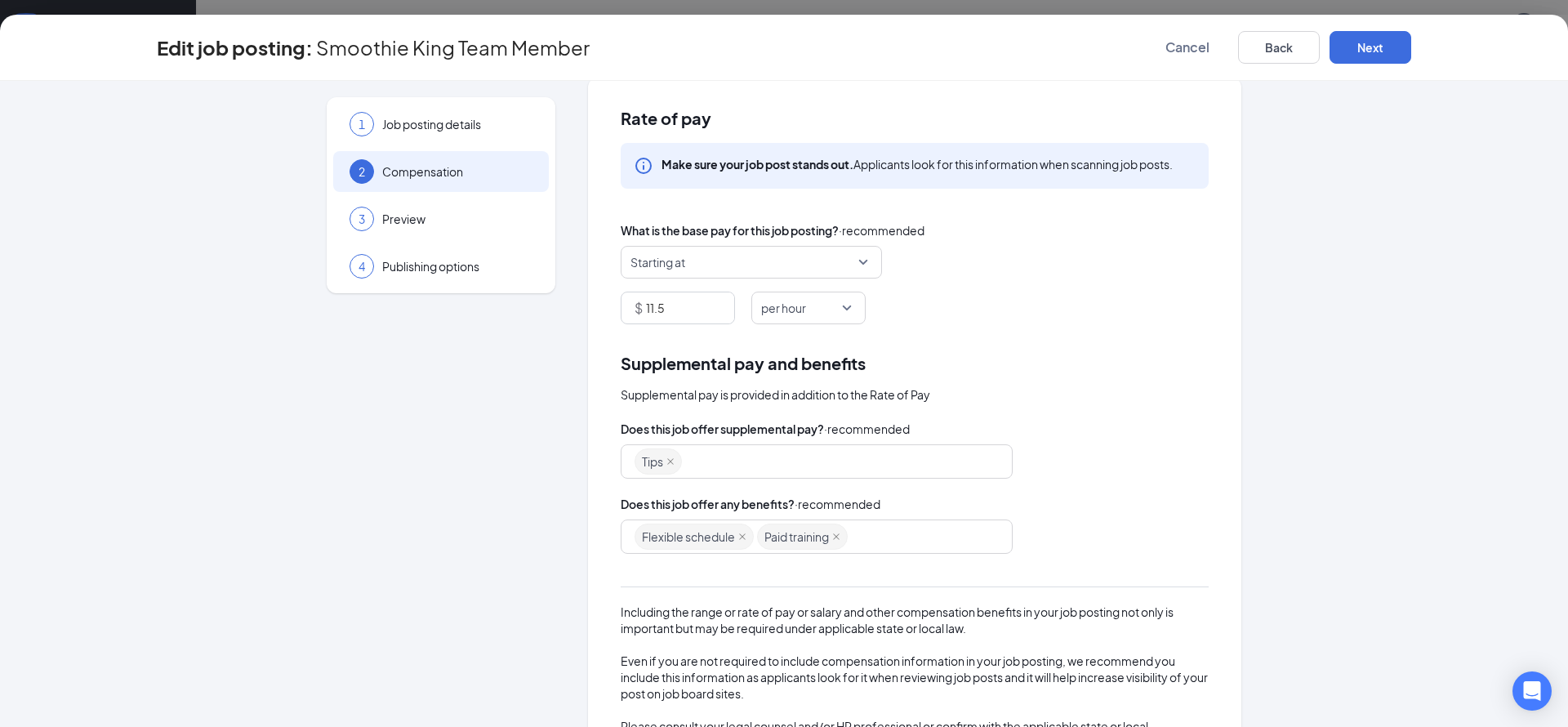
scroll to position [20, 0]
click at [411, 268] on span "Publishing options" at bounding box center [457, 266] width 150 height 17
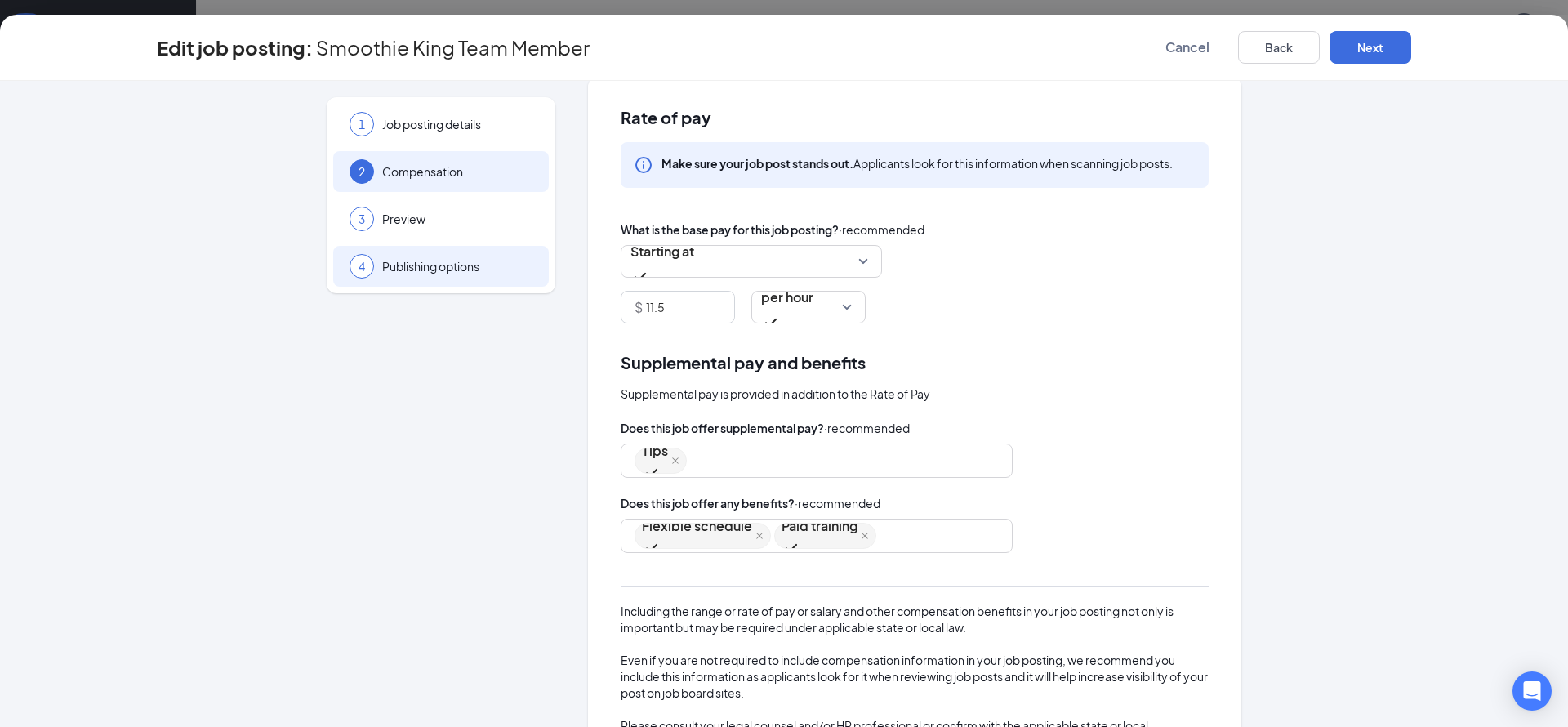
scroll to position [0, 0]
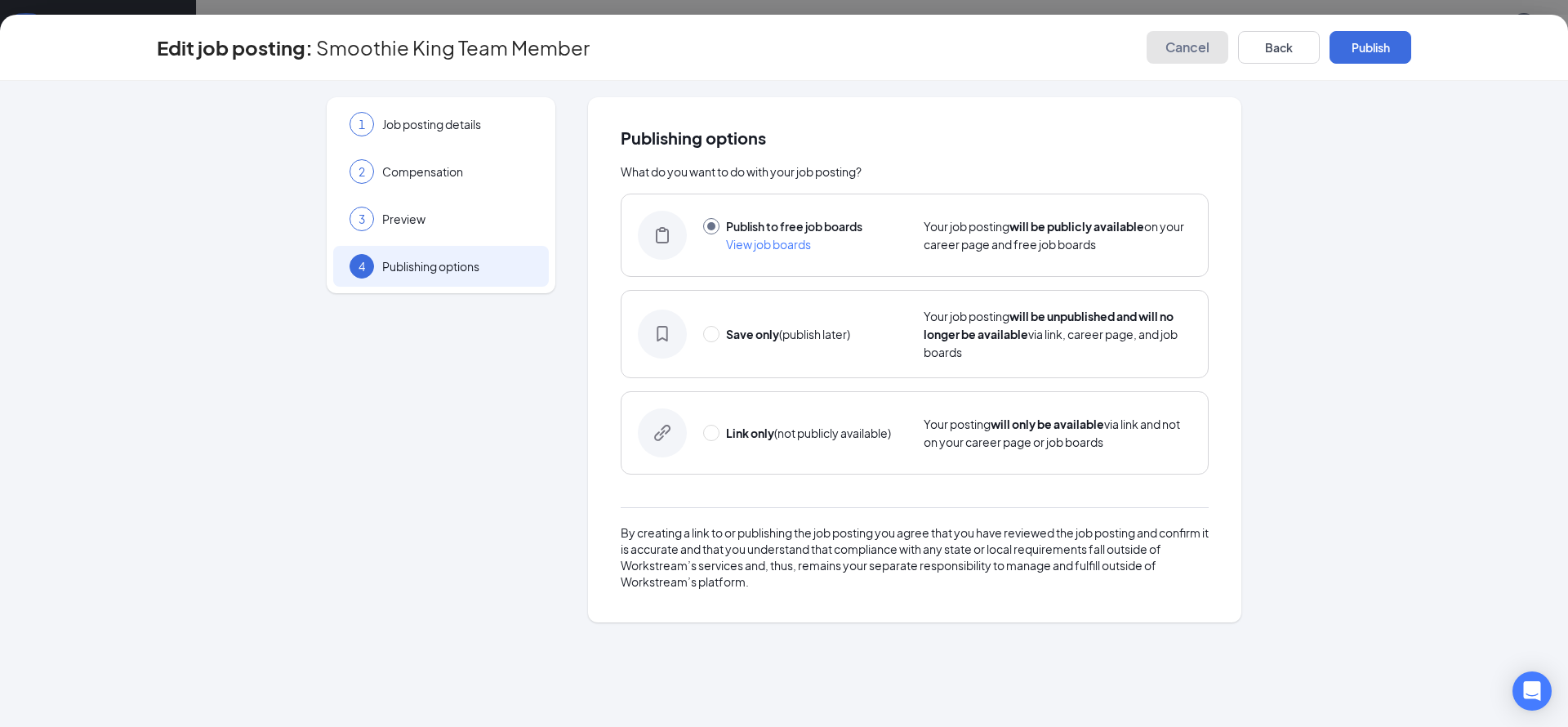
click at [1192, 40] on span "Cancel" at bounding box center [1188, 47] width 44 height 17
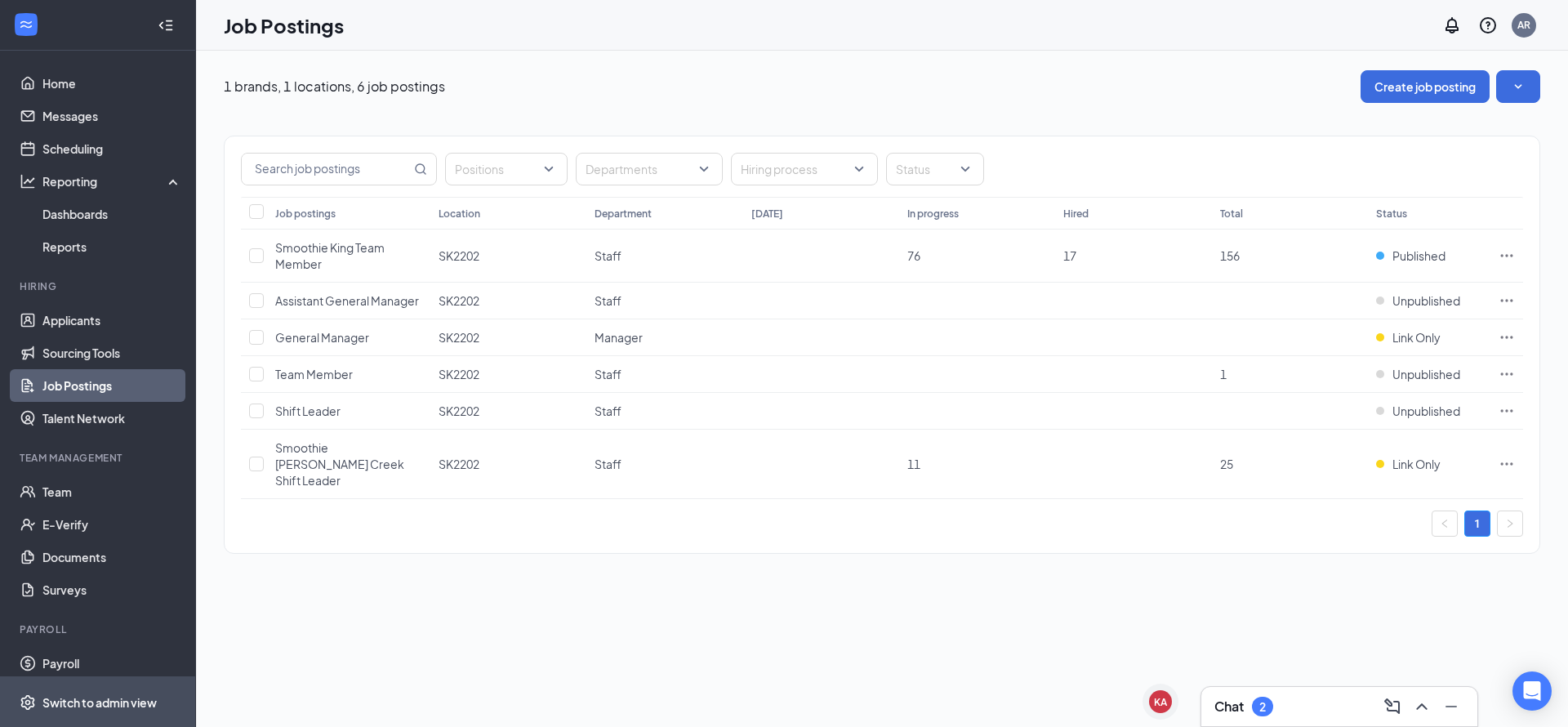
click at [121, 700] on div "Switch to admin view" at bounding box center [100, 702] width 115 height 17
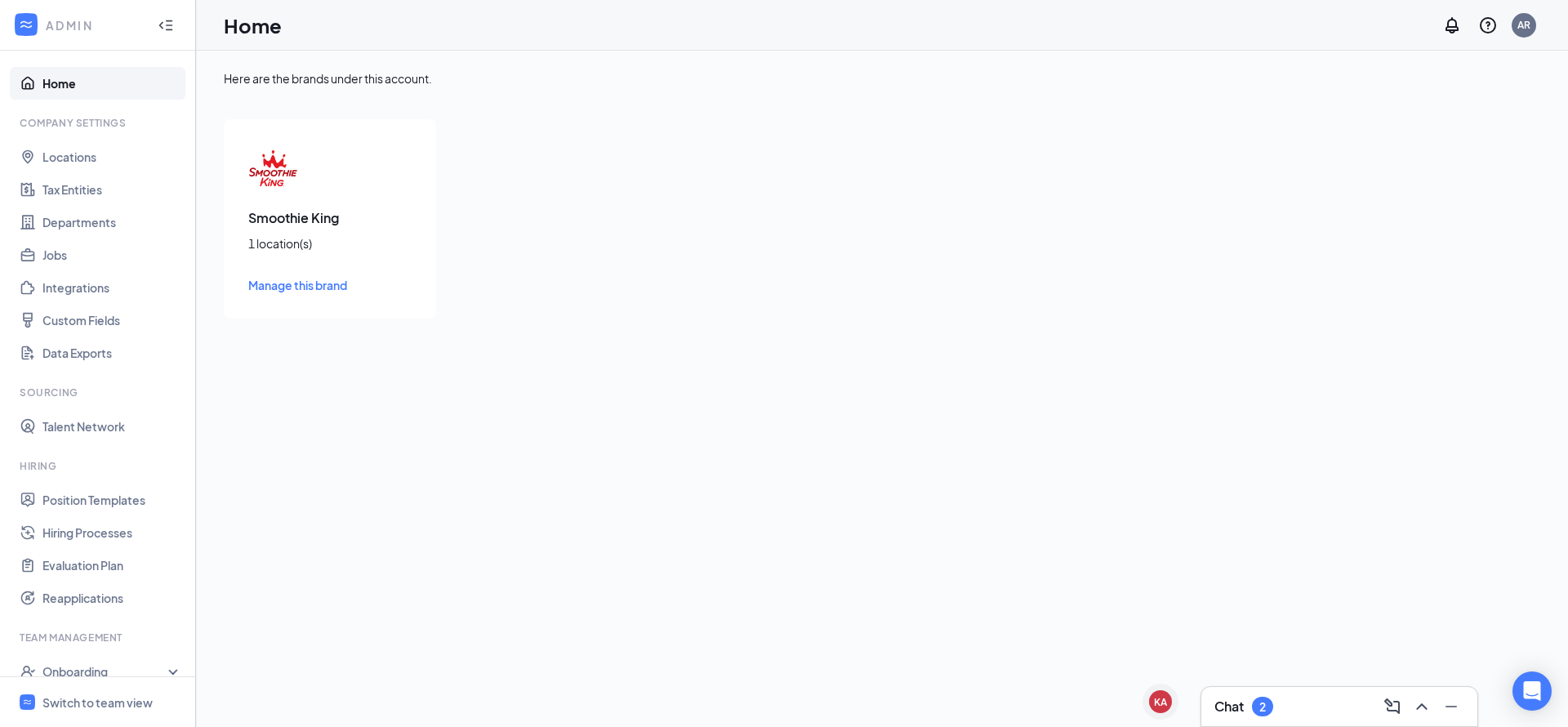
scroll to position [11, 0]
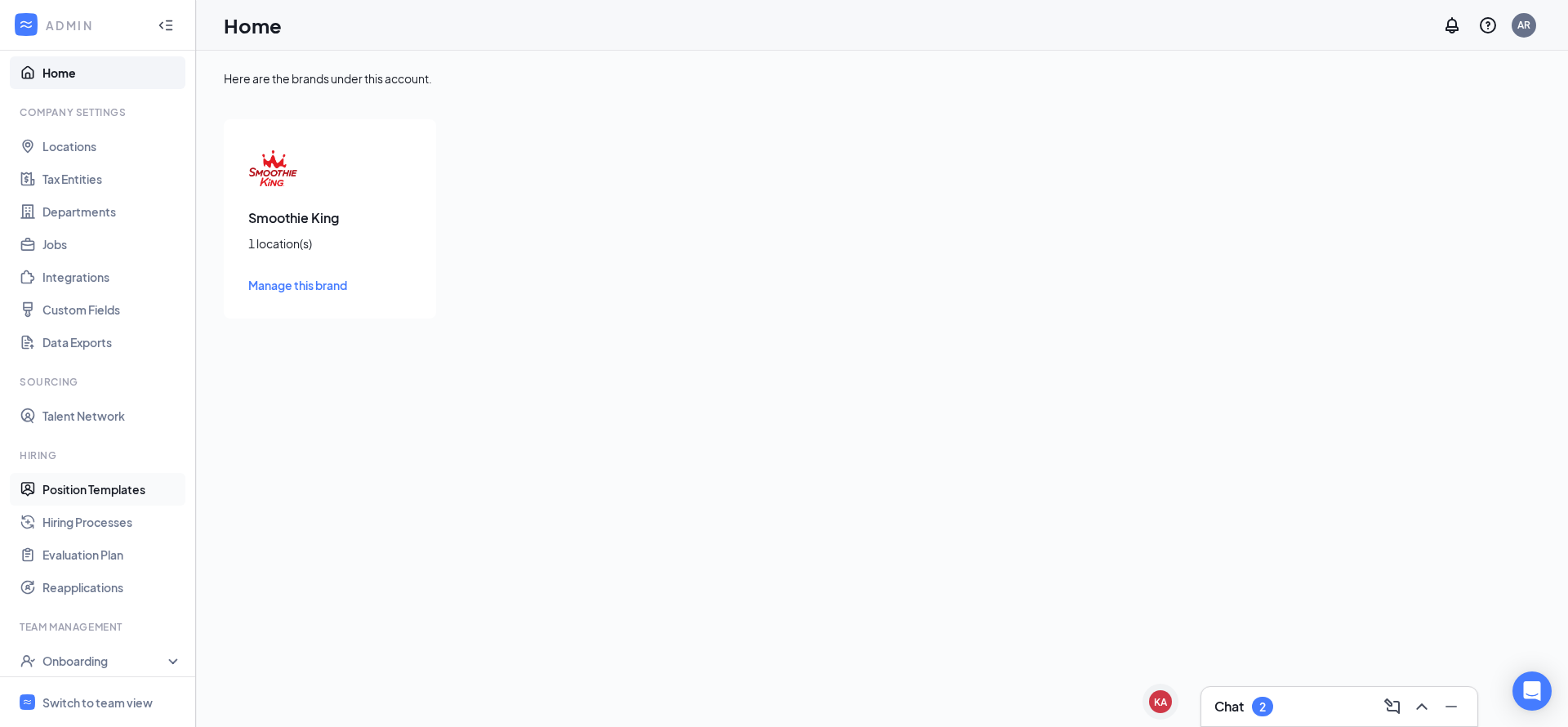
click at [116, 485] on link "Position Templates" at bounding box center [112, 489] width 139 height 33
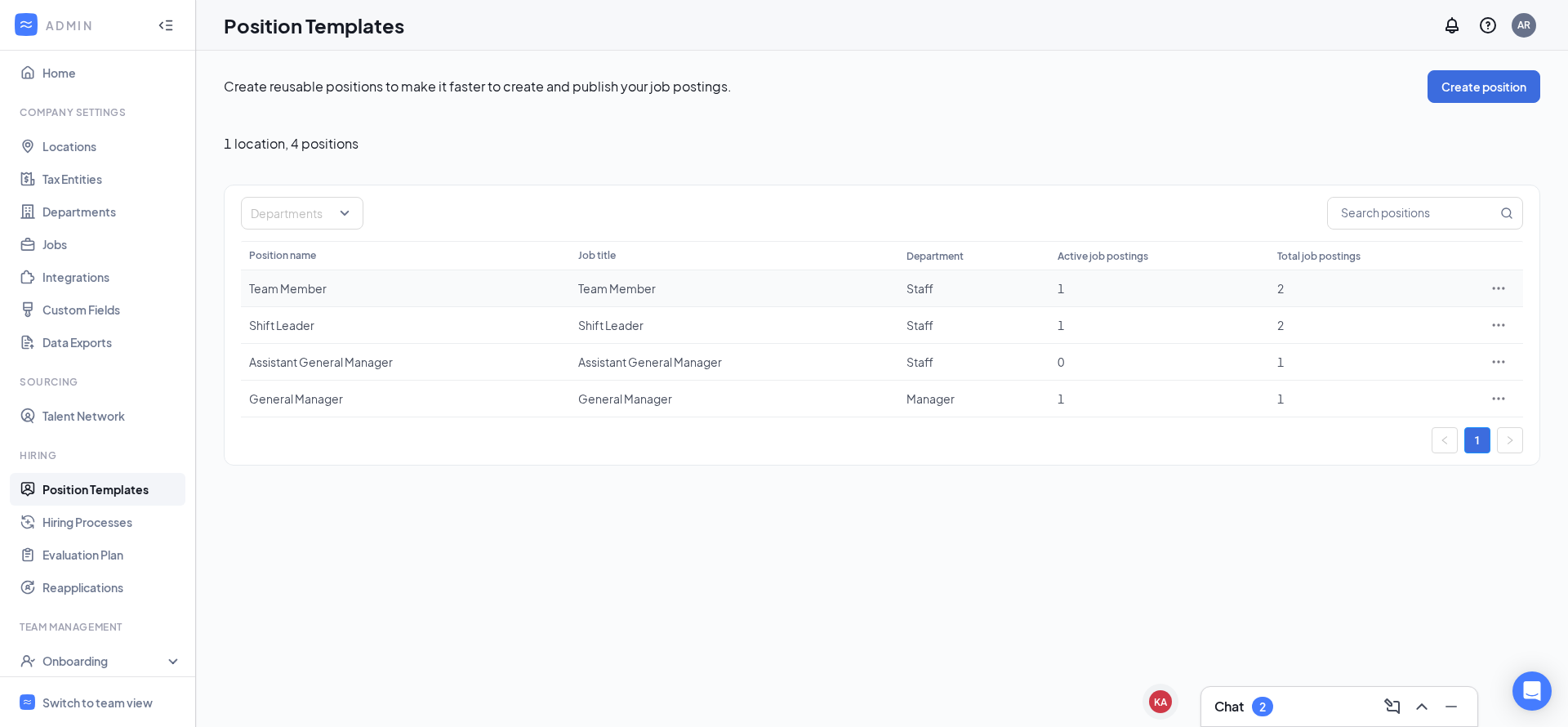
click at [1501, 287] on icon "Ellipses" at bounding box center [1498, 289] width 17 height 17
click at [1362, 315] on span "Edit" at bounding box center [1364, 321] width 21 height 15
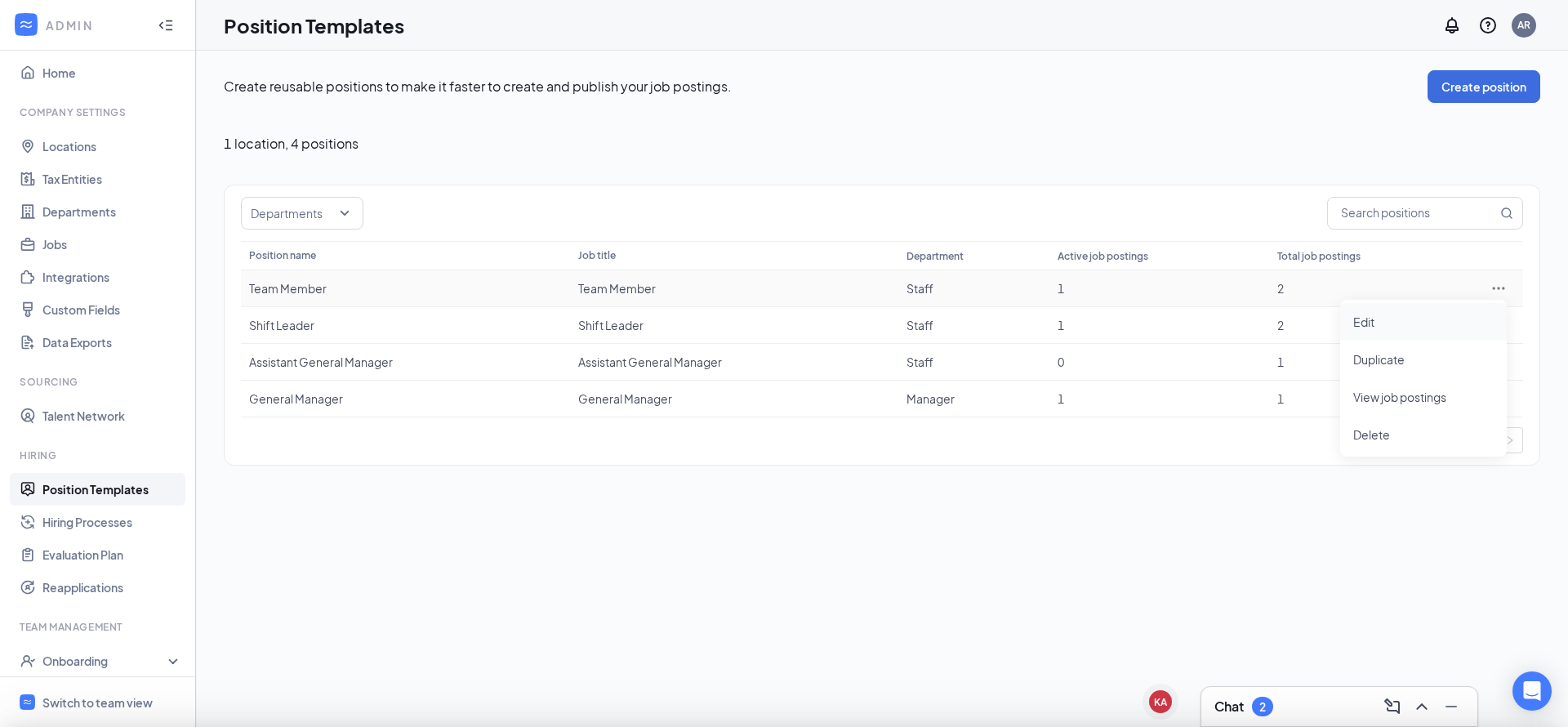
type input "Team Member"
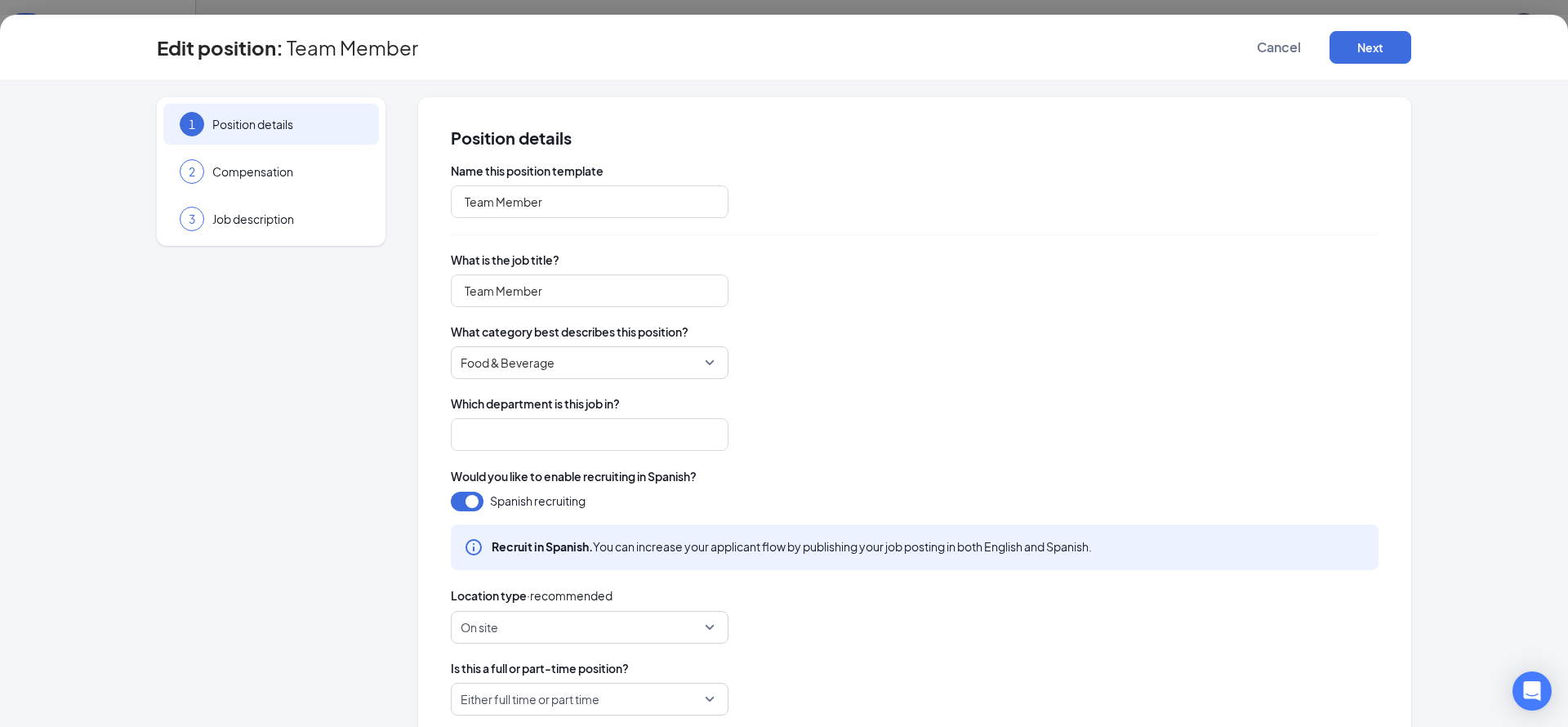
type input "Staff"
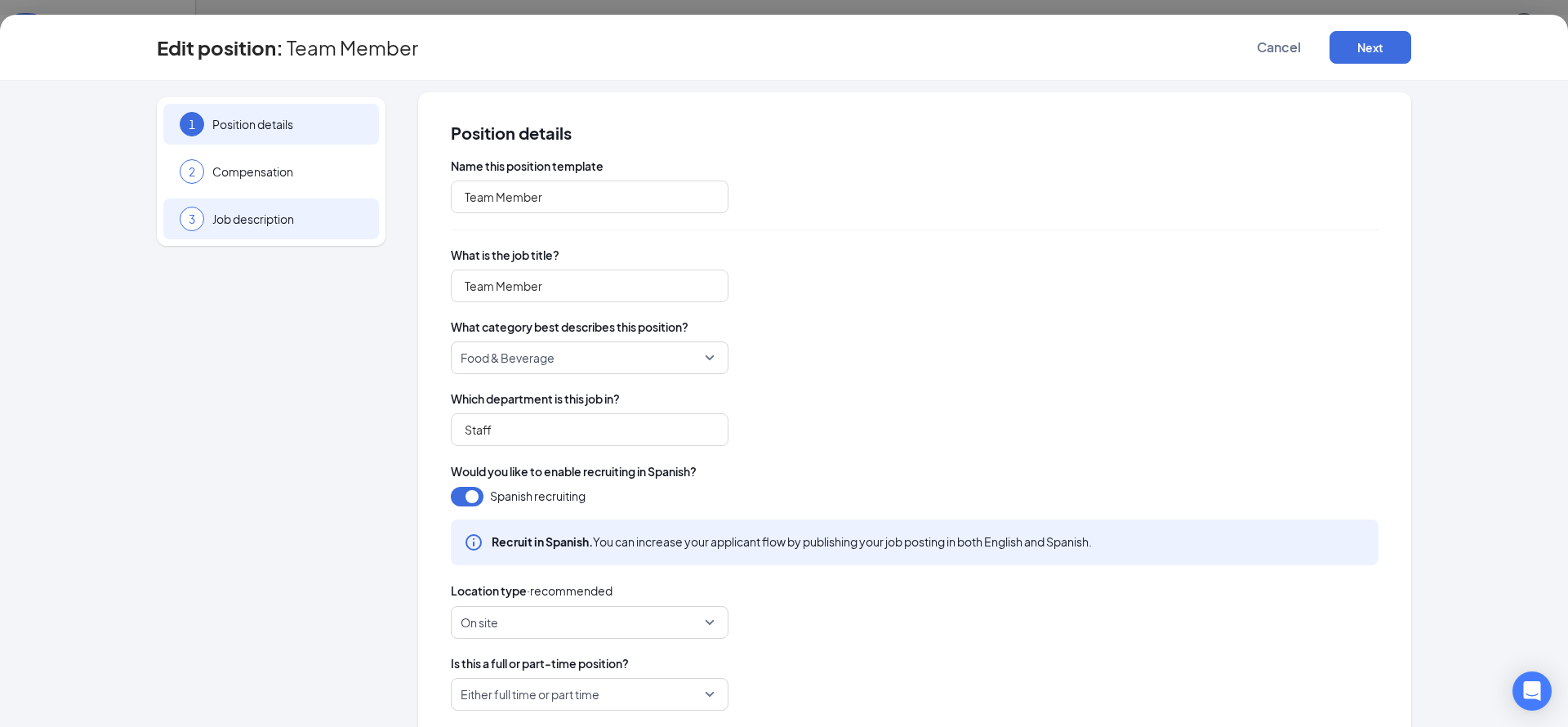
click at [244, 220] on span "Job description" at bounding box center [288, 219] width 150 height 17
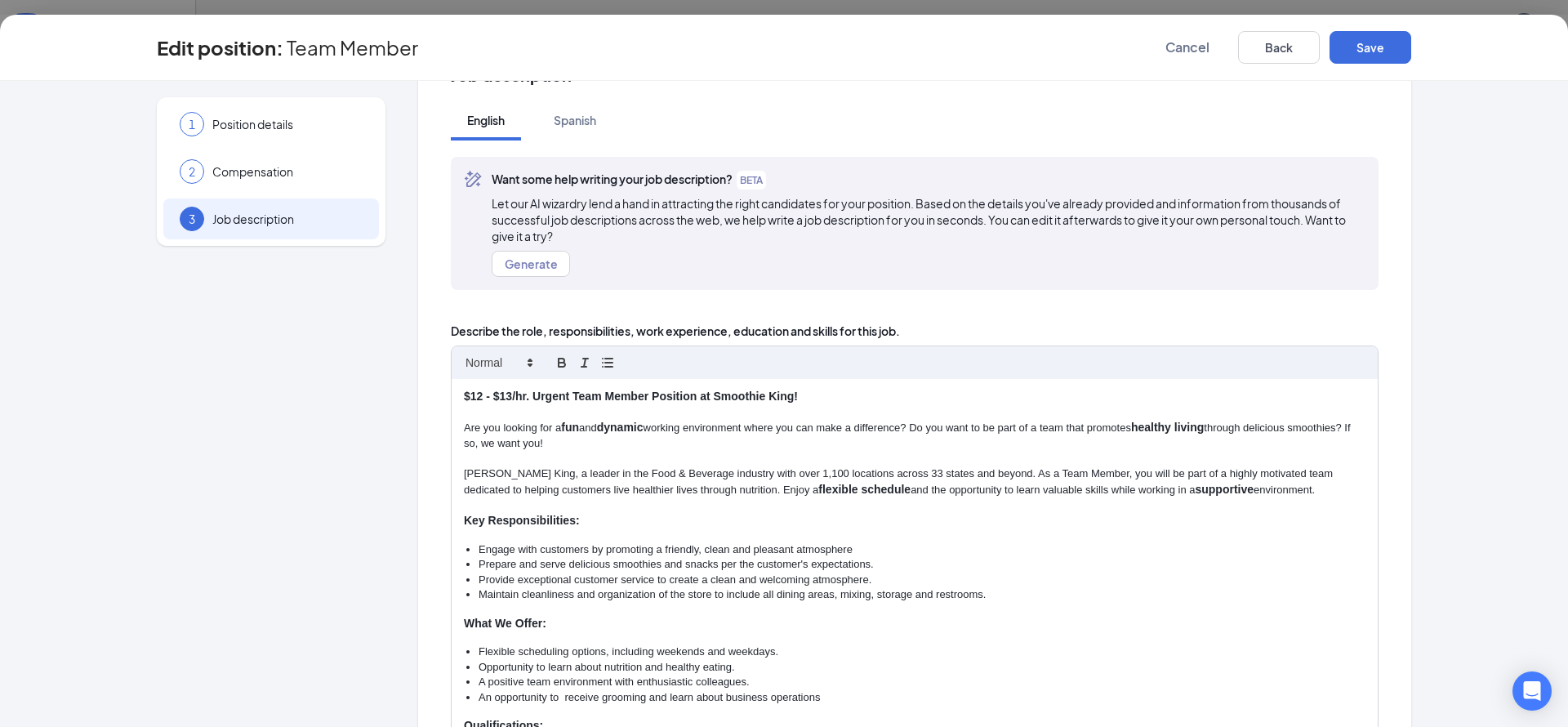
scroll to position [64, 0]
click at [525, 395] on strong "$12 - $13/hr. Urgent Team Member Position at Smoothie King!" at bounding box center [631, 394] width 334 height 13
click at [271, 125] on span "Position details" at bounding box center [288, 124] width 150 height 17
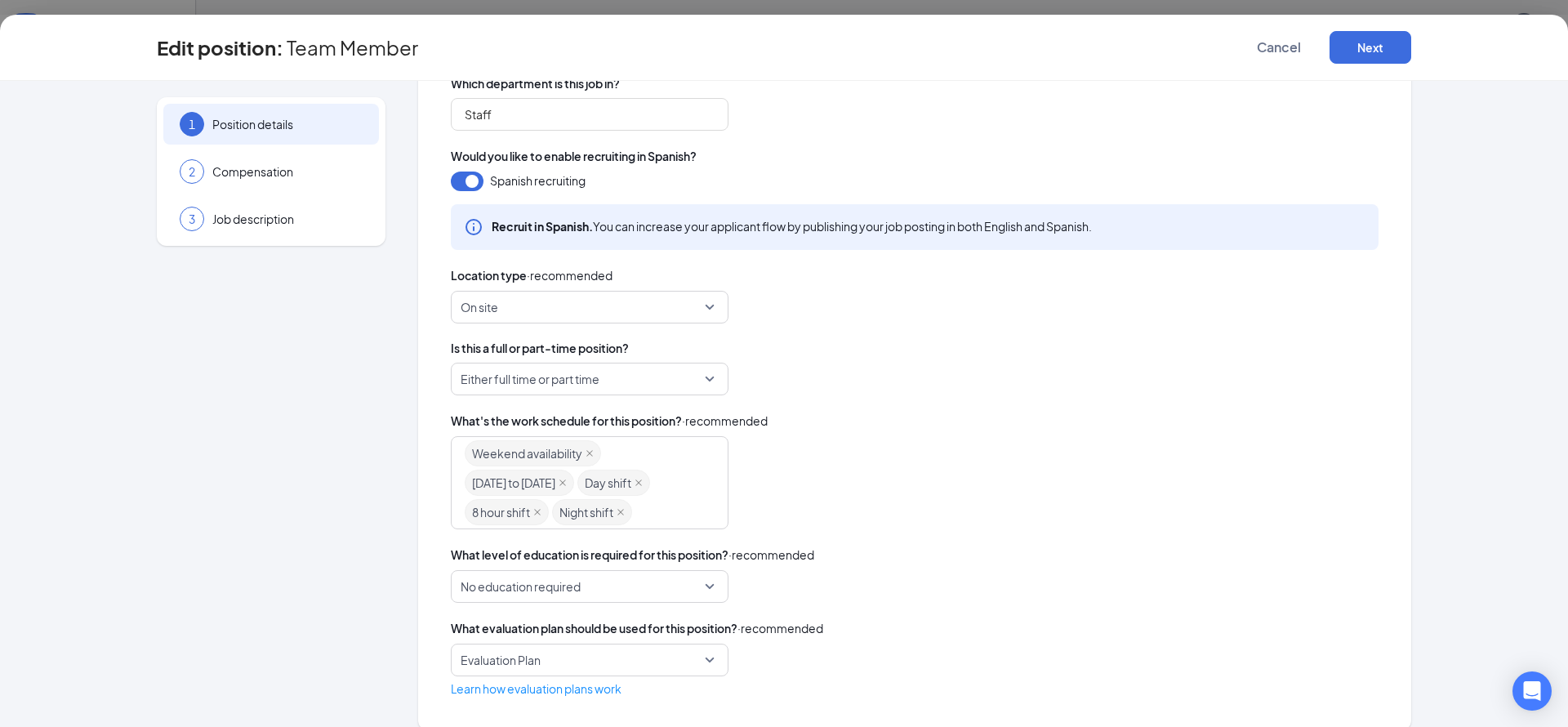
scroll to position [340, 0]
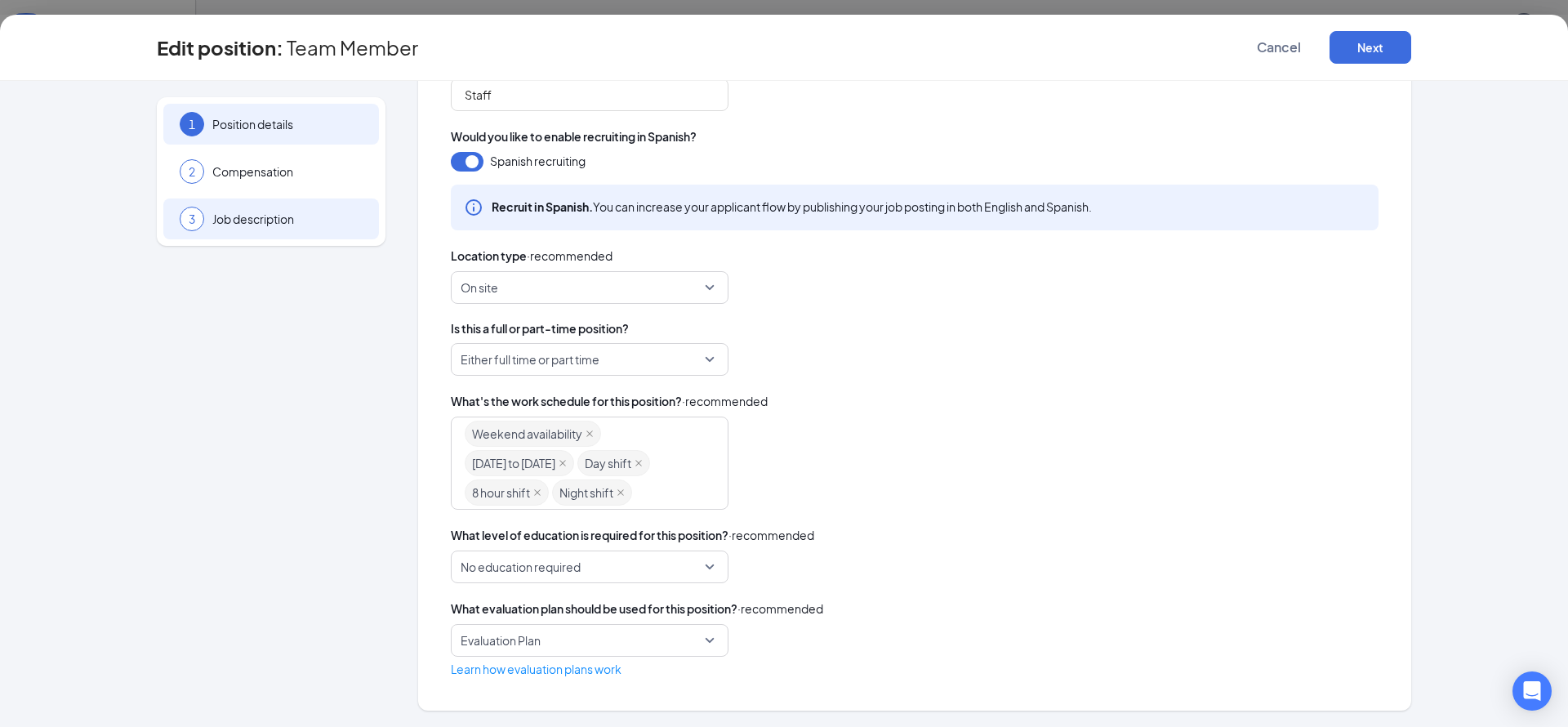
click at [238, 226] on span "Job description" at bounding box center [288, 219] width 150 height 17
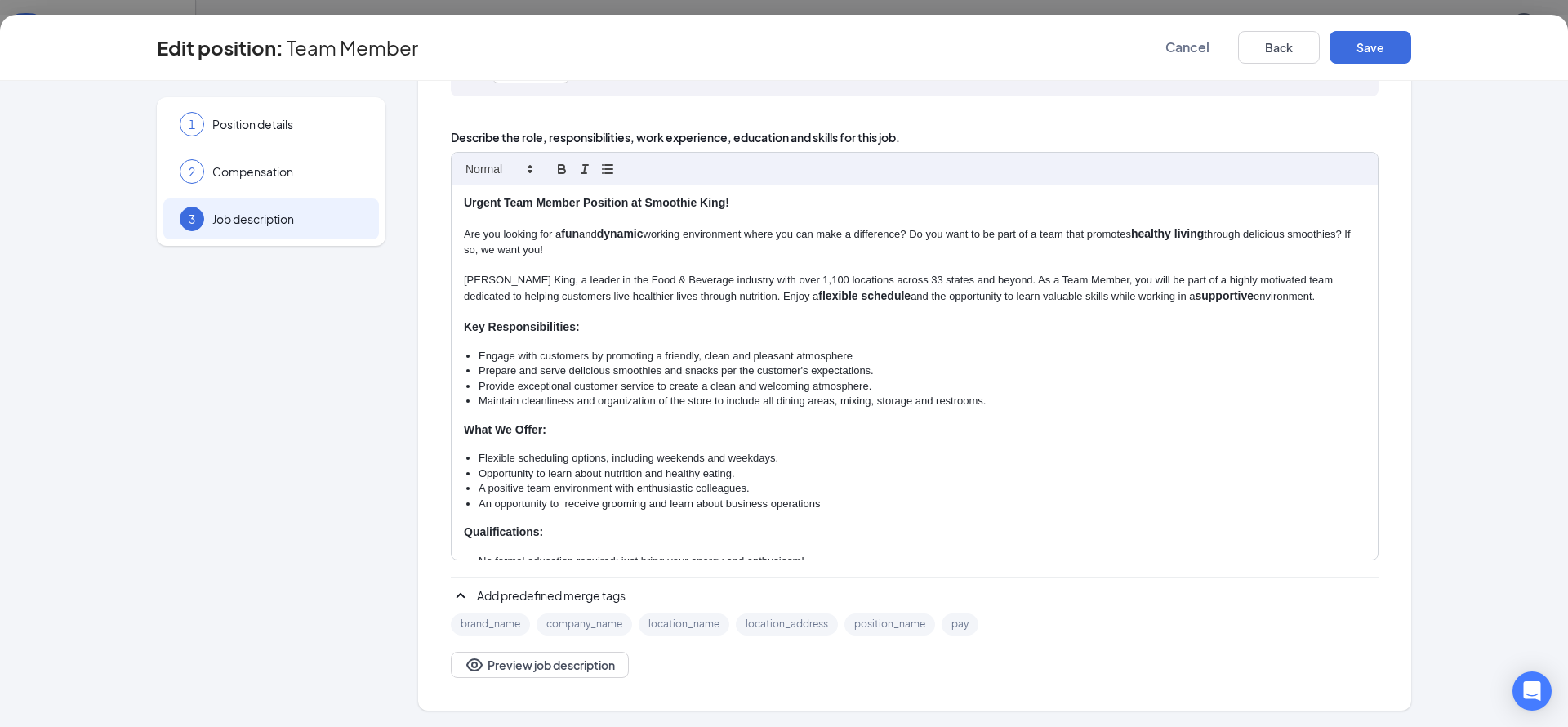
scroll to position [0, 0]
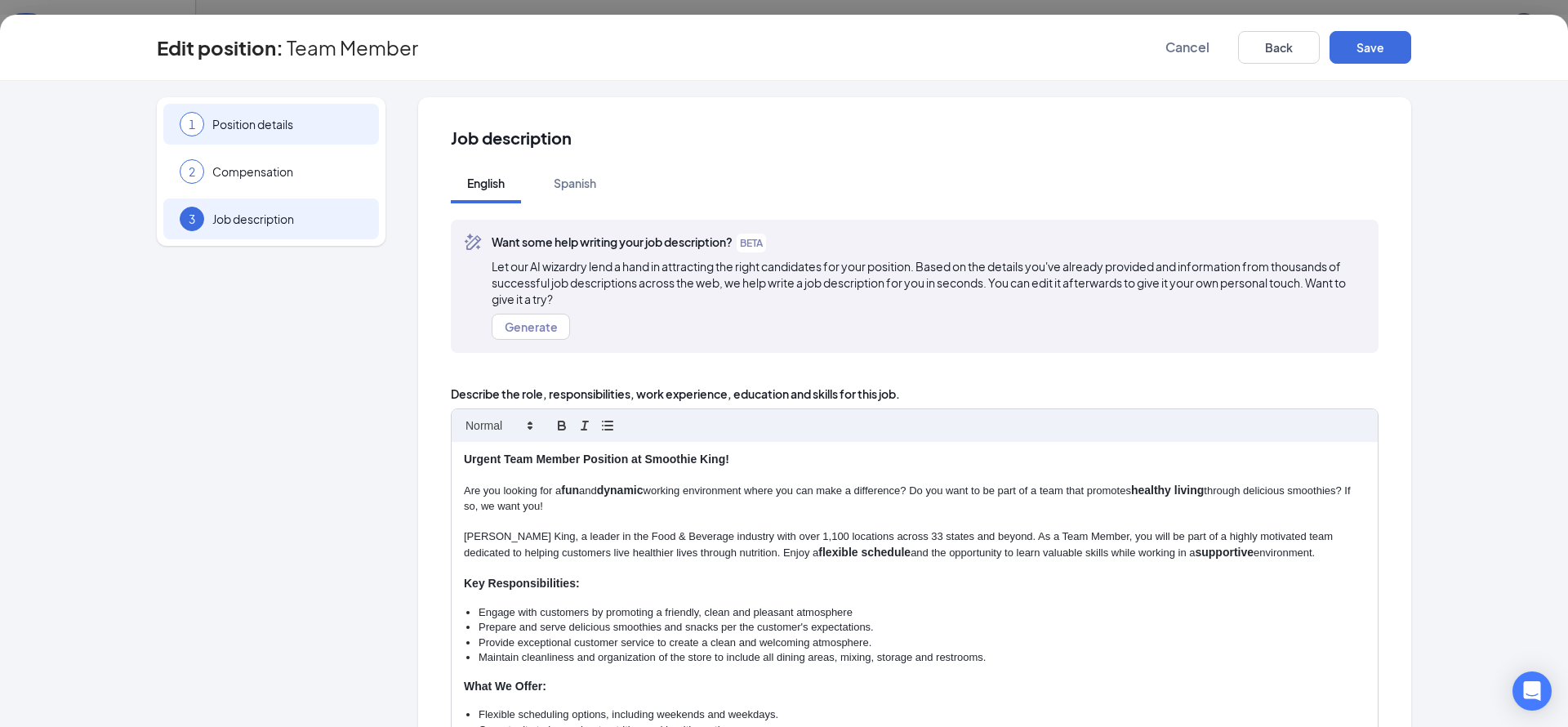
click at [235, 121] on span "Position details" at bounding box center [288, 124] width 150 height 17
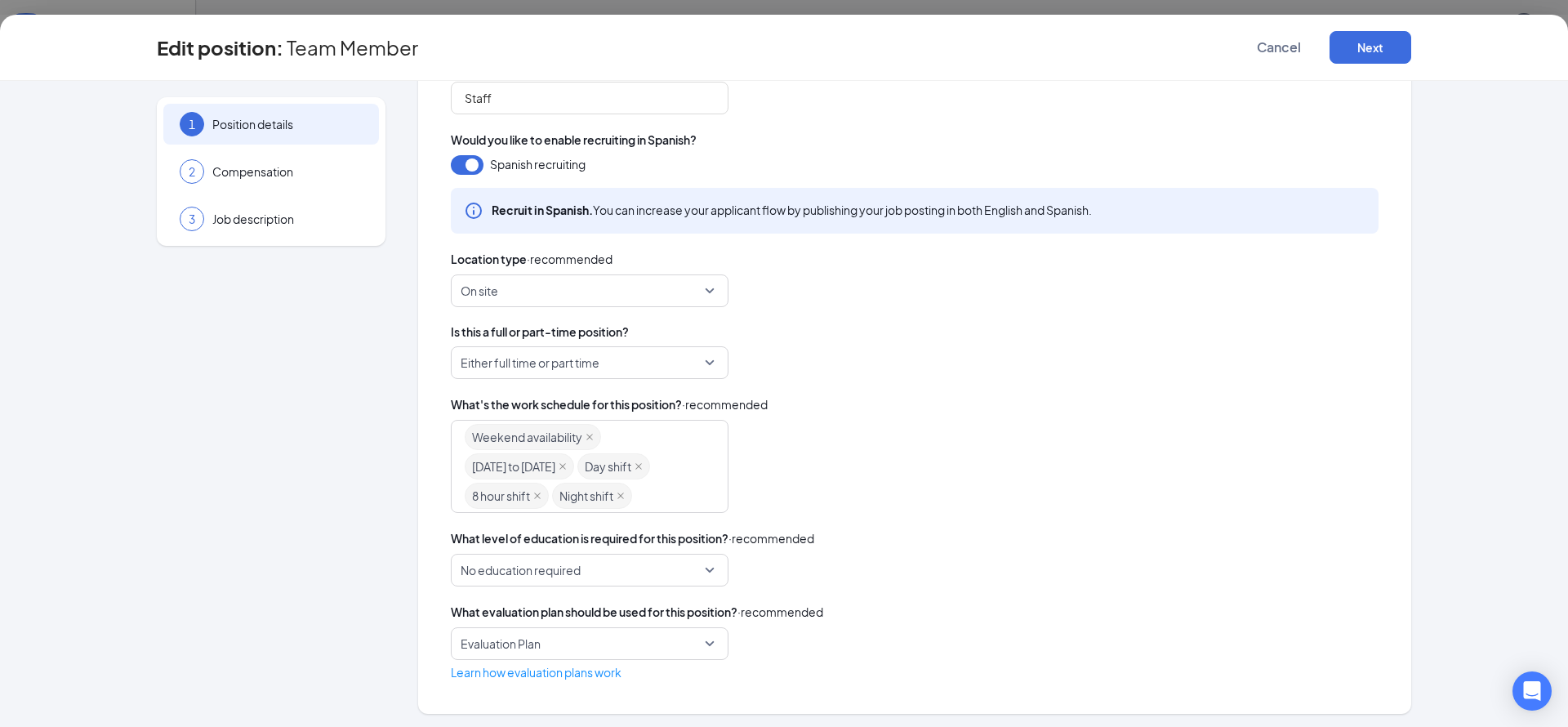
scroll to position [340, 0]
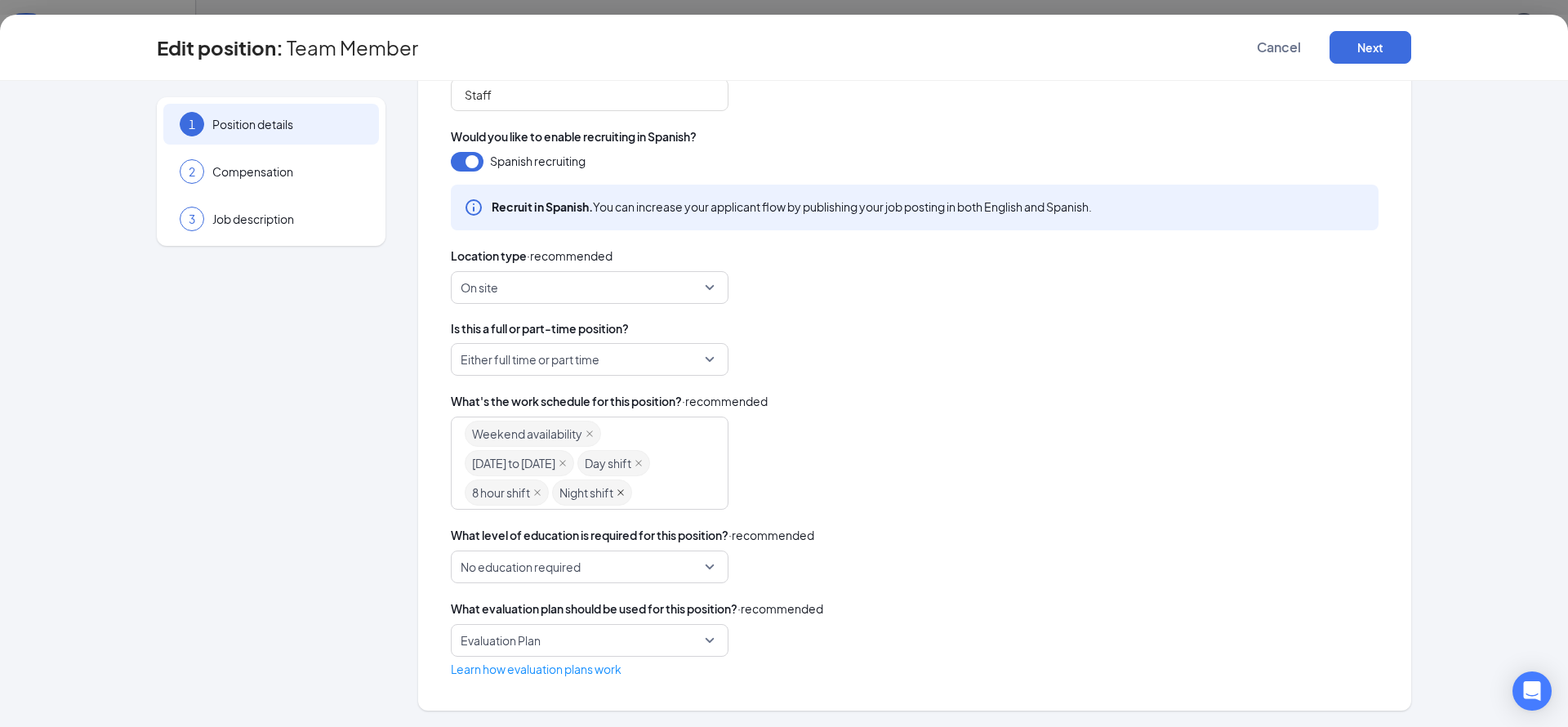
click at [618, 493] on icon "close" at bounding box center [620, 492] width 6 height 6
click at [534, 491] on icon "close" at bounding box center [536, 492] width 6 height 6
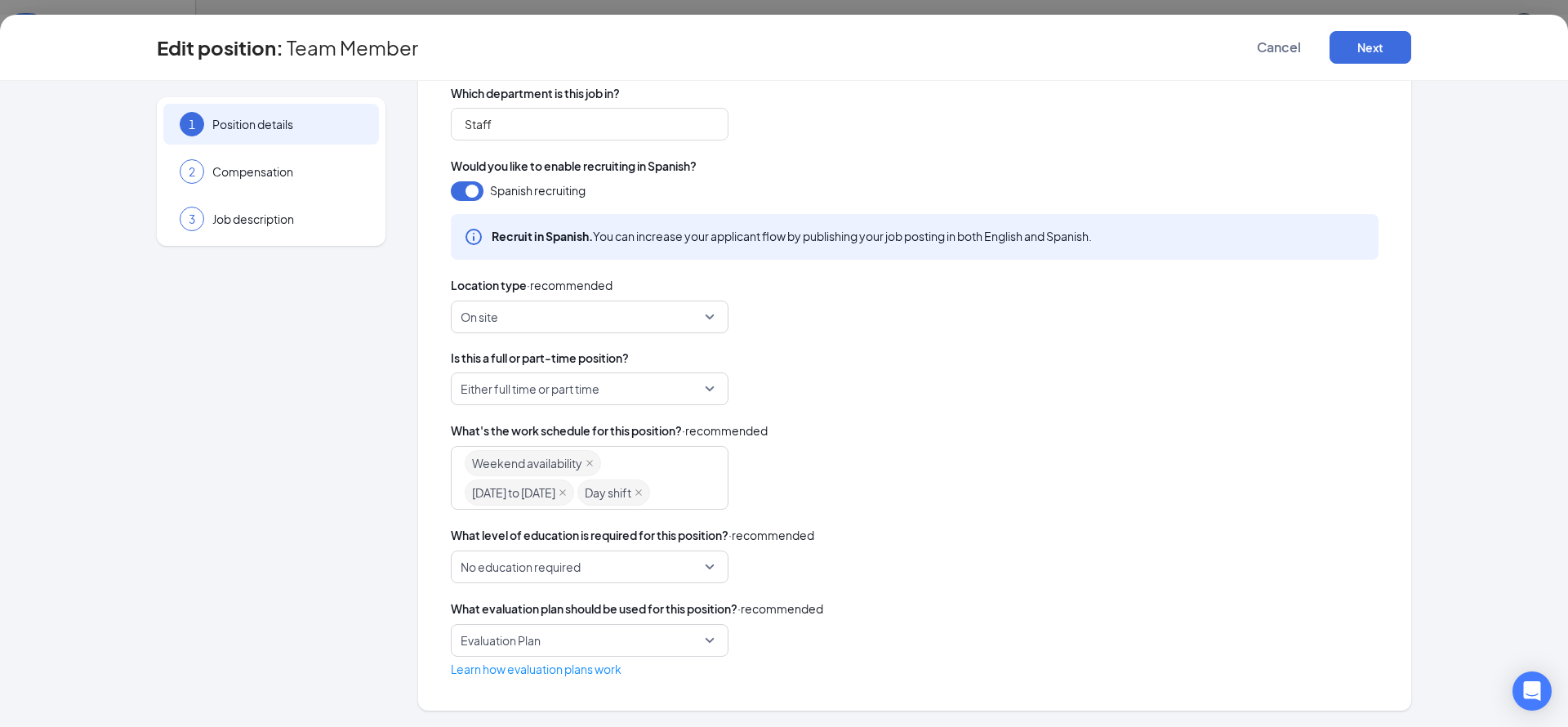
scroll to position [311, 0]
click at [1379, 49] on button "Next" at bounding box center [1370, 47] width 82 height 33
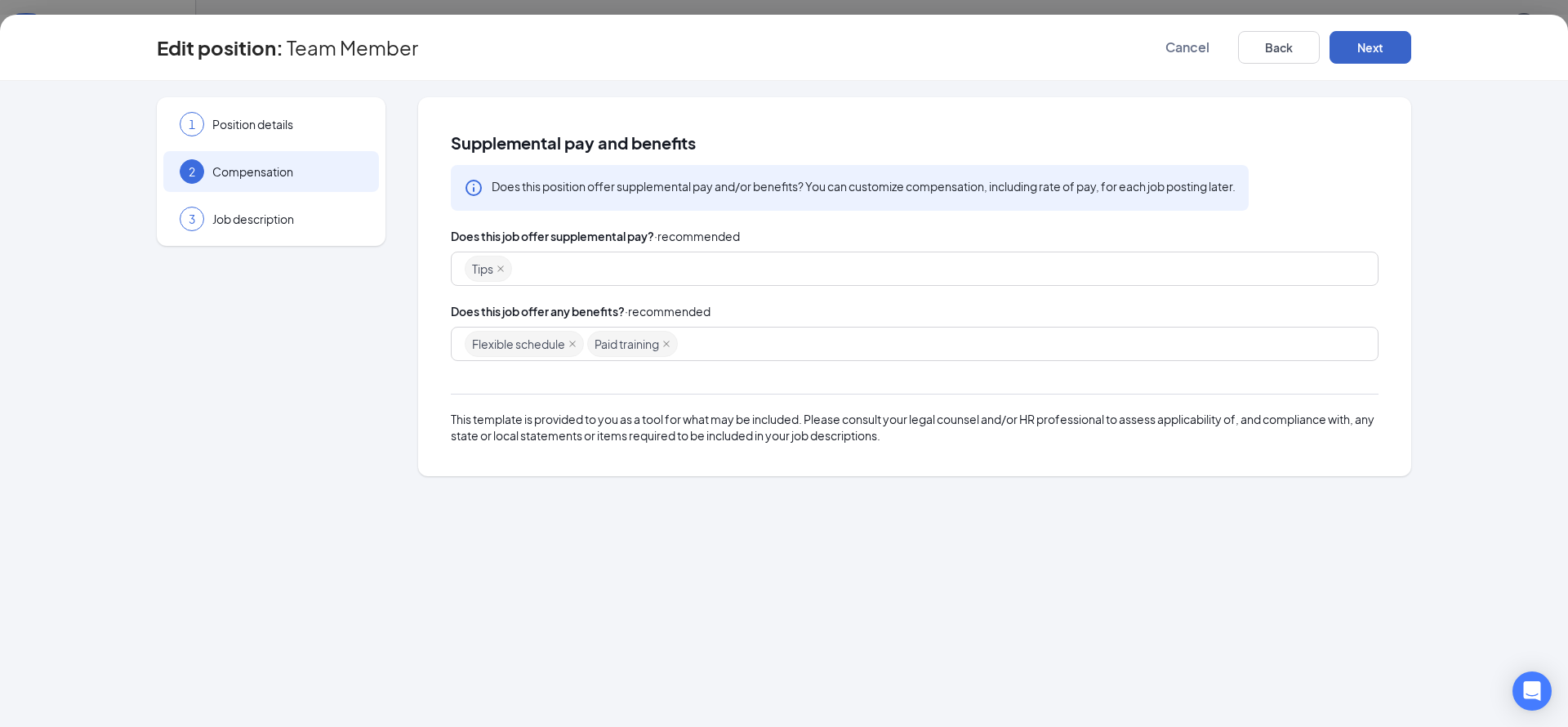
scroll to position [0, 0]
click at [668, 344] on icon "close" at bounding box center [666, 343] width 8 height 8
click at [1375, 41] on button "Next" at bounding box center [1370, 47] width 82 height 33
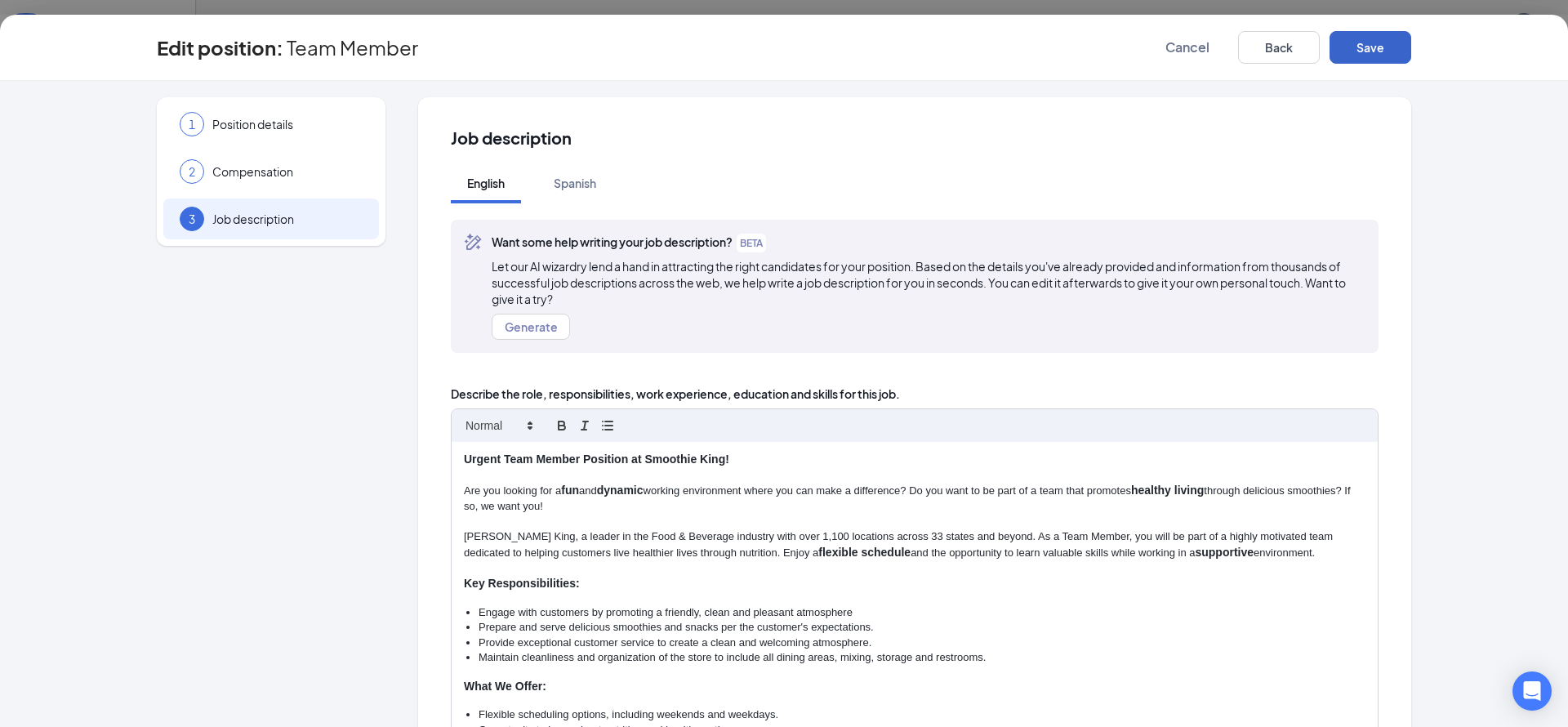
click at [1377, 42] on button "Save" at bounding box center [1370, 47] width 82 height 33
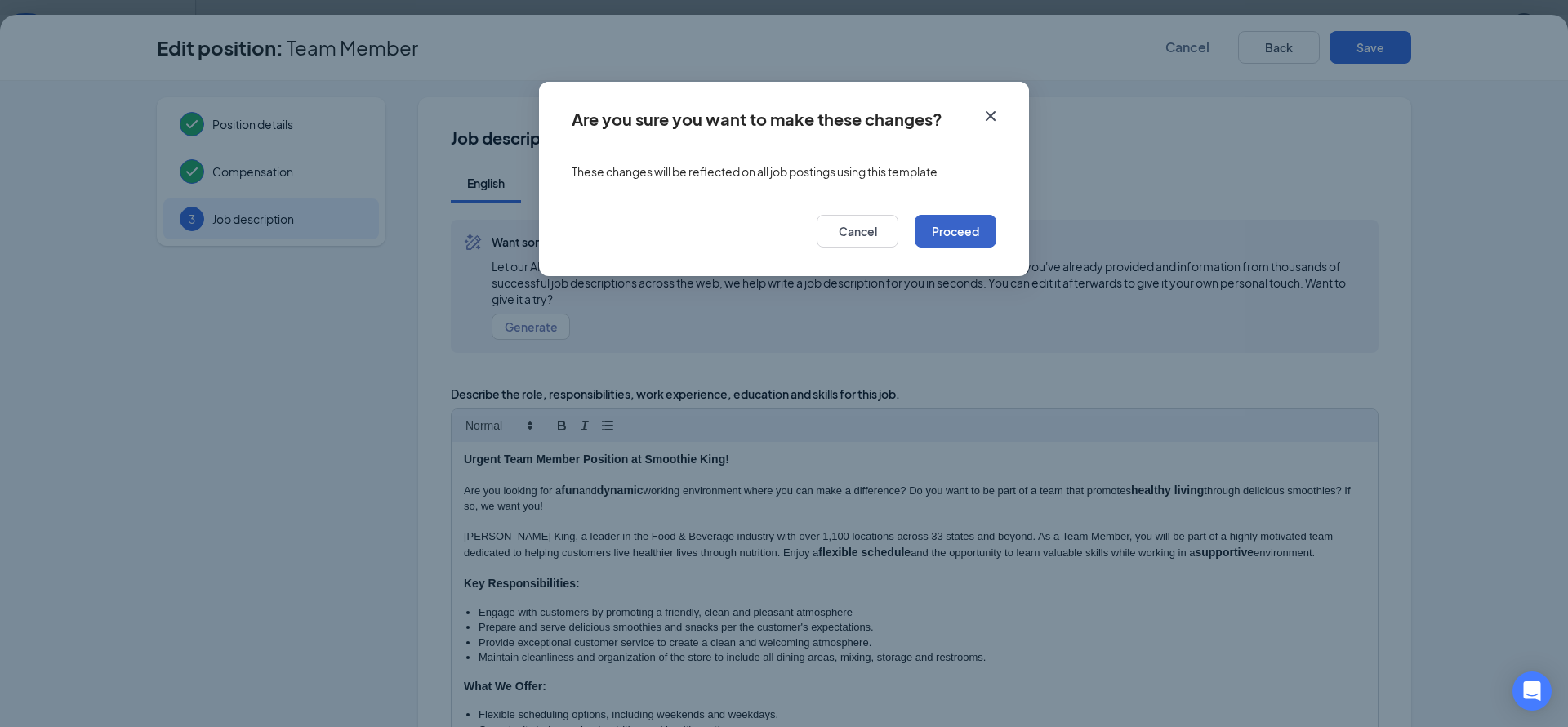
click at [943, 232] on button "Proceed" at bounding box center [956, 230] width 82 height 33
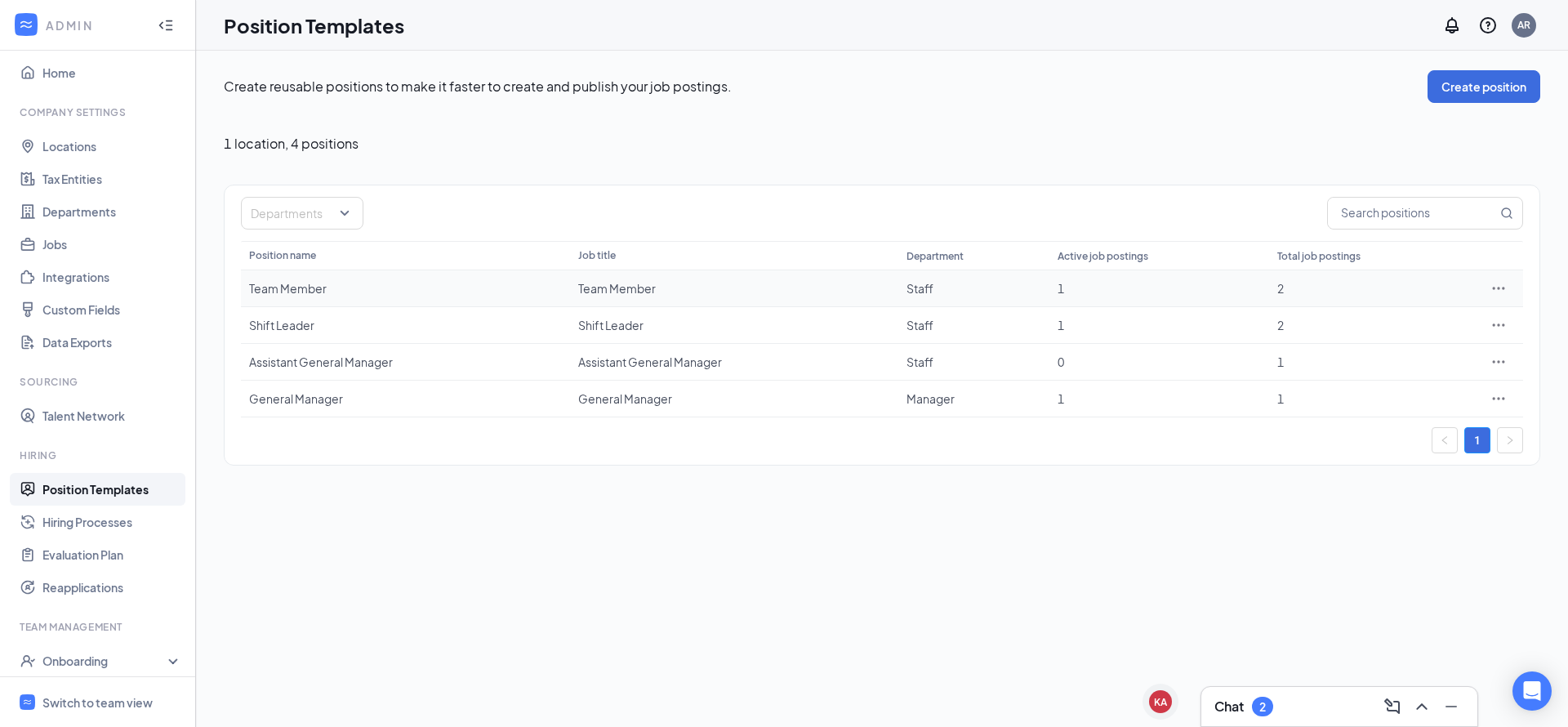
click at [1497, 288] on icon "Ellipses" at bounding box center [1498, 289] width 17 height 17
click at [1364, 322] on span "Edit" at bounding box center [1364, 321] width 21 height 15
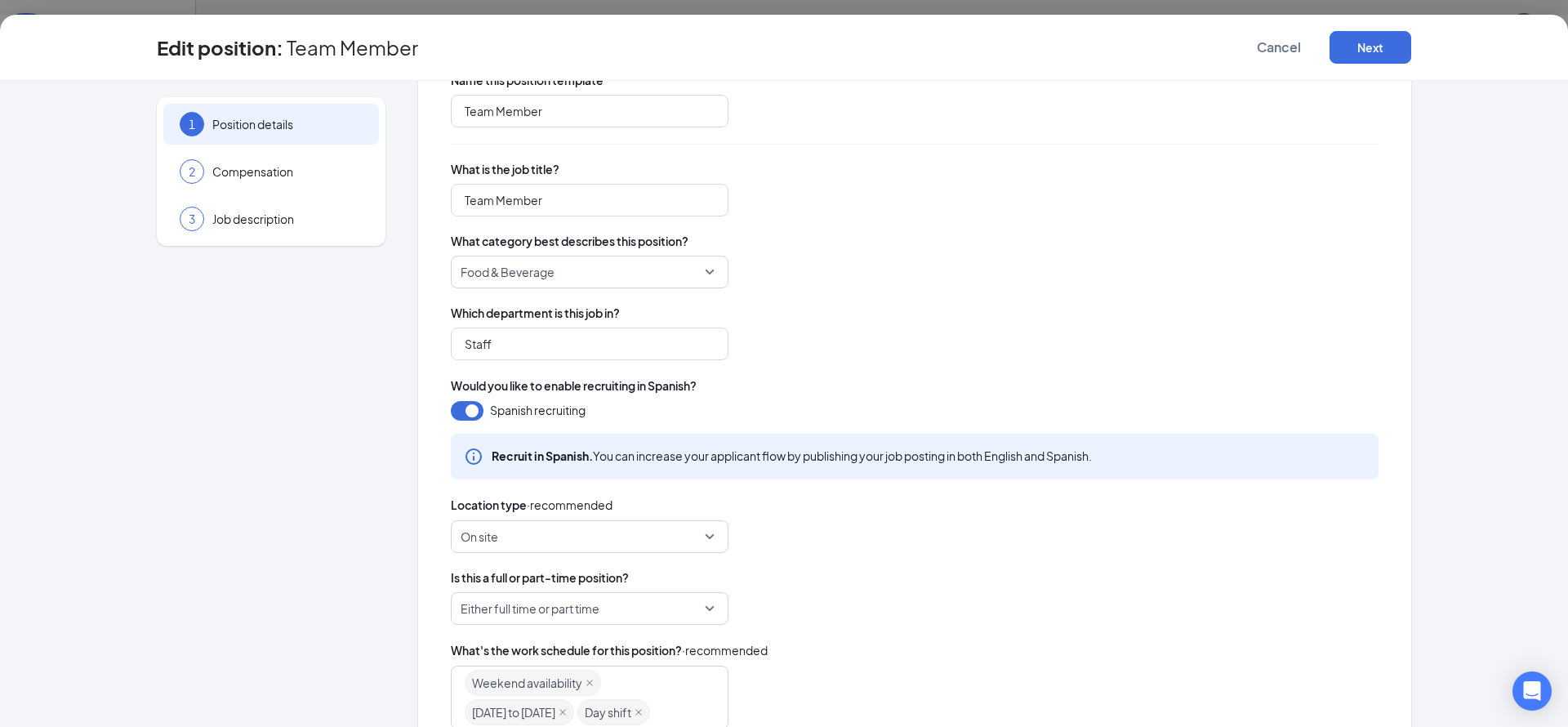
scroll to position [64, 0]
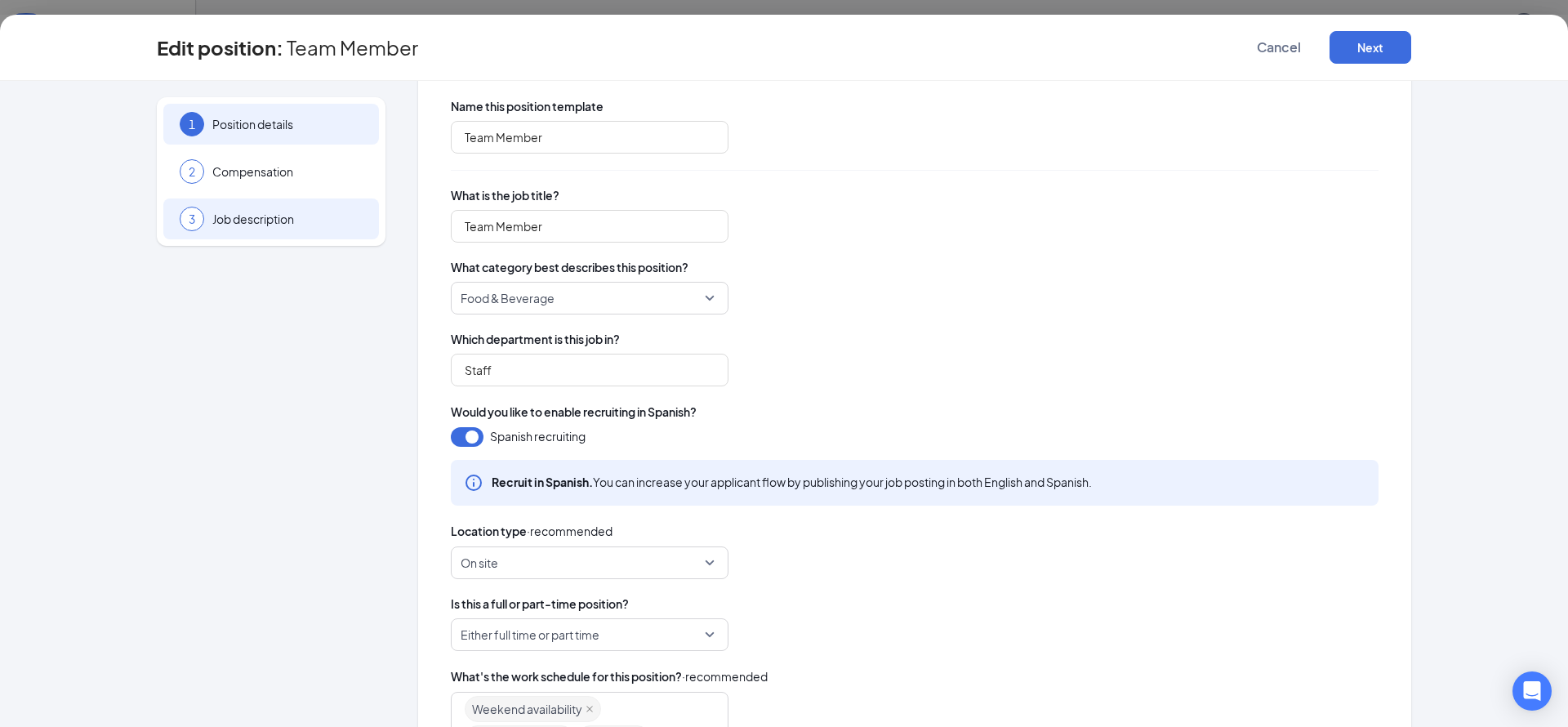
click at [242, 213] on span "Job description" at bounding box center [288, 219] width 150 height 17
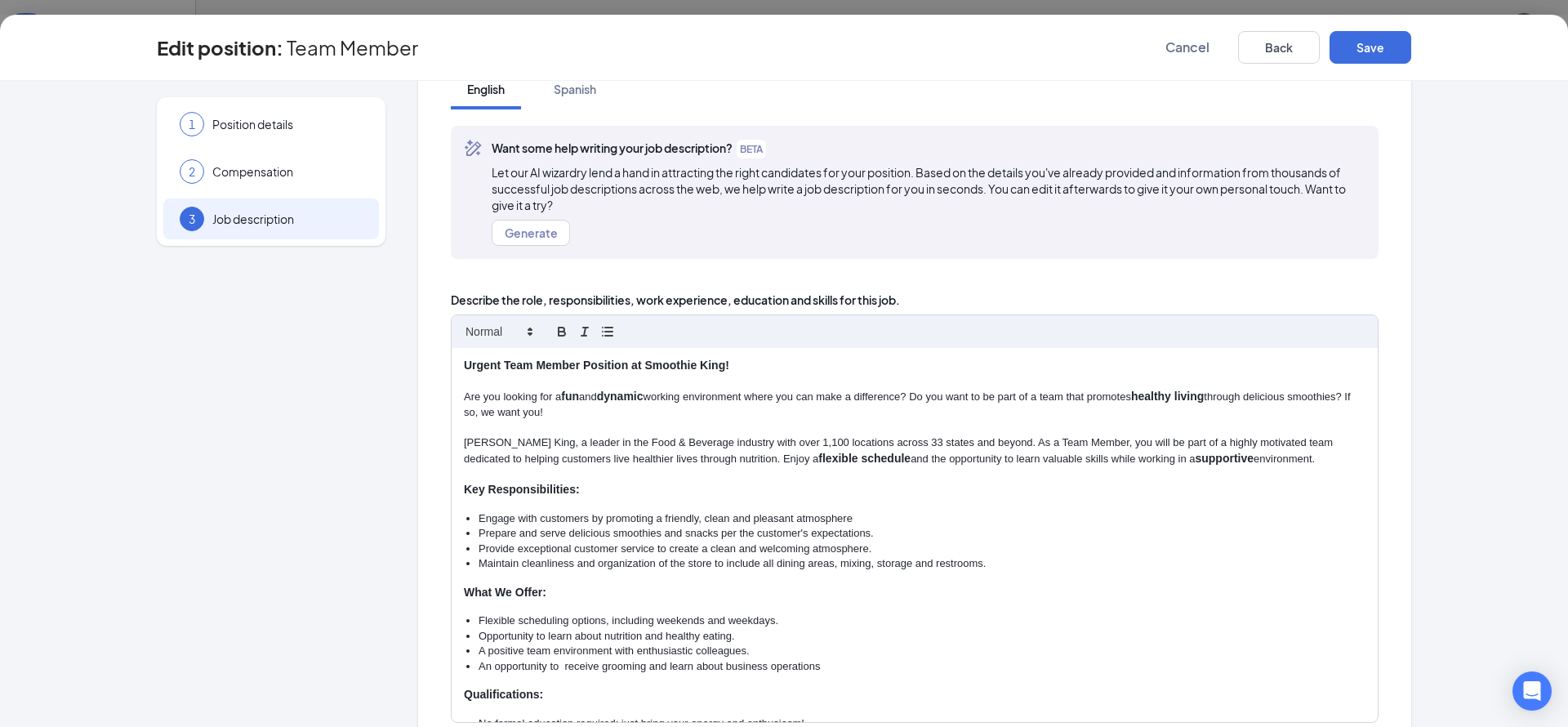
scroll to position [94, 0]
click at [712, 362] on strong "Urgent Team Member Position at Smoothie King!" at bounding box center [596, 364] width 266 height 13
click at [1376, 54] on button "Save" at bounding box center [1370, 47] width 82 height 33
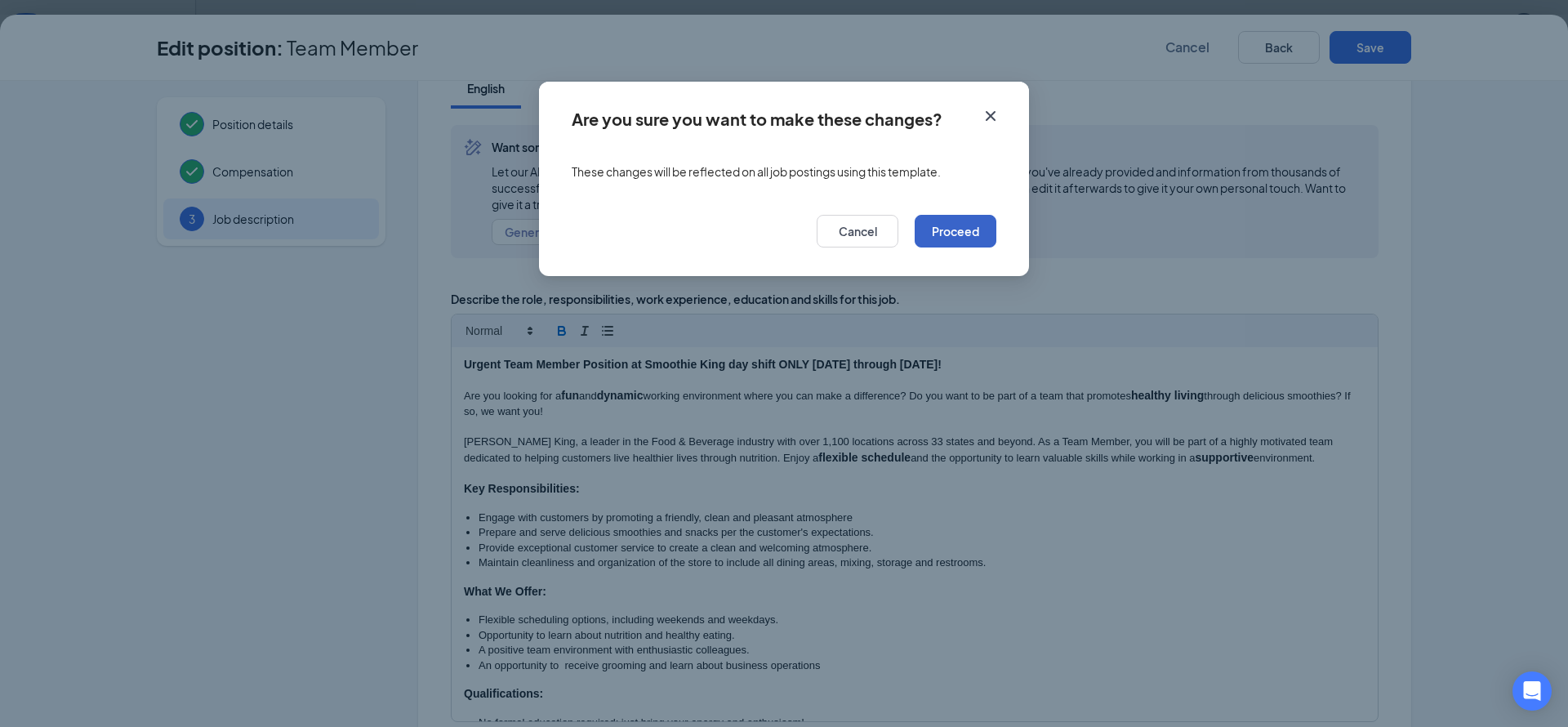
click at [941, 227] on button "Proceed" at bounding box center [956, 230] width 82 height 33
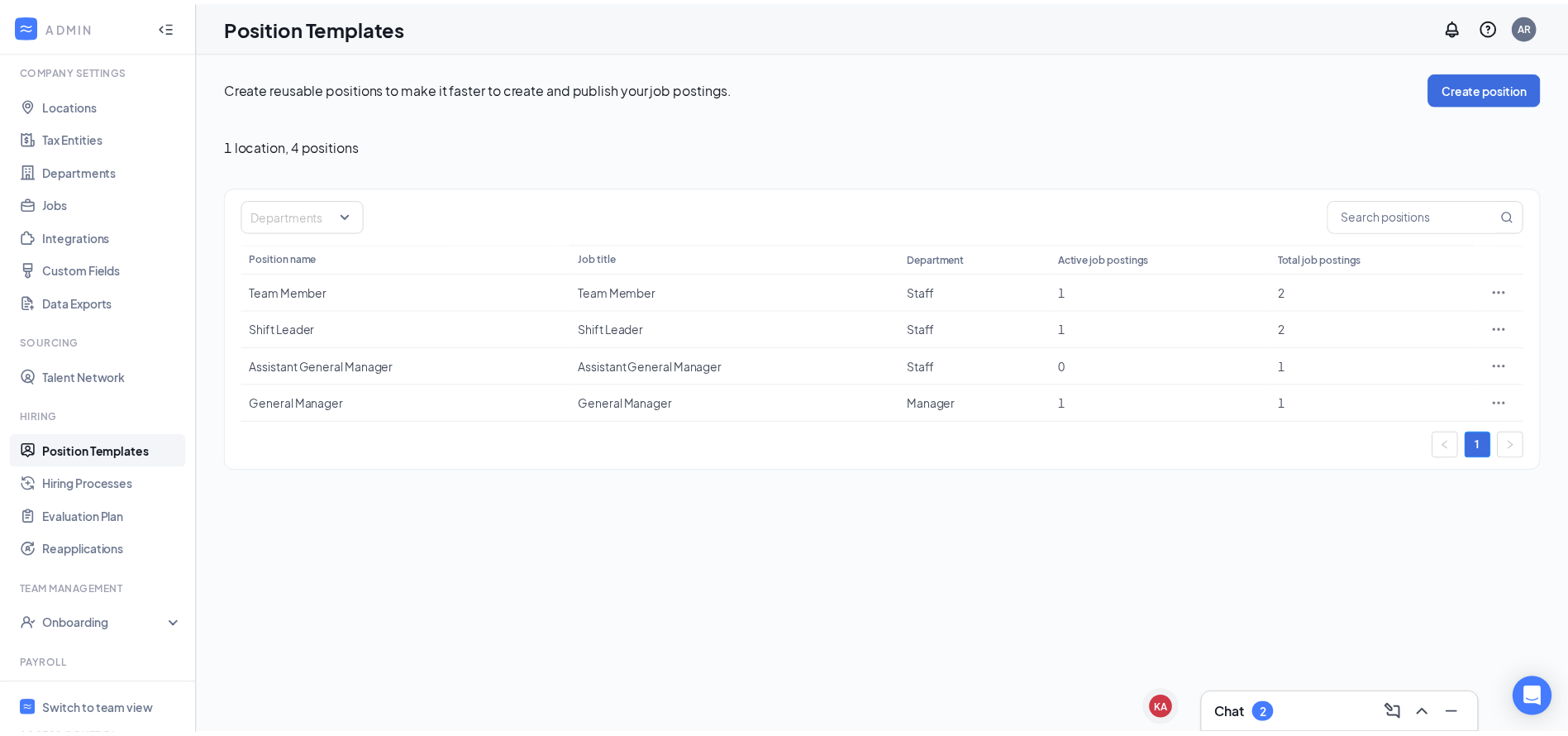
scroll to position [53, 0]
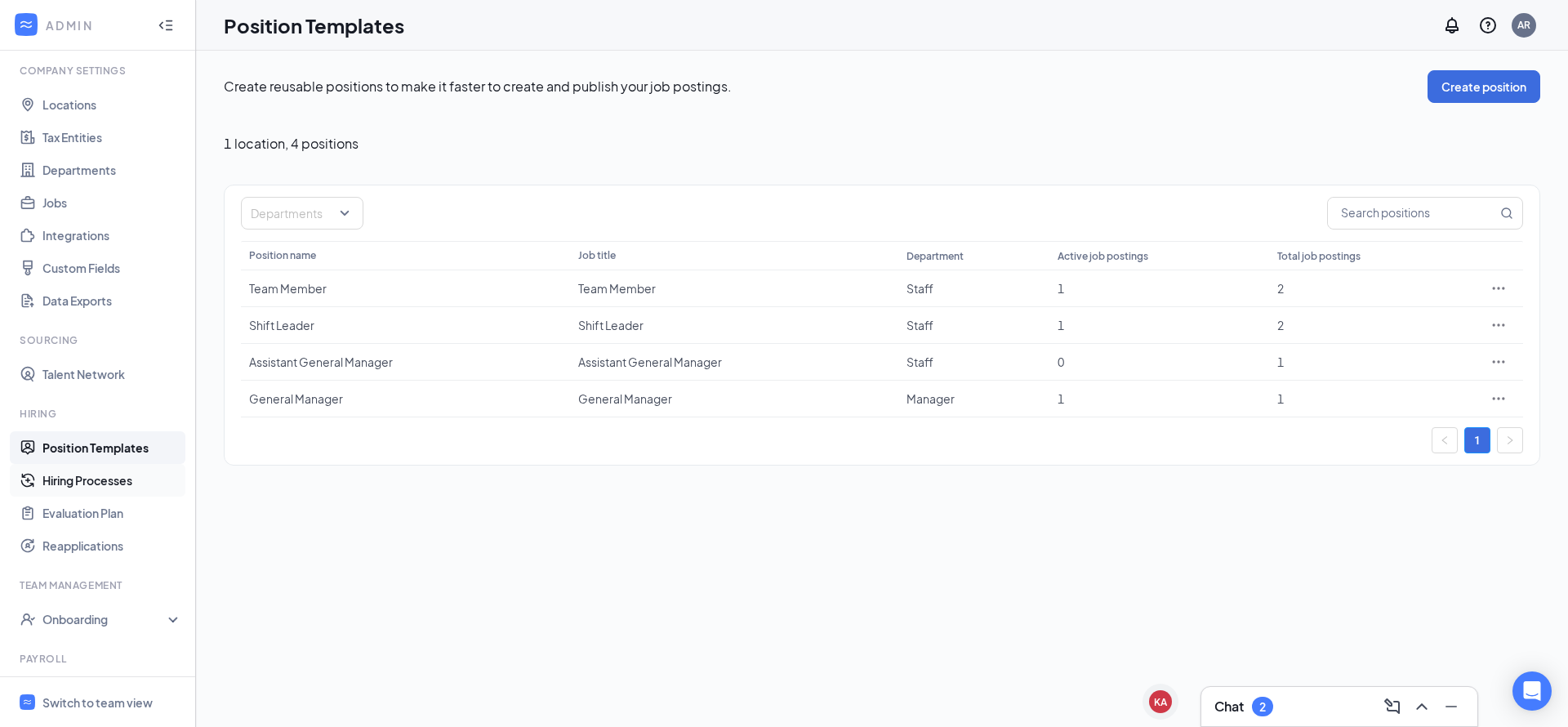
click at [109, 477] on link "Hiring Processes" at bounding box center [112, 480] width 139 height 33
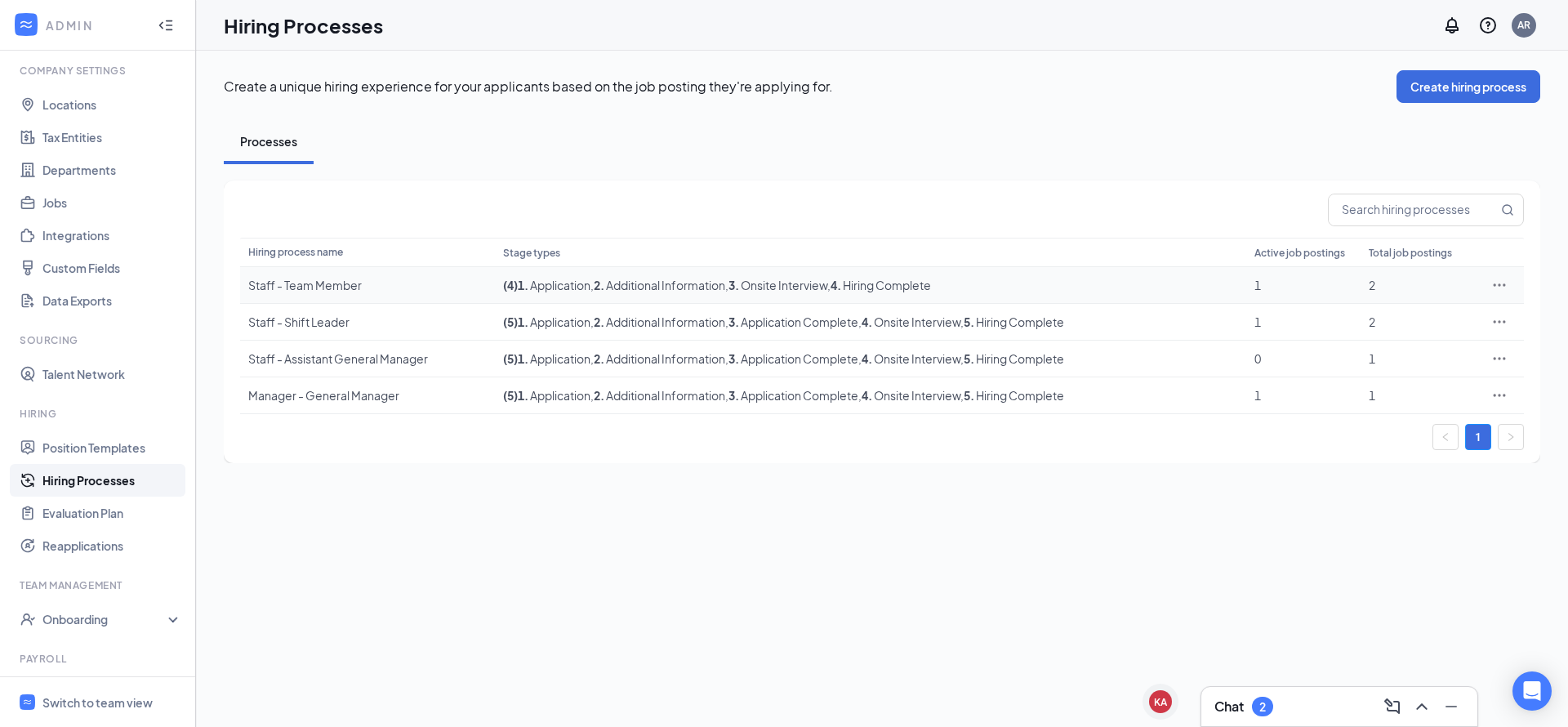
click at [1497, 286] on icon "Ellipses" at bounding box center [1499, 285] width 17 height 17
click at [1365, 319] on span "Edit" at bounding box center [1365, 319] width 21 height 15
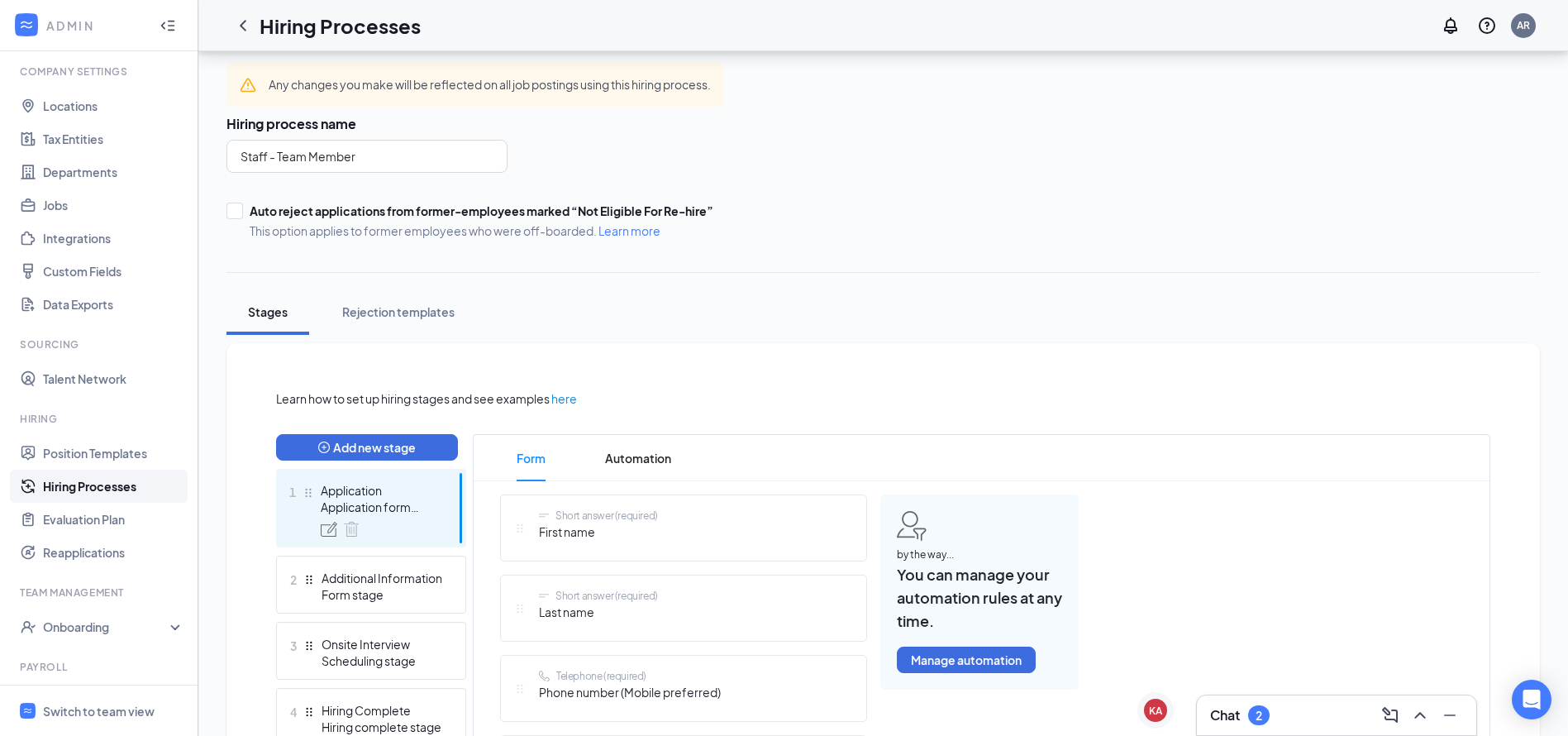
scroll to position [46, 0]
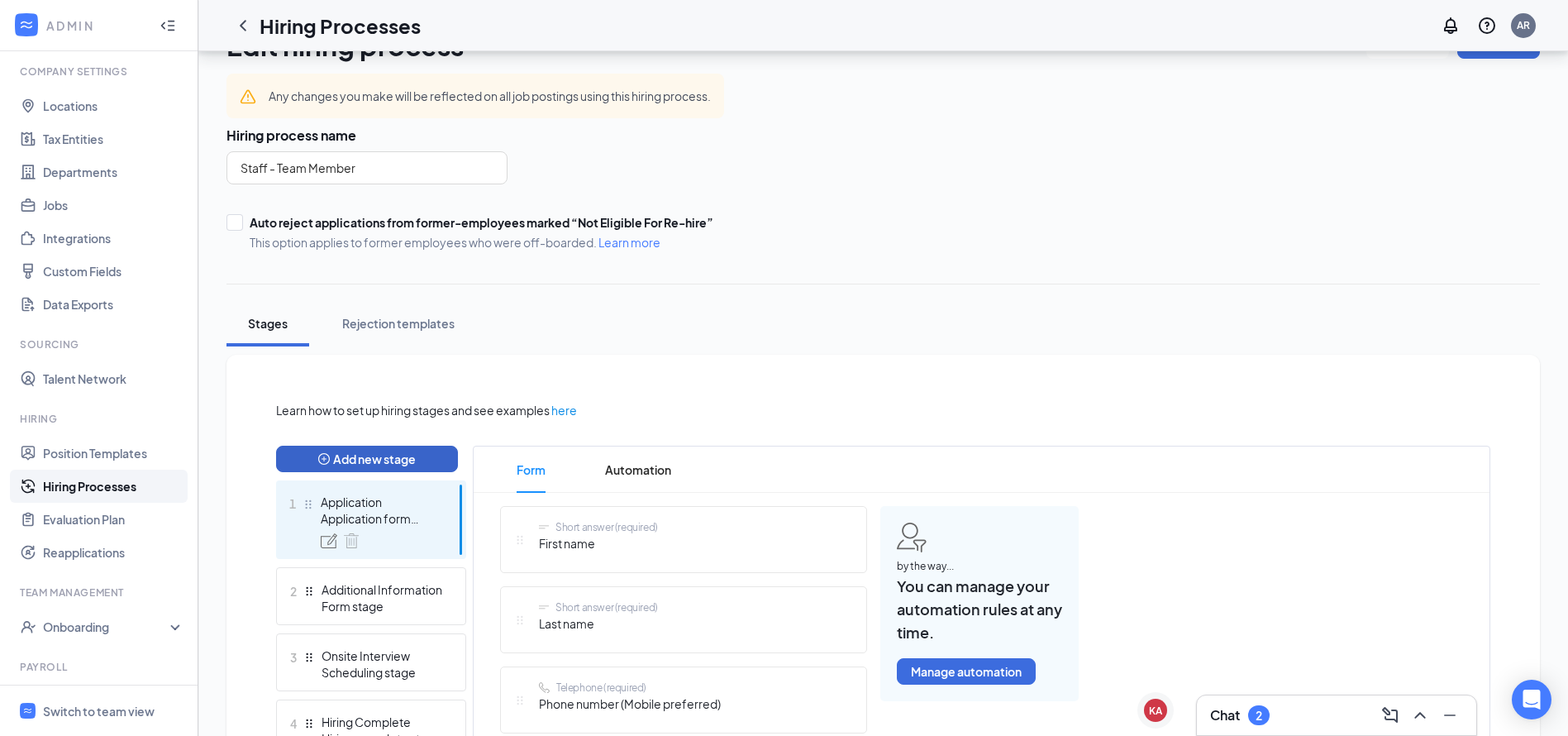
click at [406, 459] on button "Add new stage" at bounding box center [367, 459] width 182 height 27
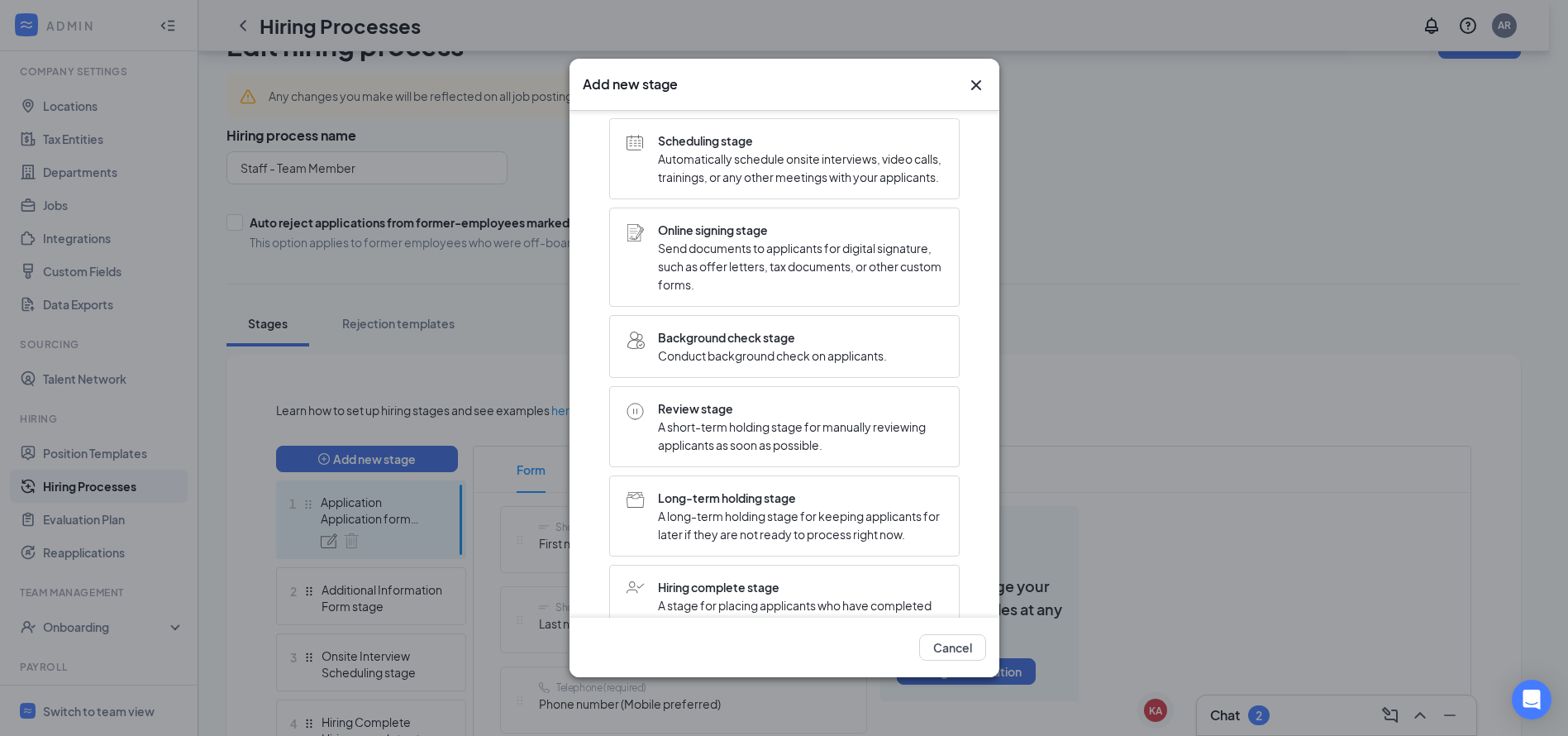
scroll to position [239, 0]
click at [695, 413] on div "Review stage A short-term holding stage for manually reviewing applicants as so…" at bounding box center [784, 423] width 351 height 81
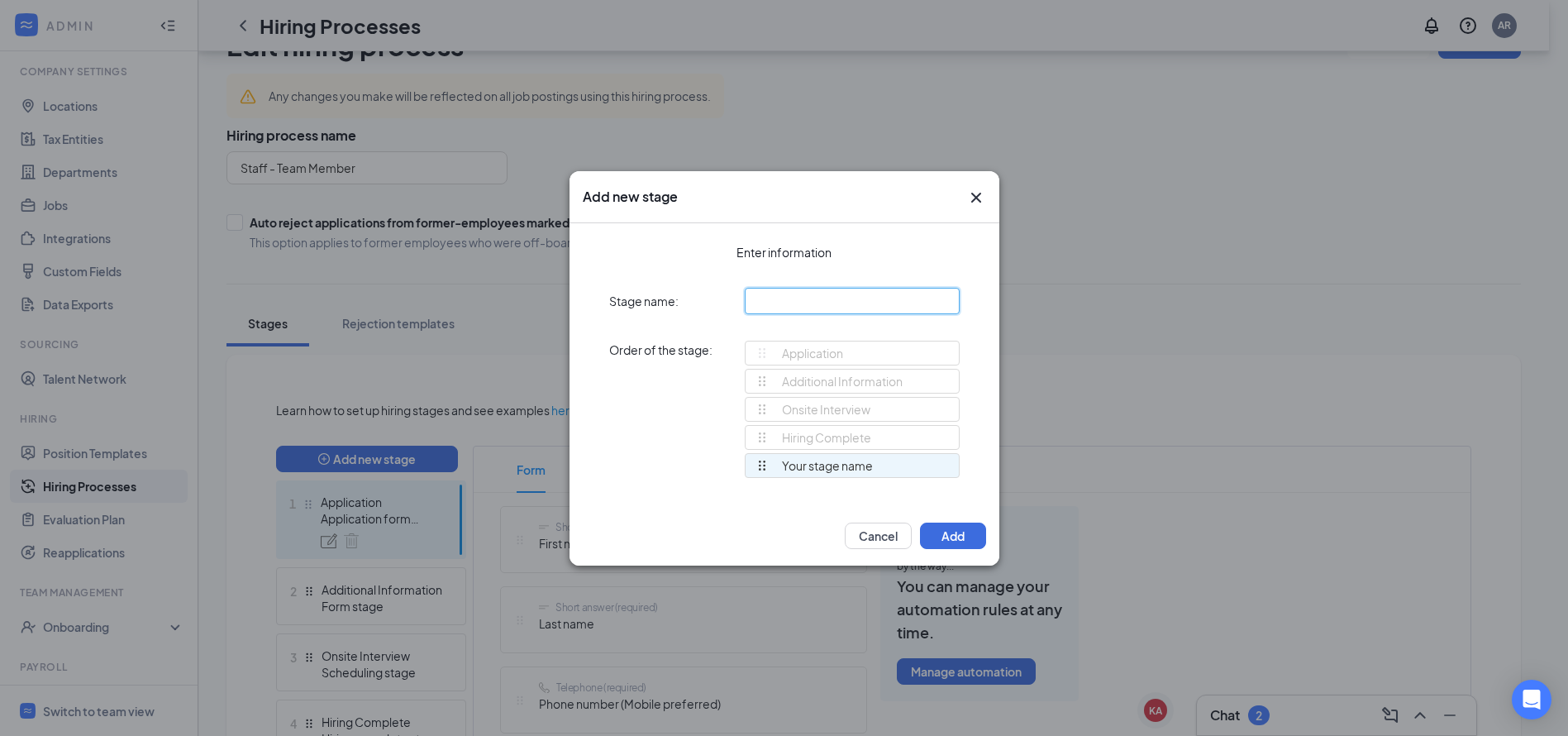
click at [797, 305] on input "text" at bounding box center [852, 301] width 215 height 27
type input "S"
type input "Interview Scheduling"
click at [891, 460] on div "Interview Scheduling" at bounding box center [825, 465] width 139 height 23
drag, startPoint x: 885, startPoint y: 462, endPoint x: 894, endPoint y: 469, distance: 11.4
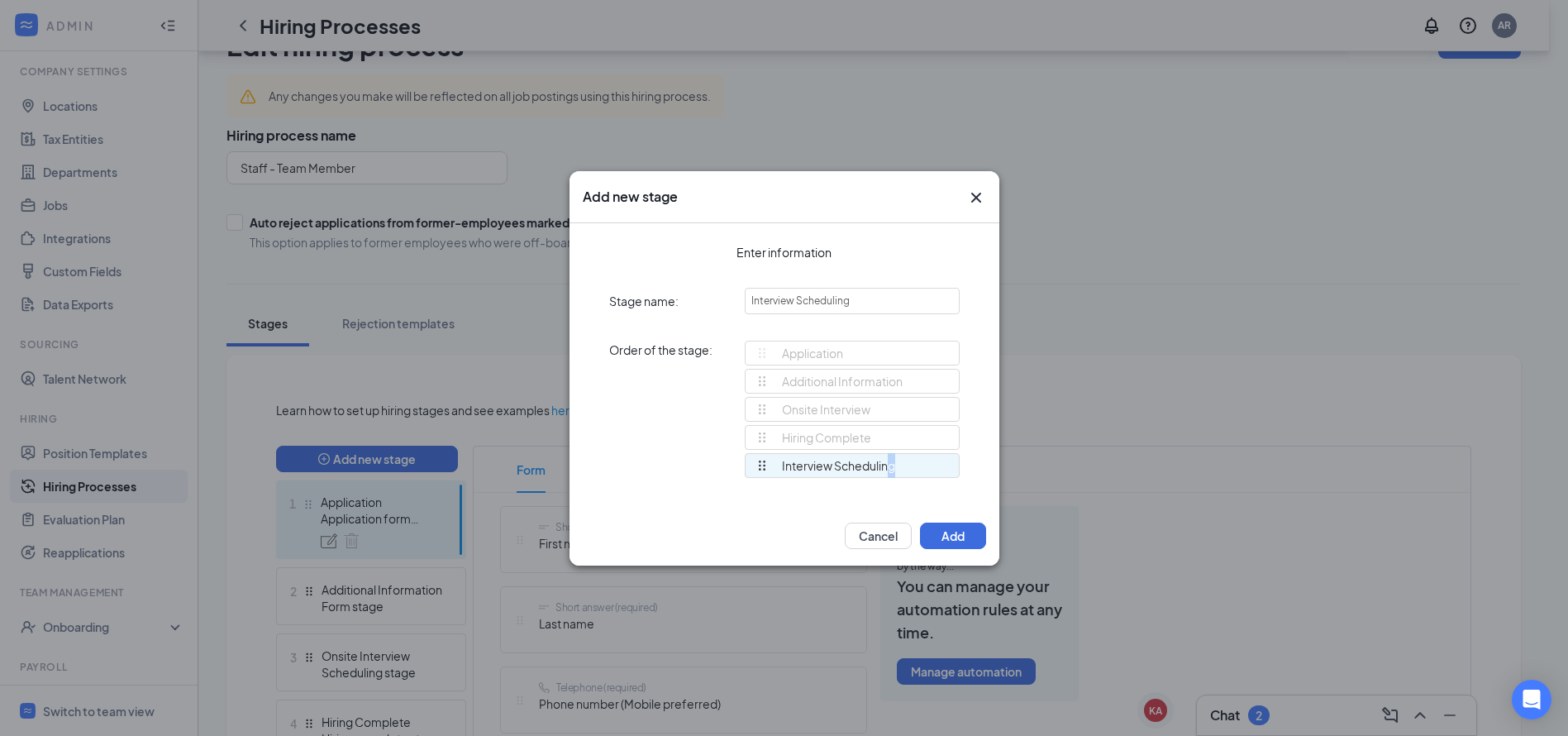
click at [894, 469] on div "Interview Scheduling" at bounding box center [825, 465] width 139 height 23
drag, startPoint x: 763, startPoint y: 460, endPoint x: 755, endPoint y: 346, distance: 114.3
click at [755, 346] on div "Application Additional Information Onsite Interview Hiring Complete Interview S…" at bounding box center [852, 416] width 215 height 152
drag, startPoint x: 761, startPoint y: 463, endPoint x: 767, endPoint y: 403, distance: 60.3
click at [767, 403] on div "Application Additional Information Onsite Interview Hiring Complete Interview S…" at bounding box center [852, 416] width 215 height 152
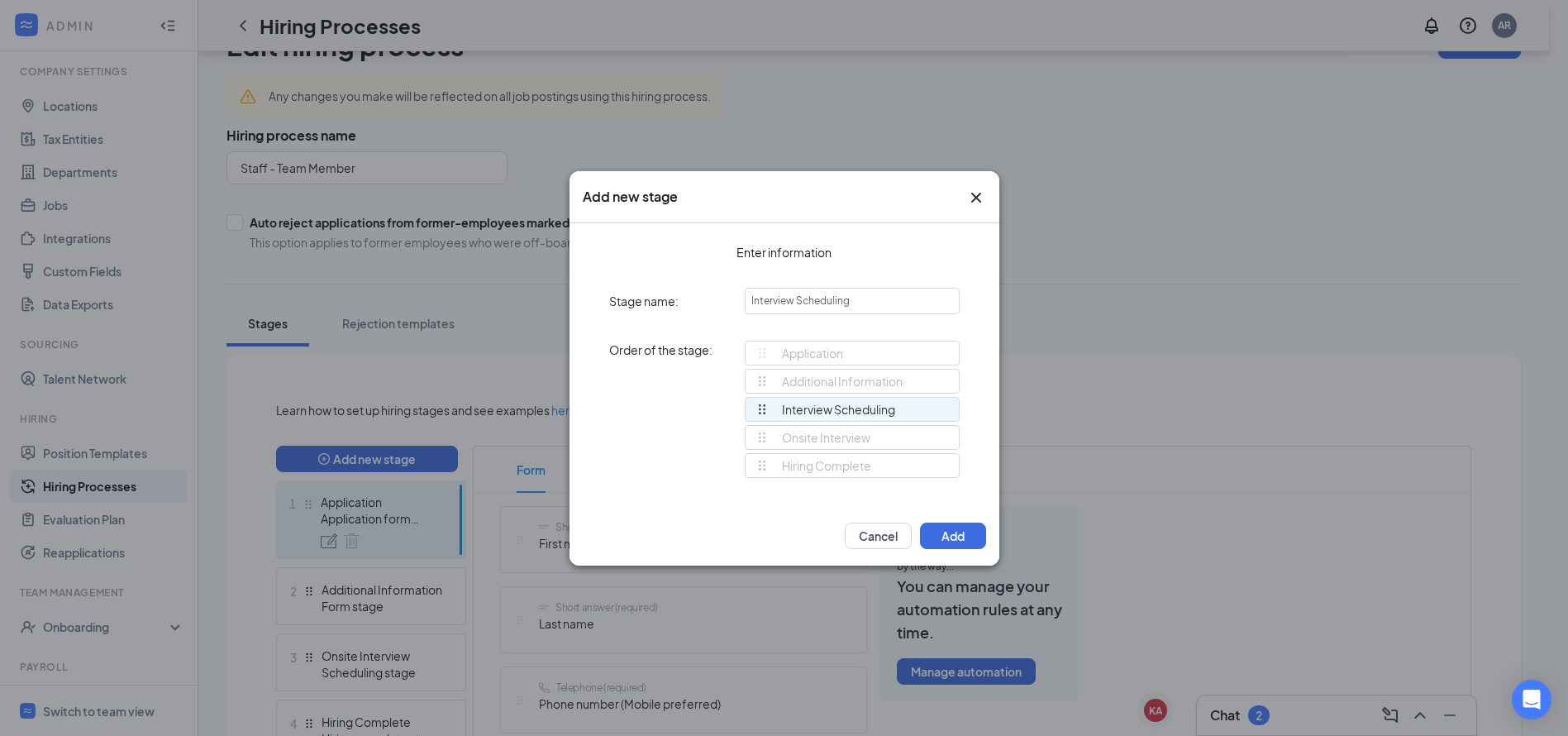
click at [977, 323] on div "Enter information Stage name: Interview Scheduling Order of the stage: Applicat…" at bounding box center [784, 364] width 430 height 283
click at [940, 527] on button "Add" at bounding box center [953, 536] width 66 height 27
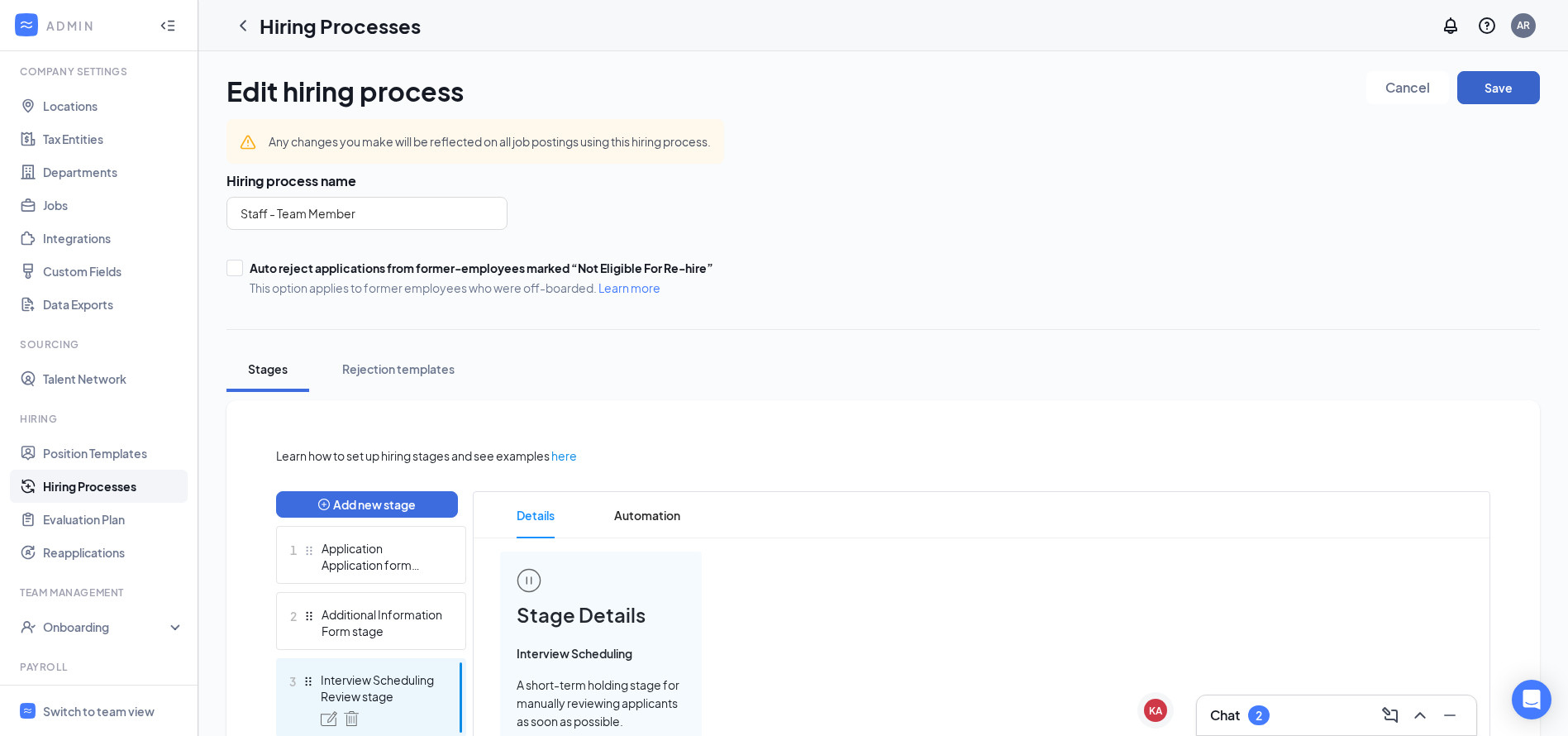
click at [1489, 88] on button "Save" at bounding box center [1498, 88] width 83 height 33
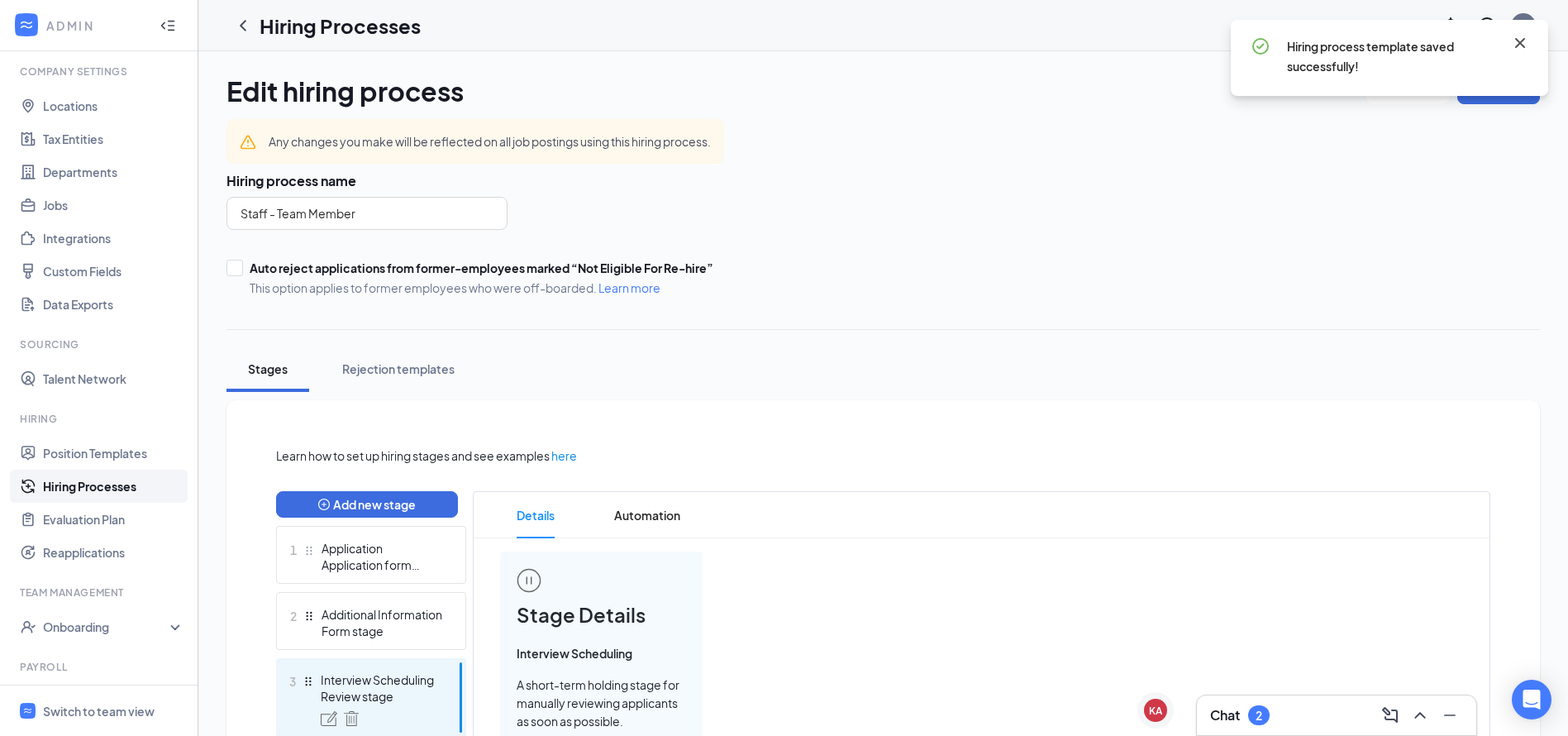
click at [1516, 42] on icon "Cross" at bounding box center [1520, 43] width 20 height 20
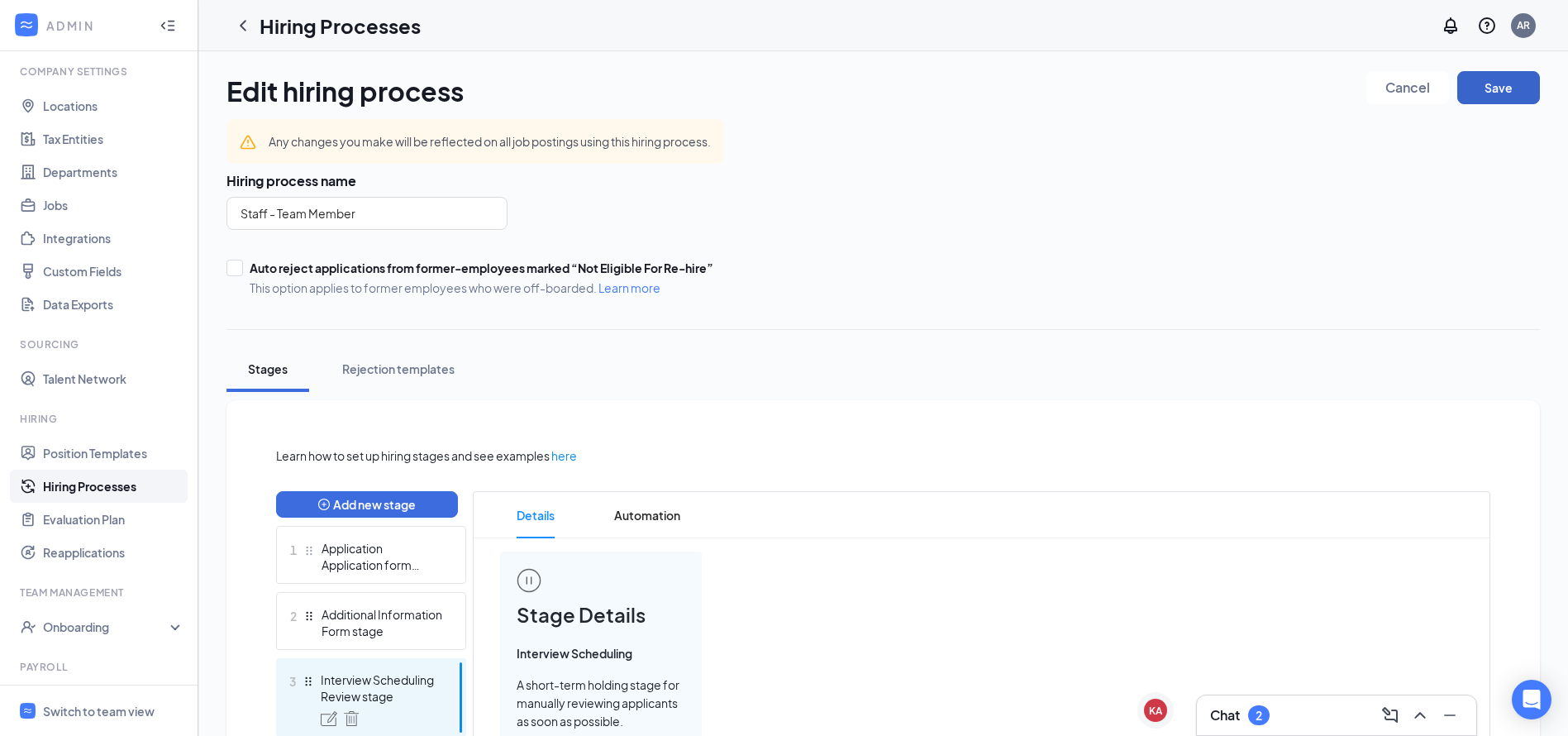
click at [1495, 81] on button "Save" at bounding box center [1498, 88] width 83 height 33
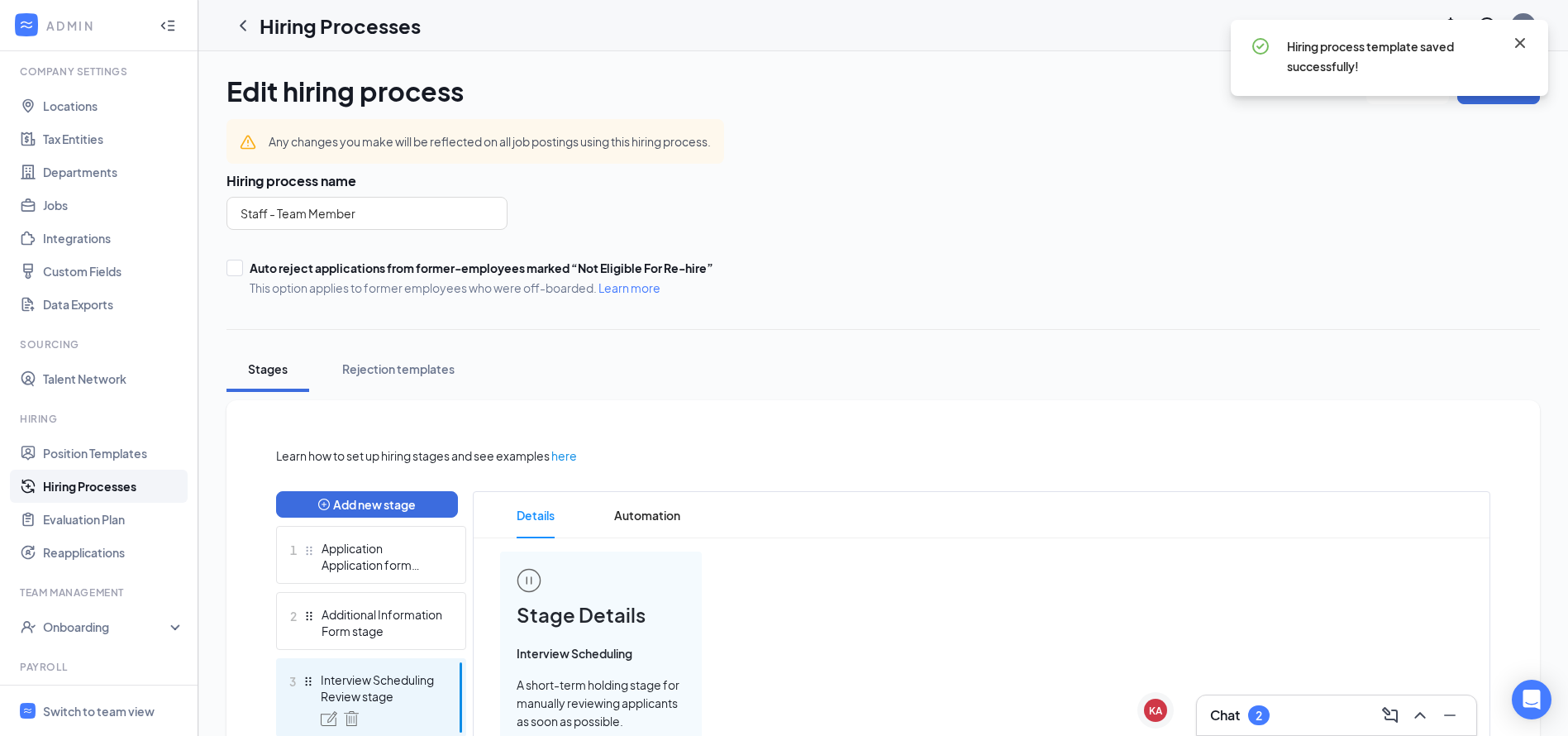
click at [1522, 40] on icon "Cross" at bounding box center [1520, 43] width 10 height 10
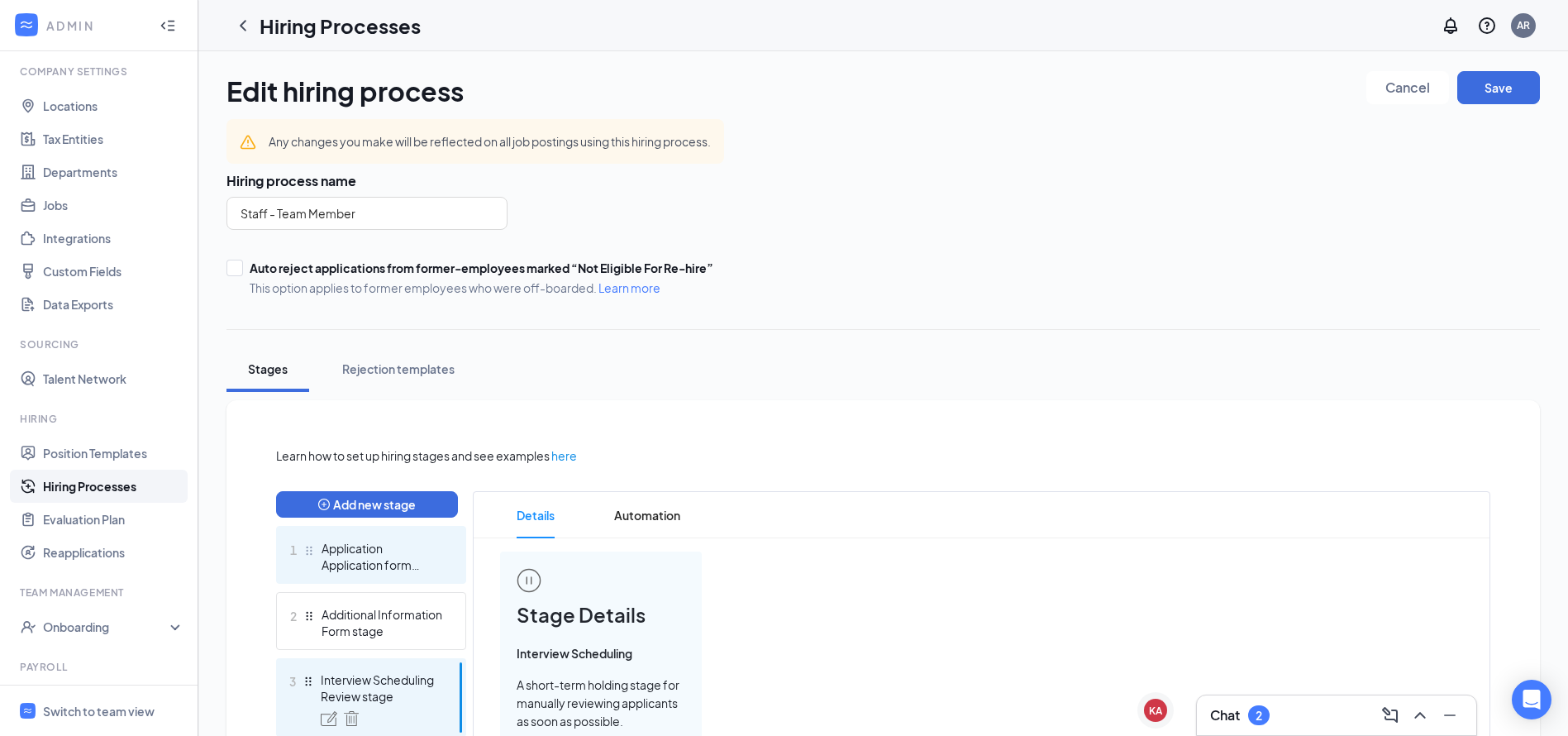
click at [347, 558] on div "Application form stage" at bounding box center [381, 565] width 121 height 17
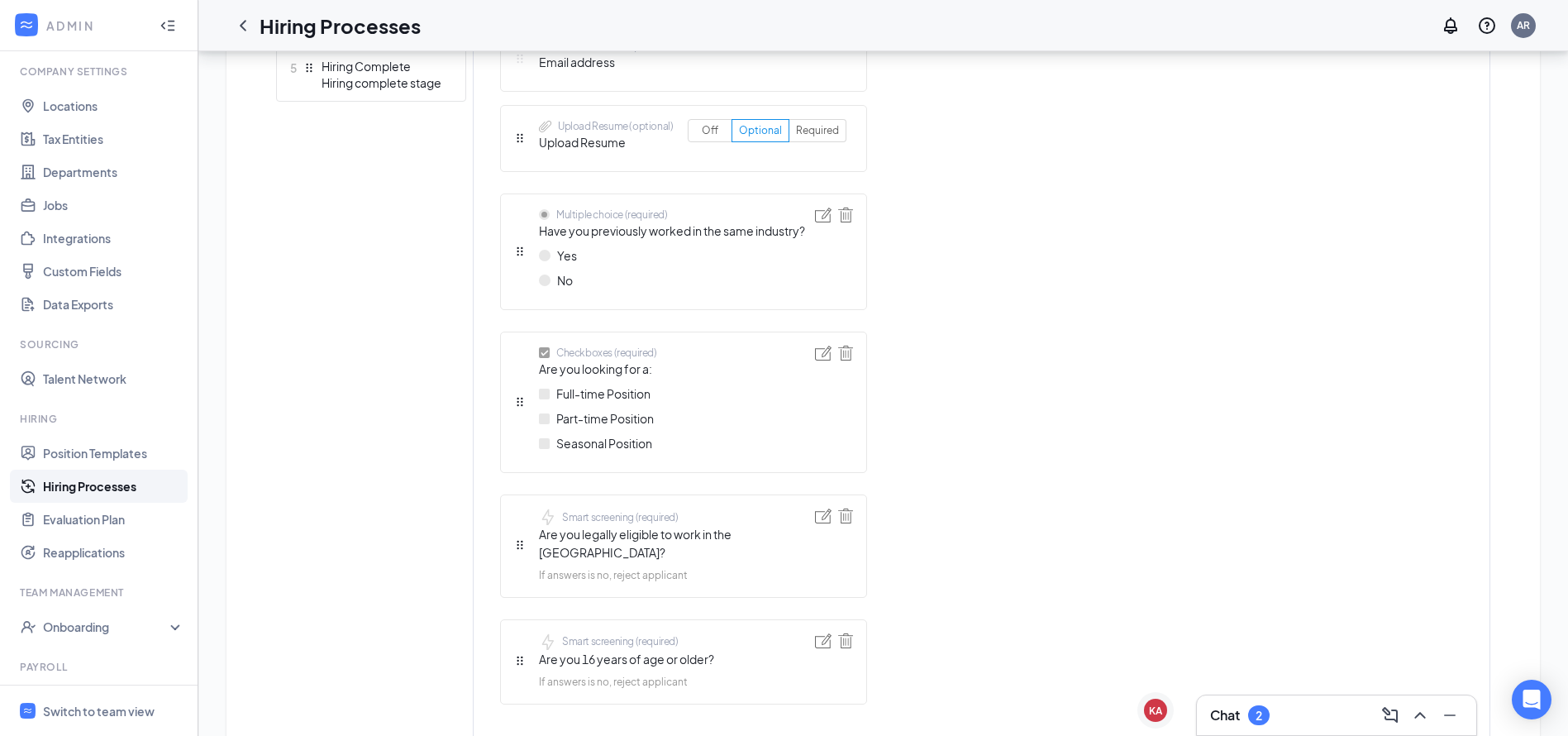
scroll to position [807, 0]
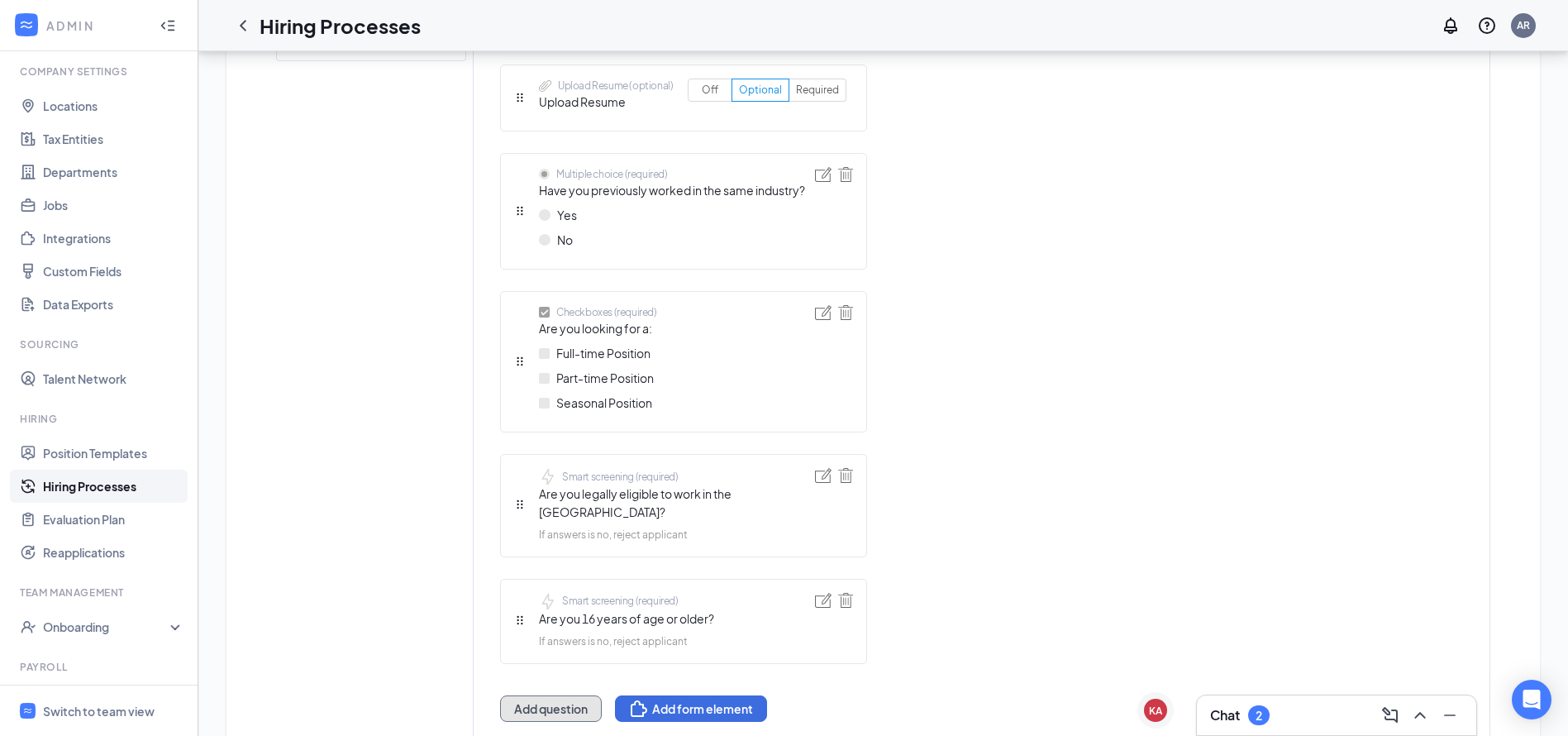
click at [555, 696] on button "Add question" at bounding box center [551, 709] width 102 height 27
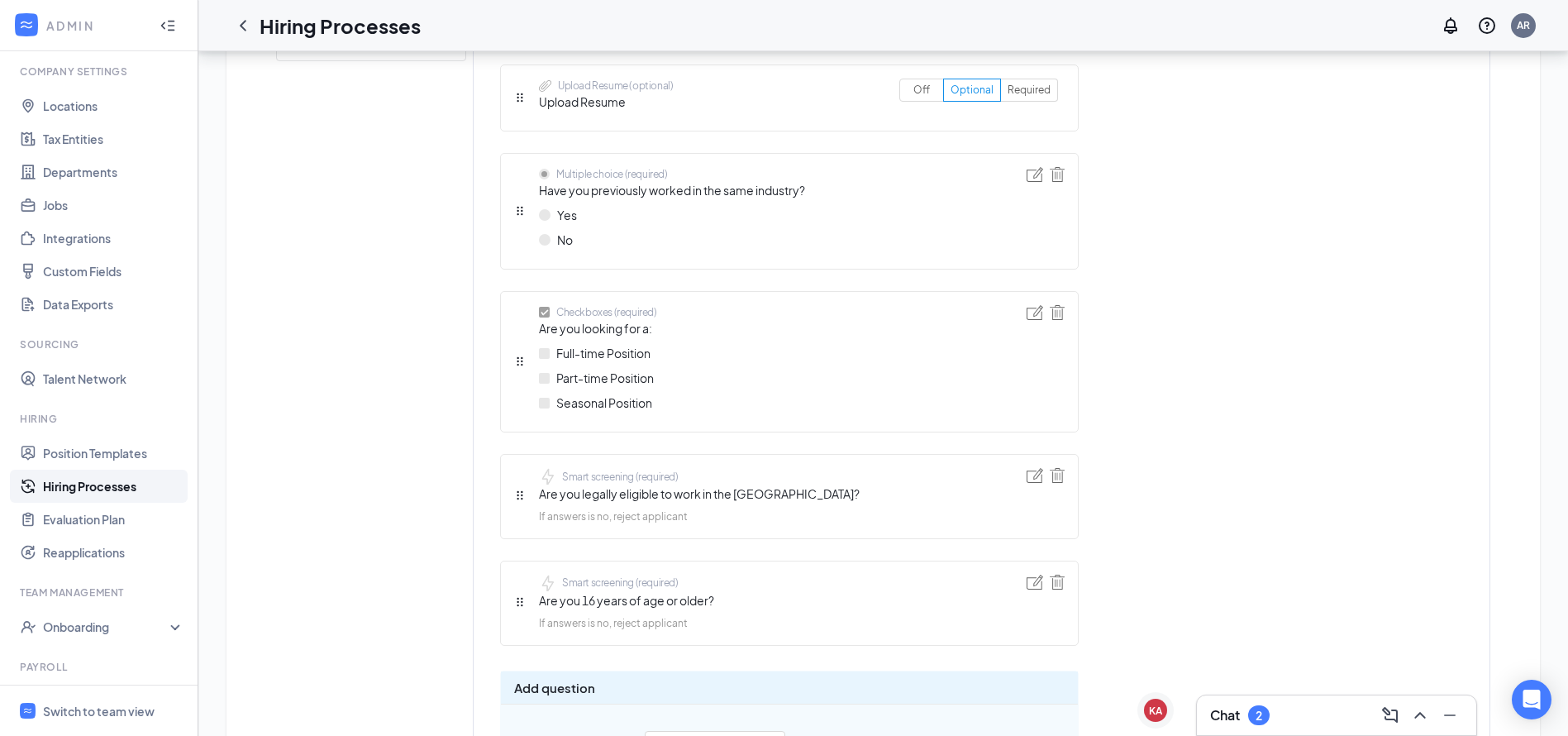
scroll to position [1098, 0]
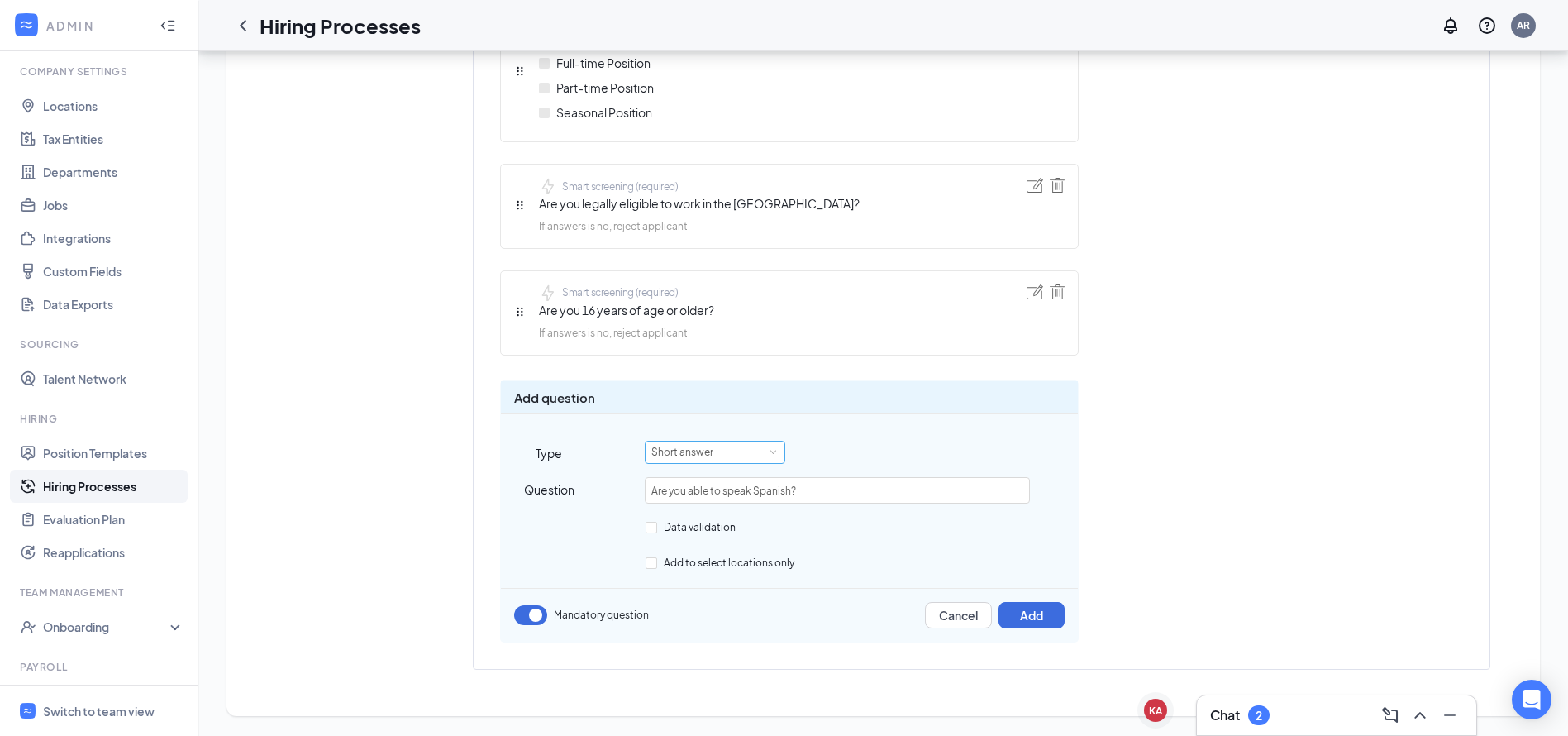
type input "Are you able to speak Spanish?"
click at [770, 455] on span at bounding box center [773, 453] width 7 height 7
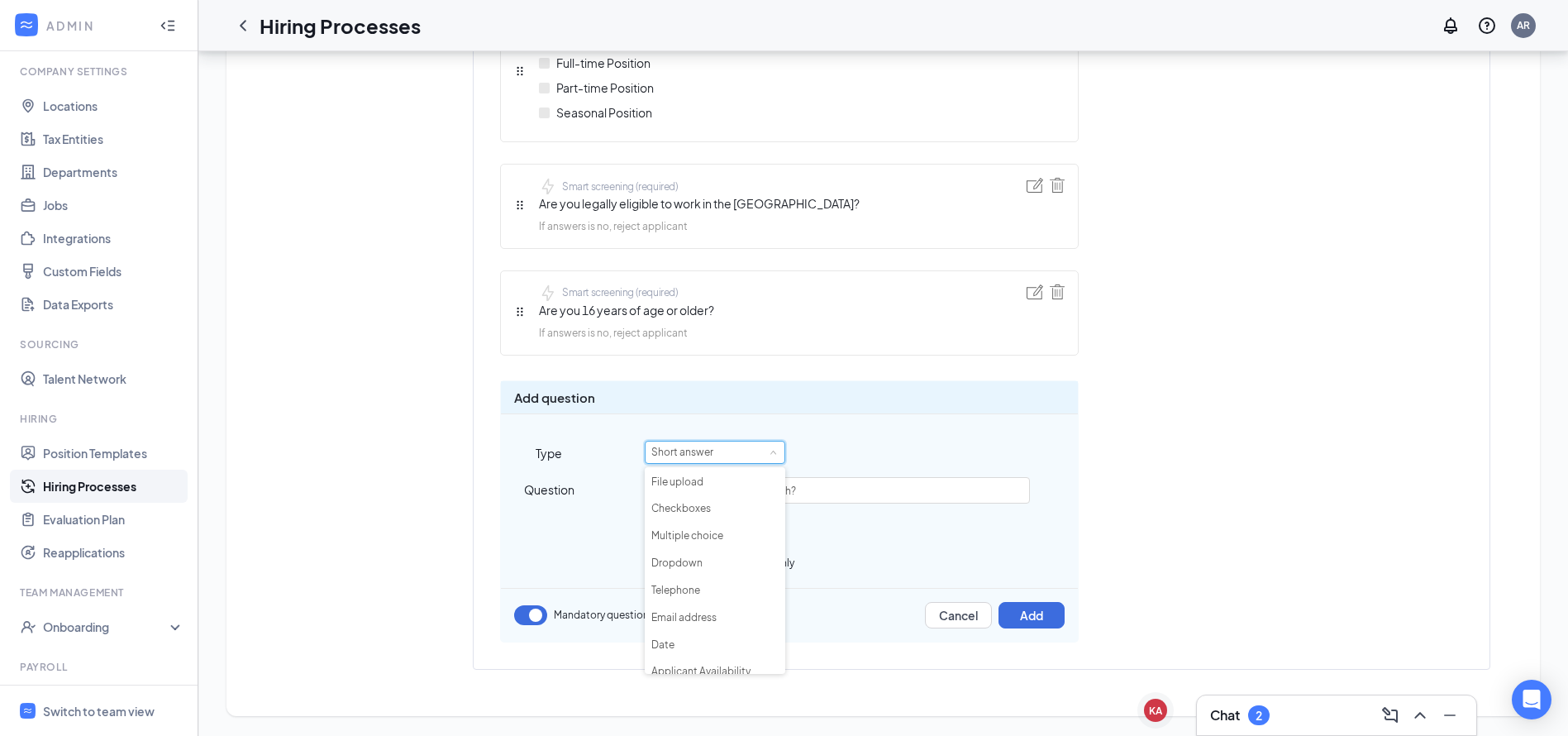
scroll to position [92, 0]
click at [713, 523] on li "Multiple choice" at bounding box center [714, 524] width 140 height 28
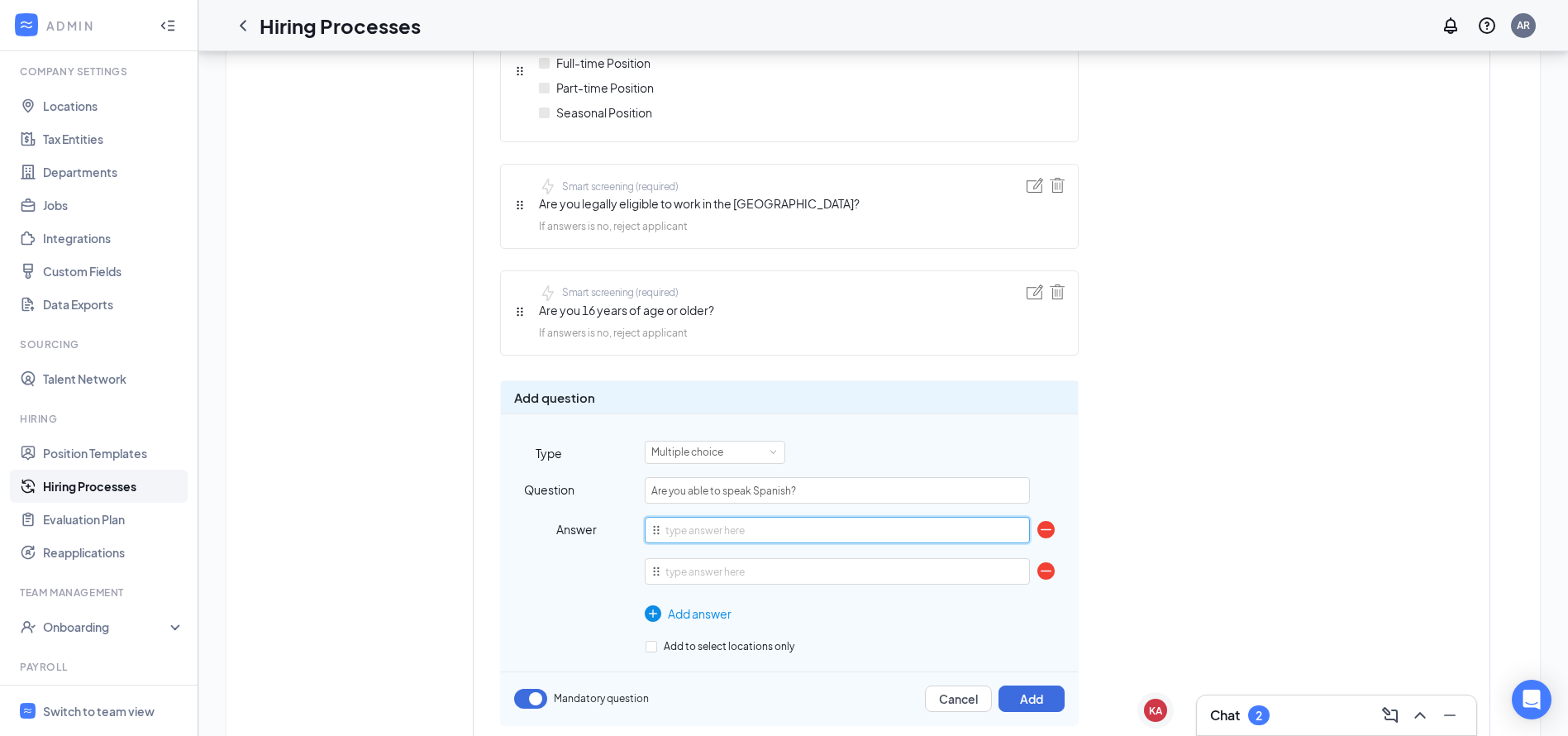
click at [771, 528] on input "text" at bounding box center [837, 531] width 384 height 27
type input "Yes"
click at [746, 572] on input "text" at bounding box center [837, 572] width 384 height 27
type input "No"
click at [1018, 699] on button "Add" at bounding box center [1031, 698] width 66 height 27
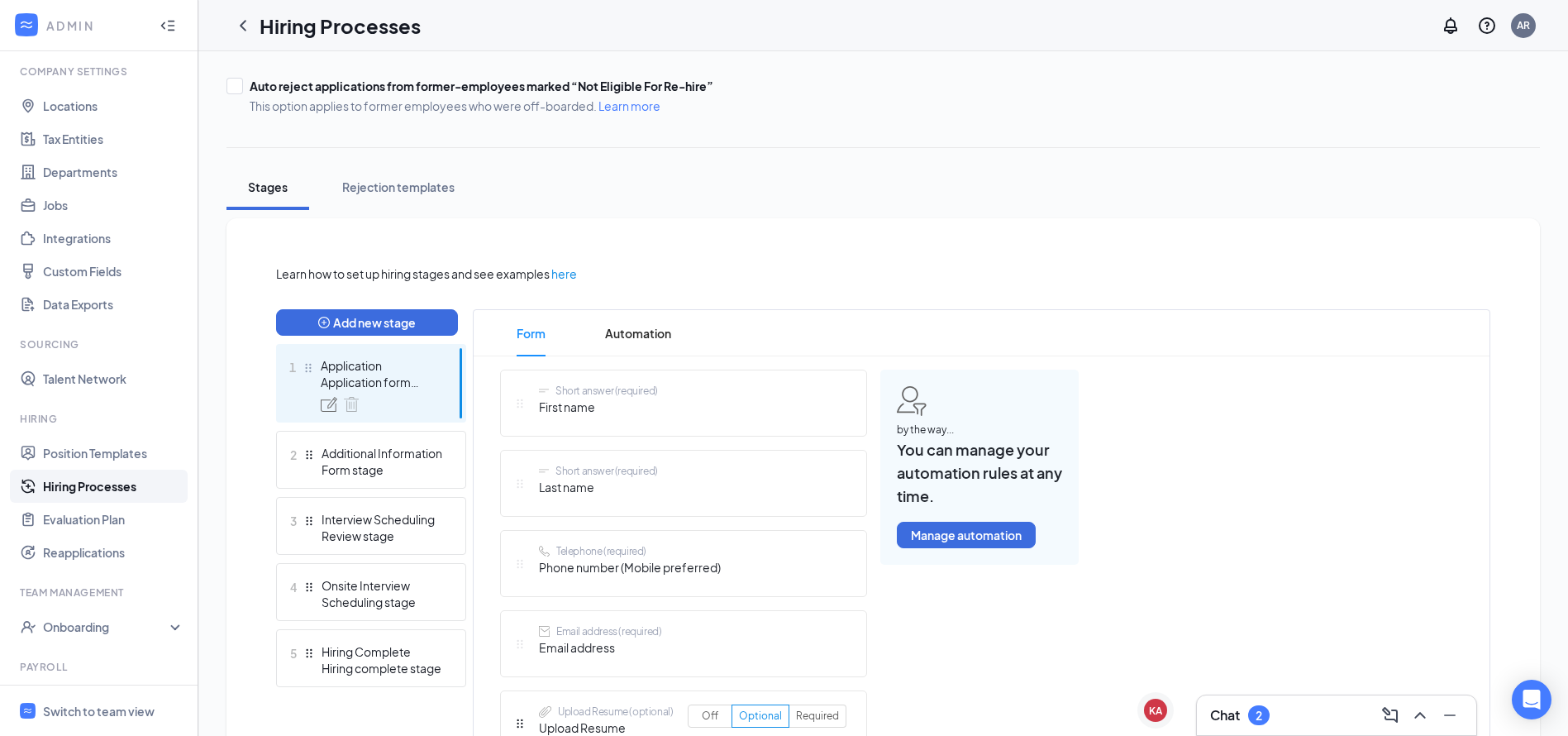
scroll to position [0, 0]
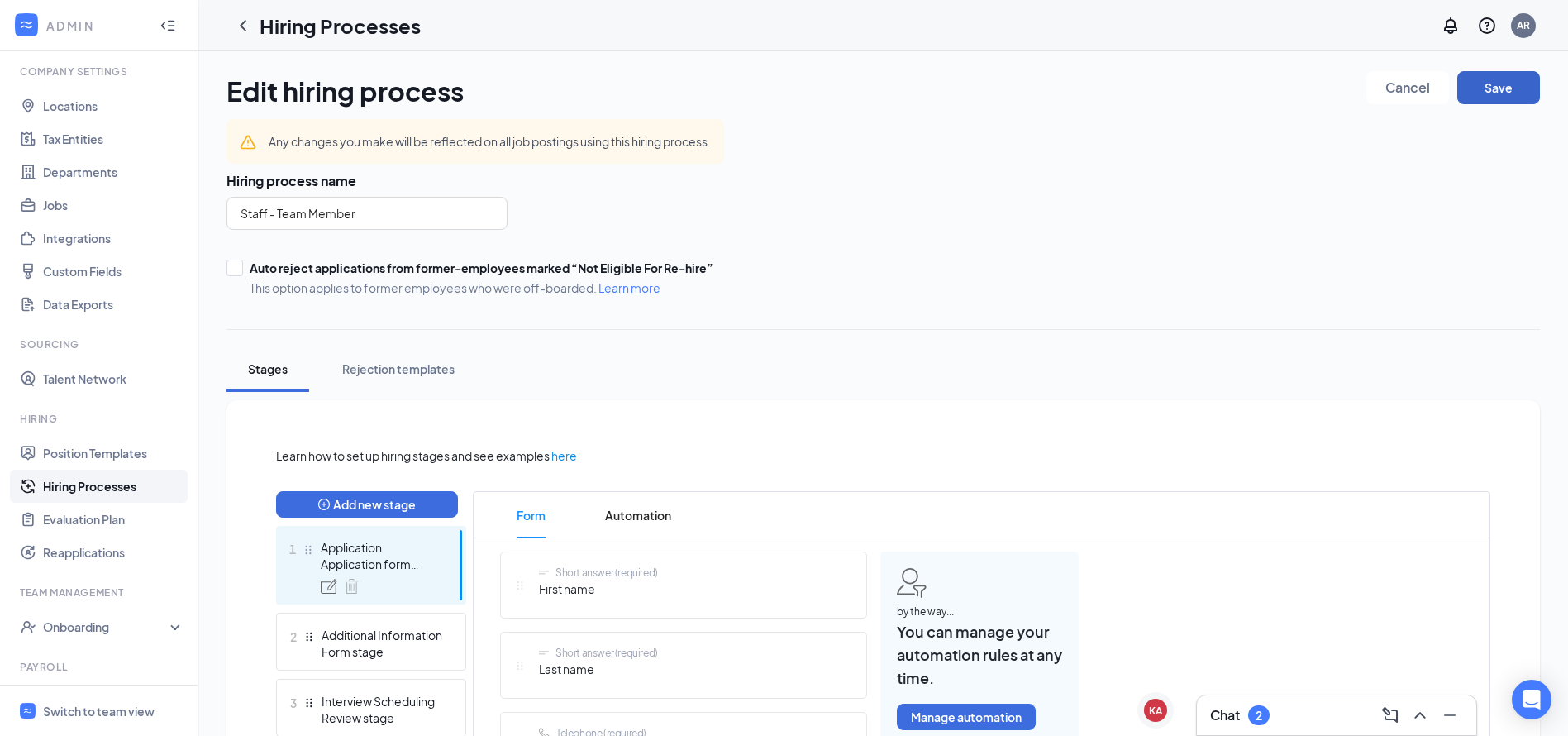
click at [1505, 87] on button "Save" at bounding box center [1498, 88] width 83 height 33
